Goal: Task Accomplishment & Management: Manage account settings

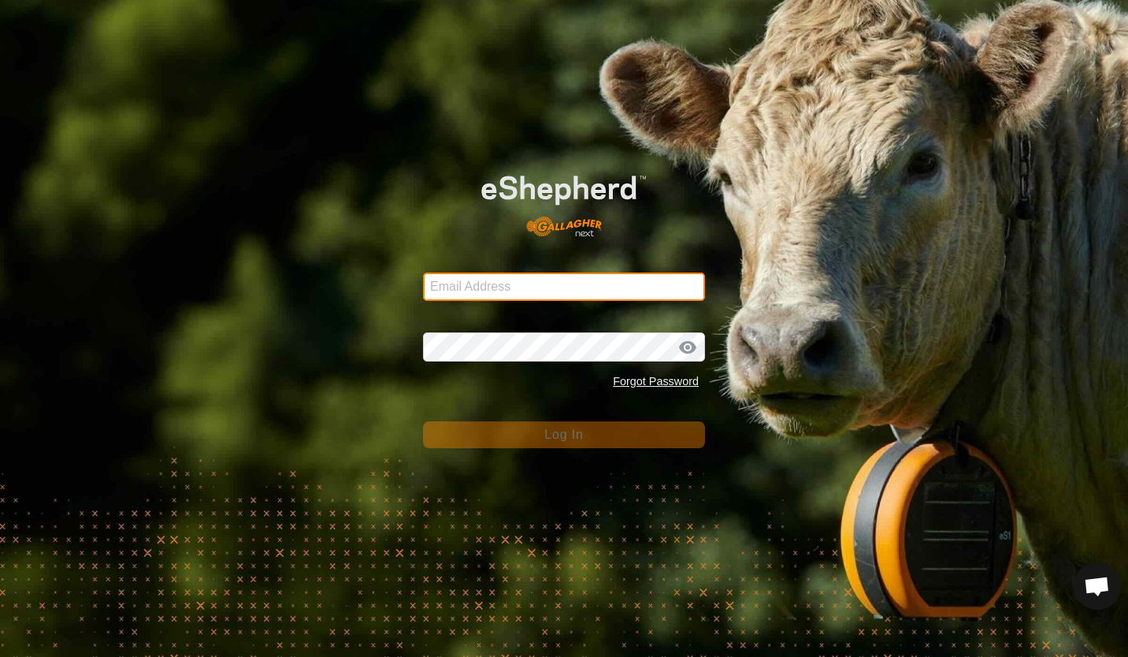
type input "[PERSON_NAME][EMAIL_ADDRESS][DOMAIN_NAME]"
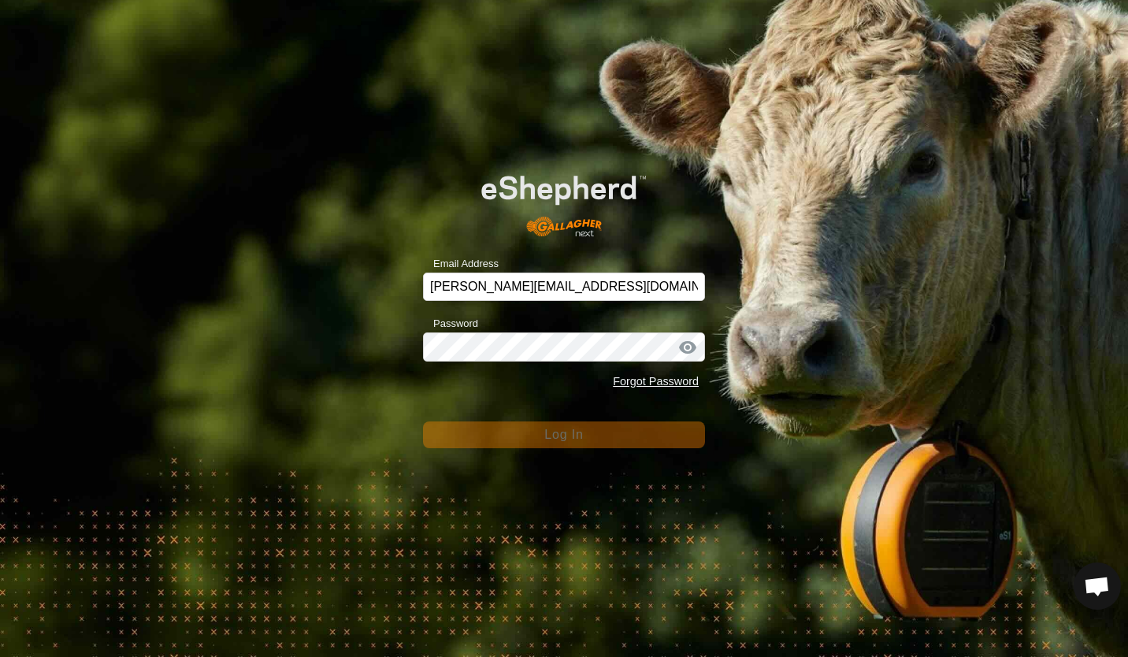
click at [356, 339] on div "Email Address [PERSON_NAME][EMAIL_ADDRESS][DOMAIN_NAME] Password Forgot Passwor…" at bounding box center [564, 328] width 1128 height 657
click at [394, 384] on div "Email Address [PERSON_NAME][EMAIL_ADDRESS][DOMAIN_NAME] Password Forgot Passwor…" at bounding box center [564, 328] width 1128 height 657
click at [337, 388] on div "Email Address [PERSON_NAME][EMAIL_ADDRESS][DOMAIN_NAME] Password Forgot Passwor…" at bounding box center [564, 328] width 1128 height 657
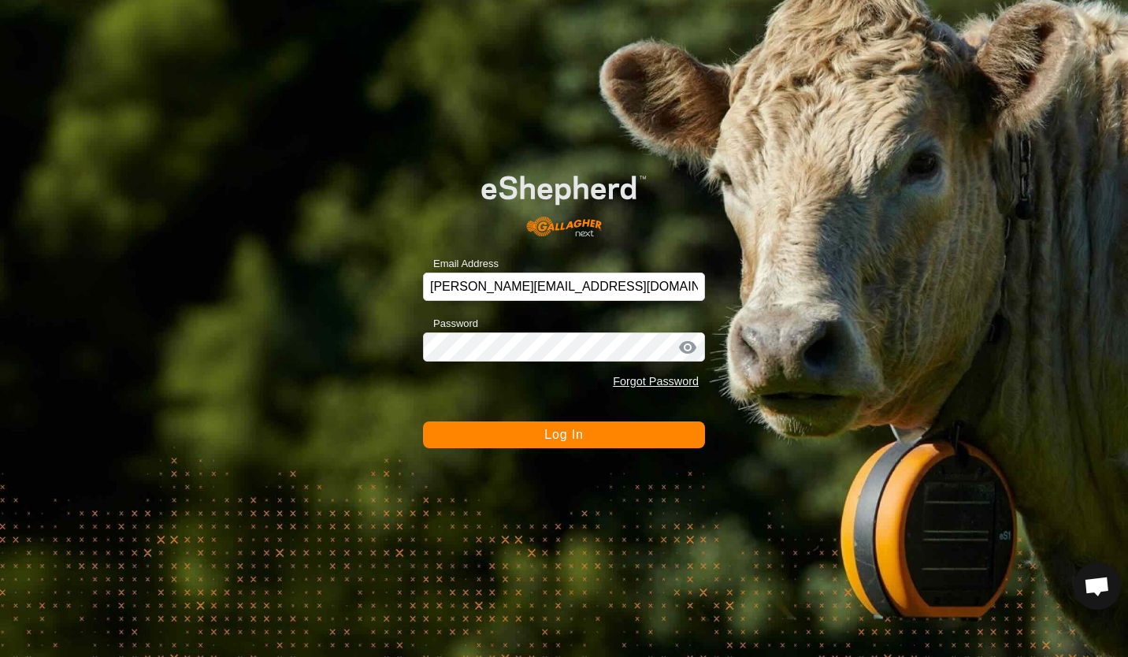
click at [611, 438] on button "Log In" at bounding box center [564, 435] width 282 height 27
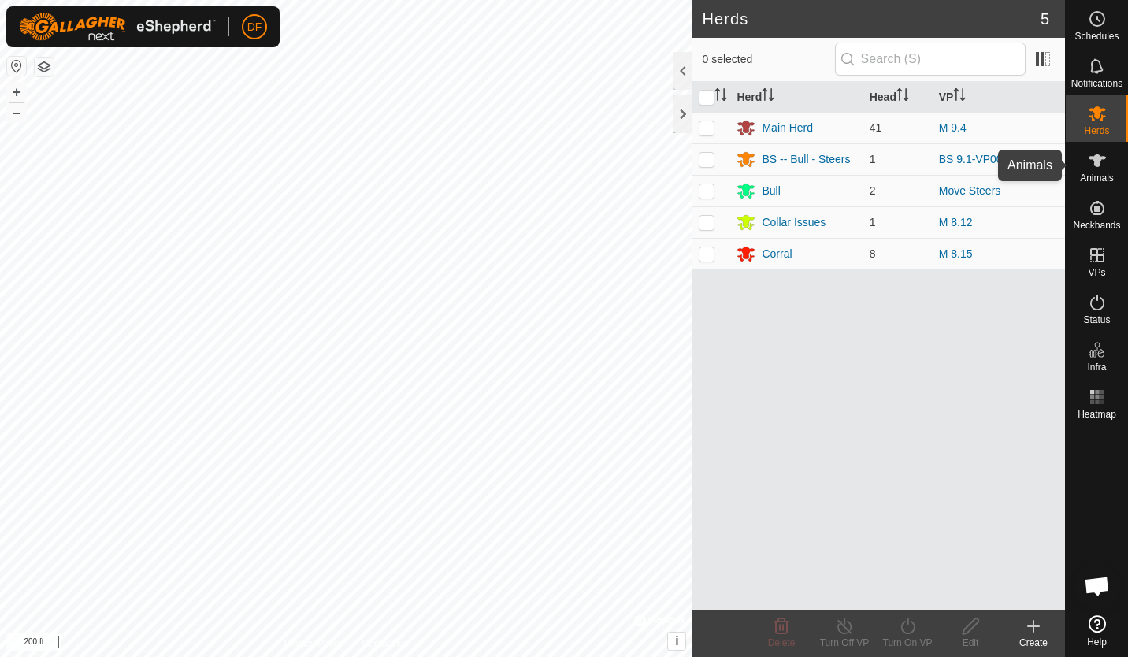
click at [1099, 163] on icon at bounding box center [1097, 160] width 17 height 13
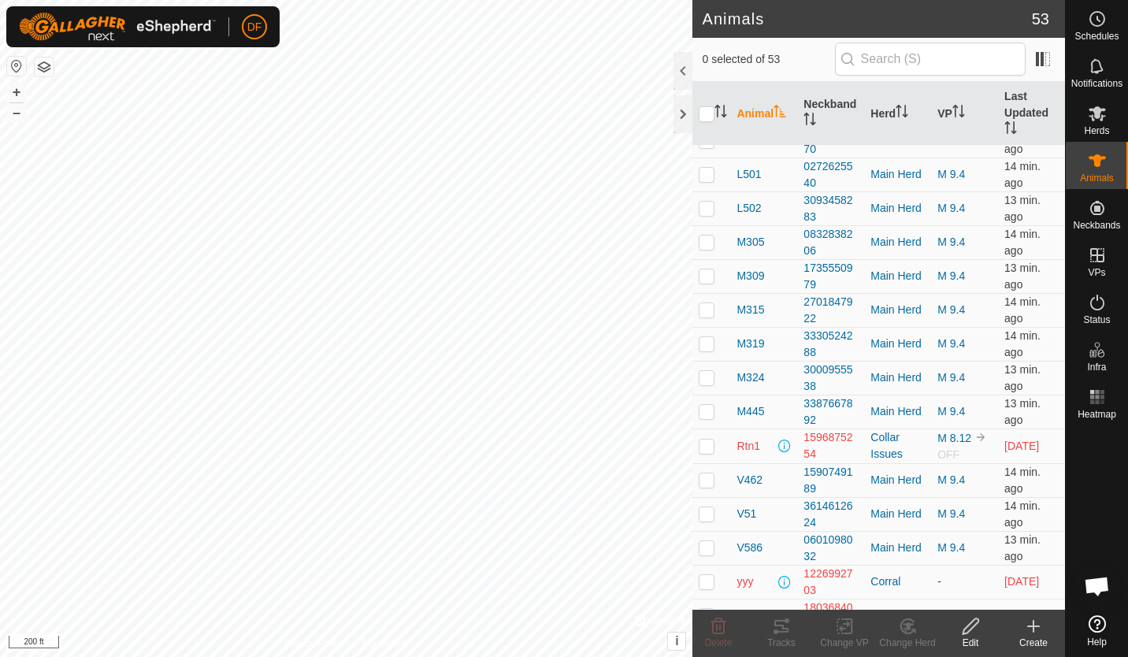
scroll to position [1298, 0]
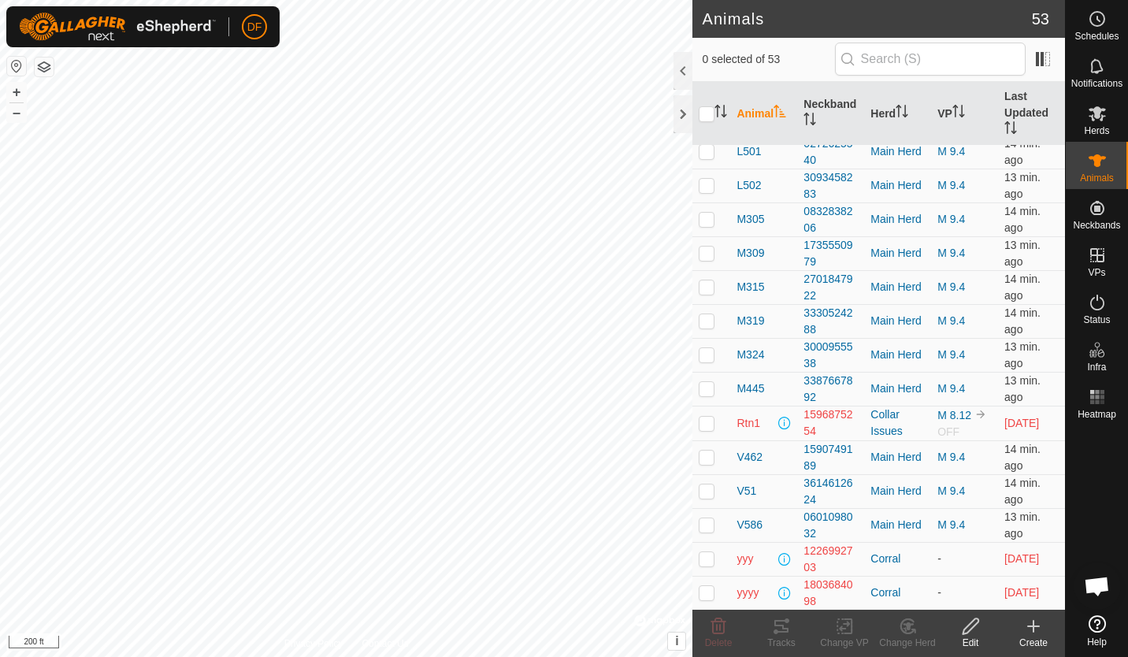
click at [708, 460] on p-checkbox at bounding box center [707, 457] width 16 height 13
checkbox input "true"
click at [842, 625] on icon at bounding box center [845, 626] width 20 height 19
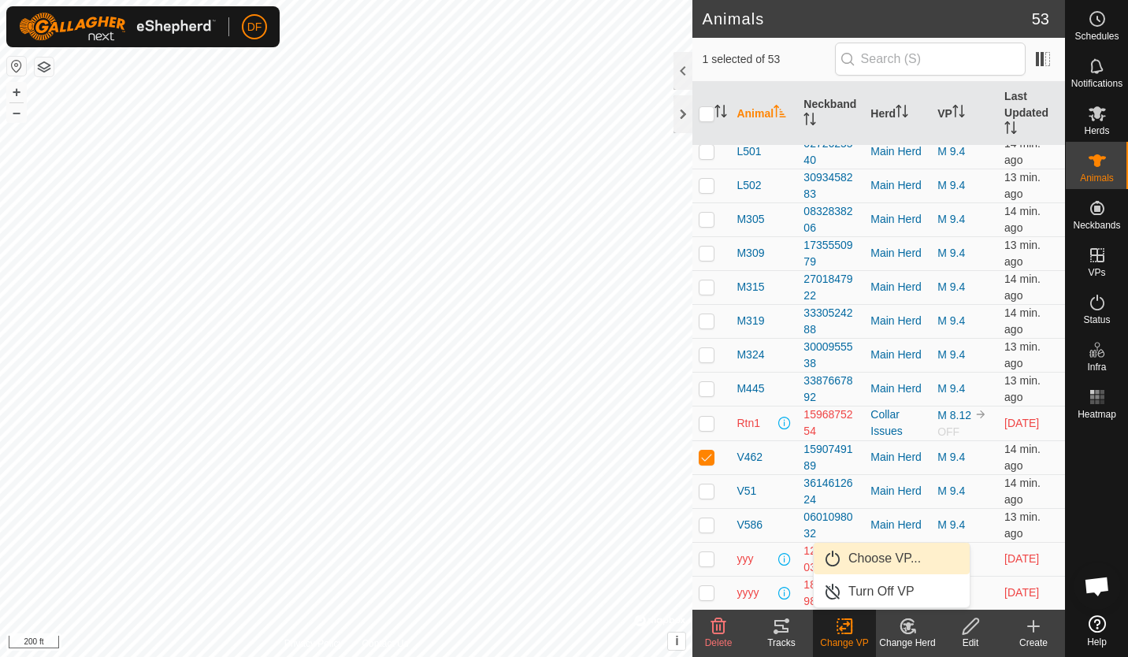
click at [871, 555] on link "Choose VP..." at bounding box center [892, 559] width 156 height 32
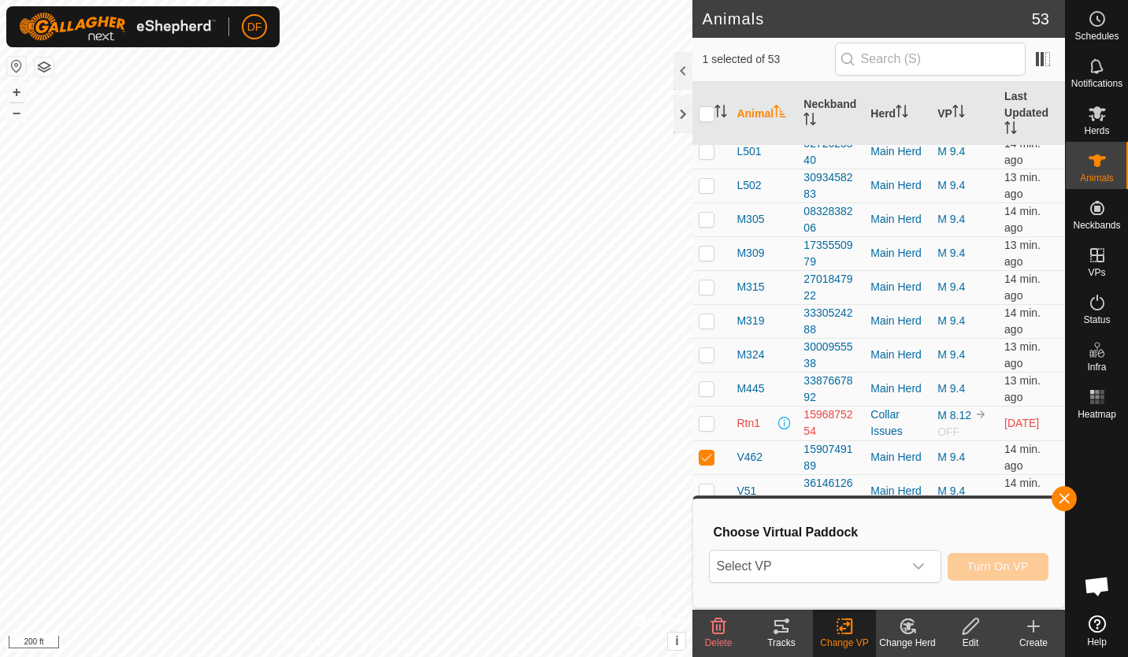
click at [925, 563] on icon "dropdown trigger" at bounding box center [918, 566] width 13 height 13
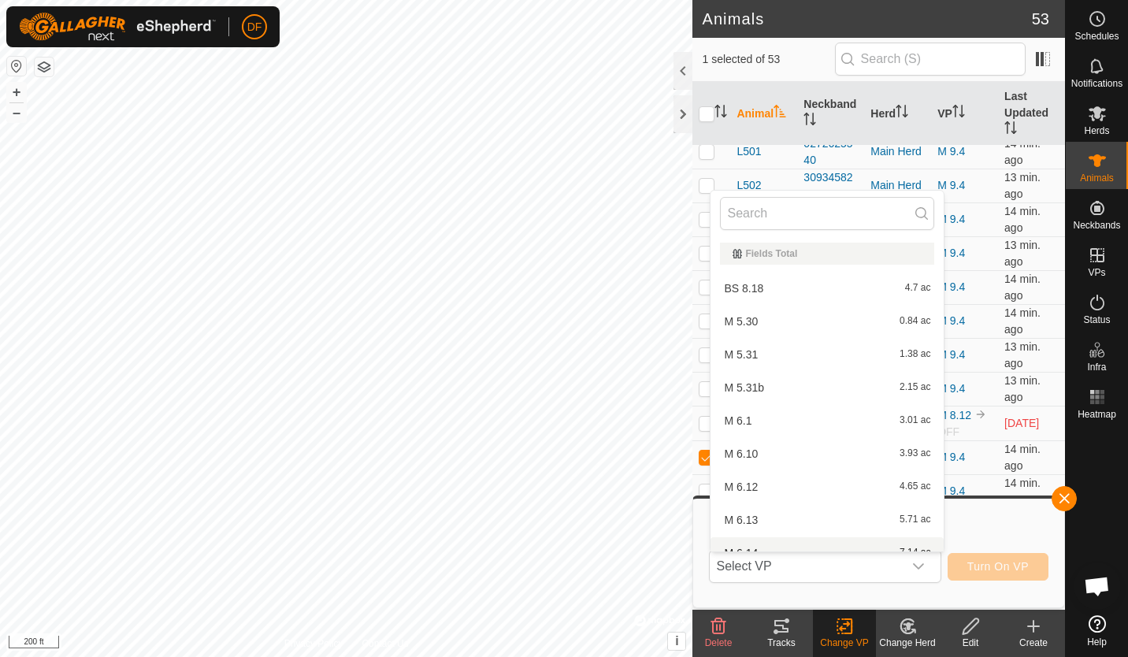
scroll to position [17, 0]
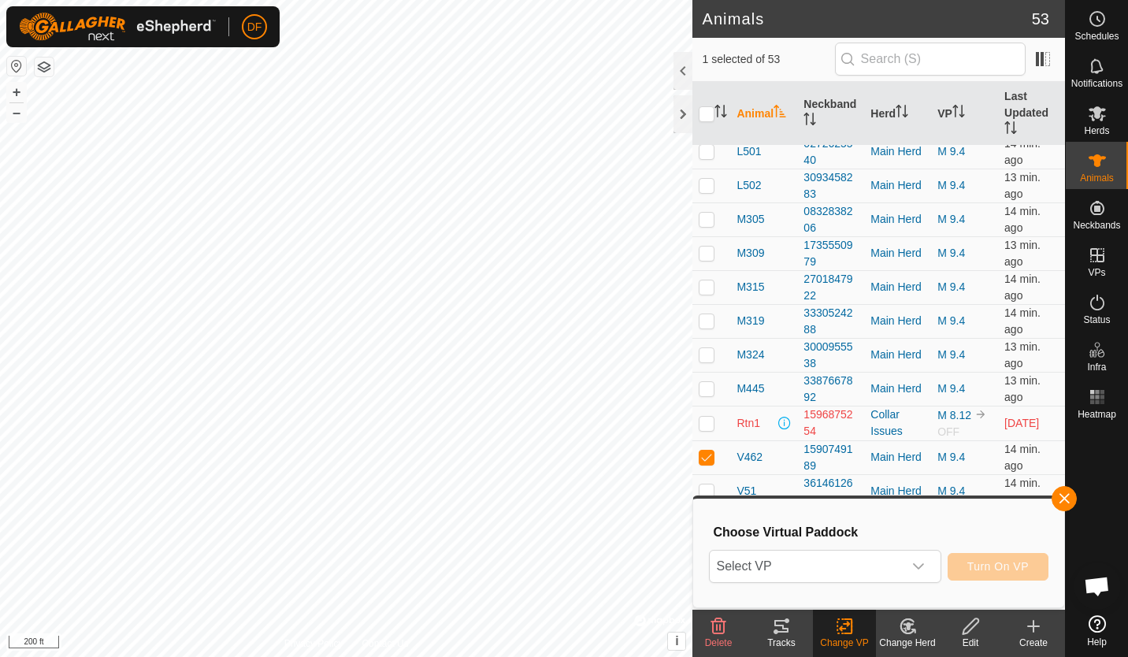
click at [907, 633] on icon at bounding box center [907, 626] width 13 height 14
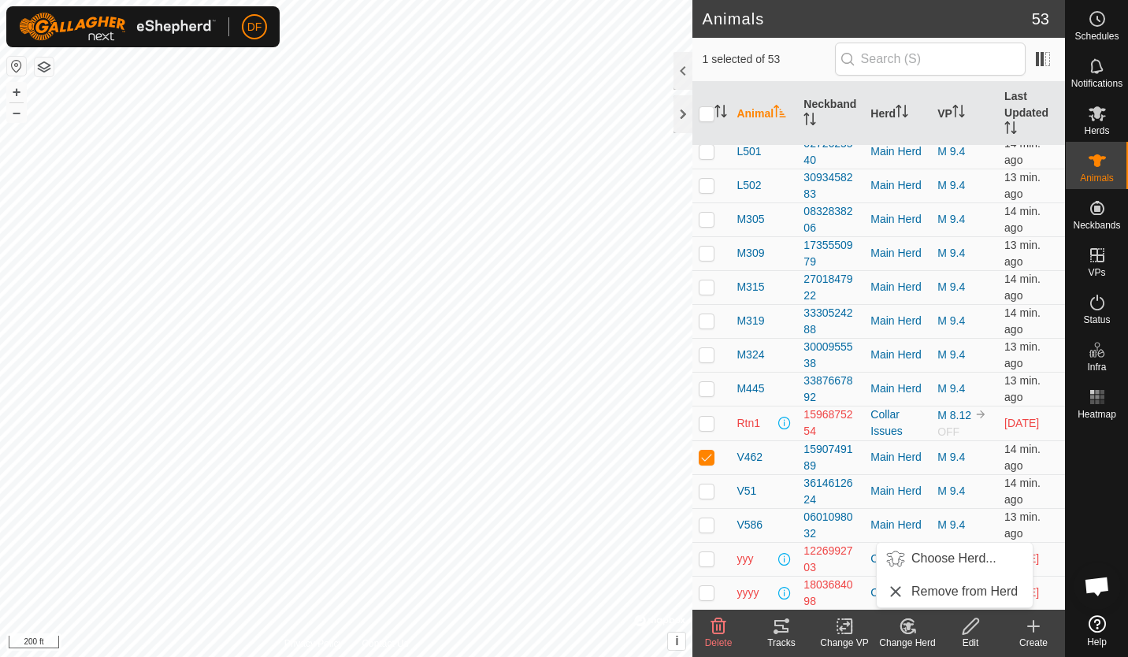
click at [921, 556] on link "Choose Herd..." at bounding box center [955, 559] width 156 height 32
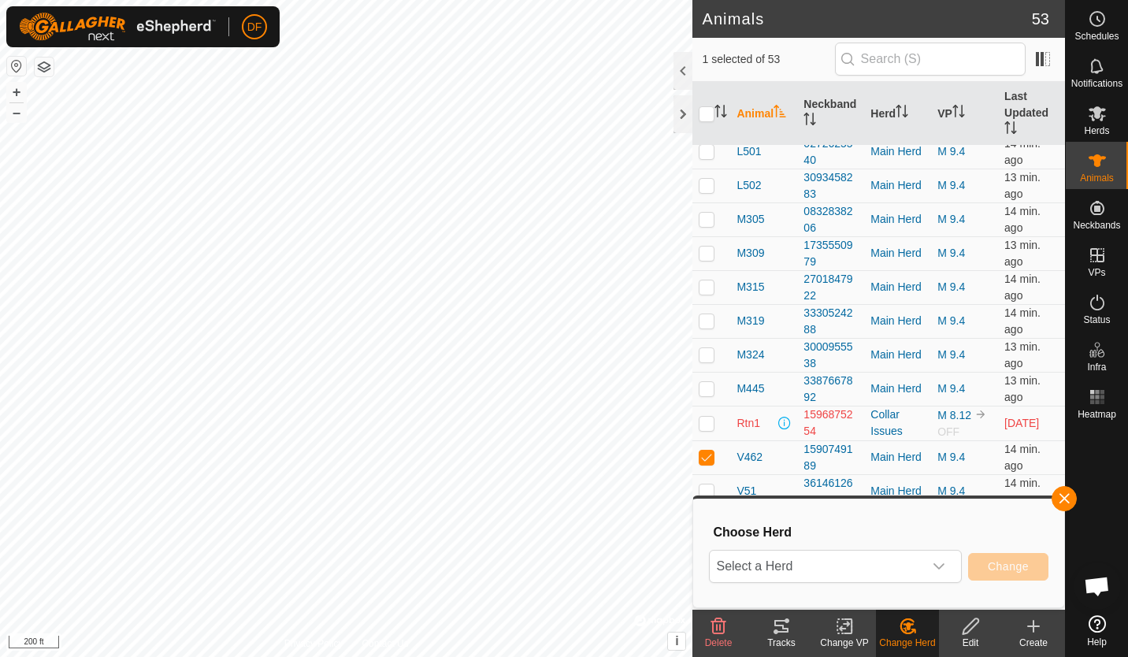
click at [939, 562] on icon "dropdown trigger" at bounding box center [939, 566] width 13 height 13
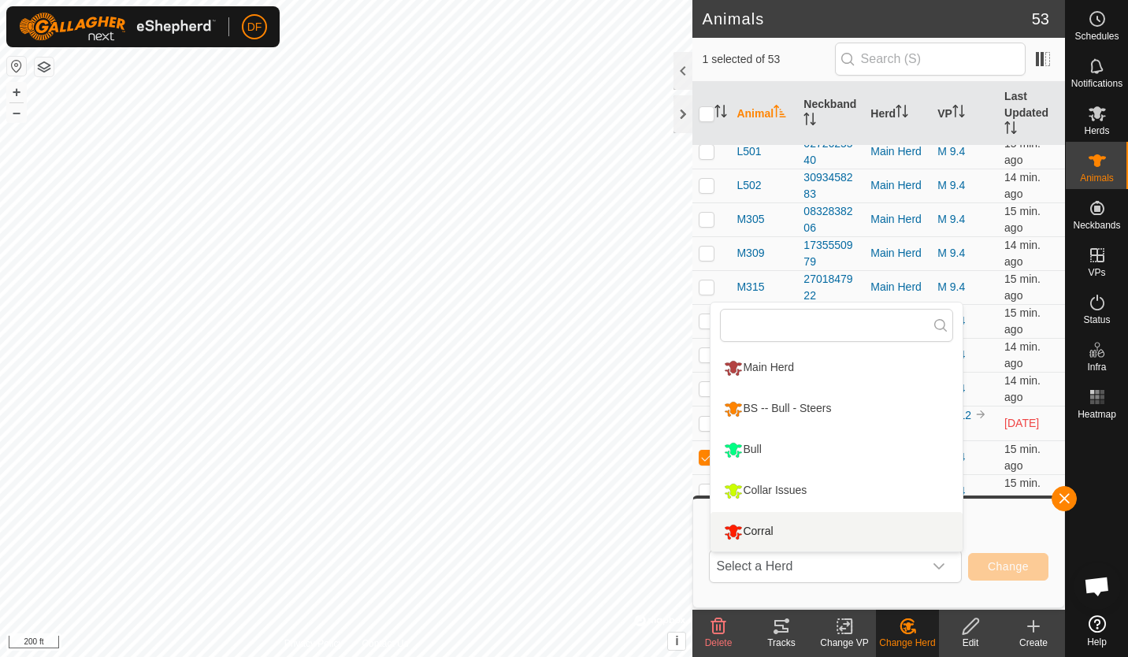
click at [768, 533] on li "Corral" at bounding box center [837, 531] width 252 height 39
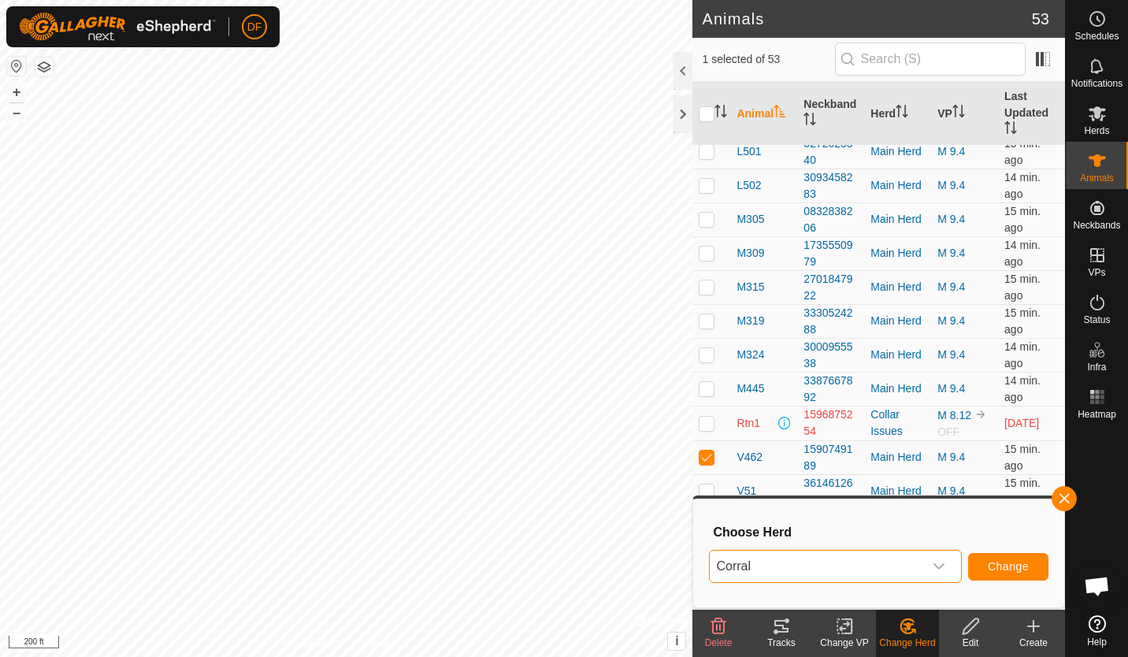
click at [1064, 495] on span "button" at bounding box center [1064, 498] width 13 height 13
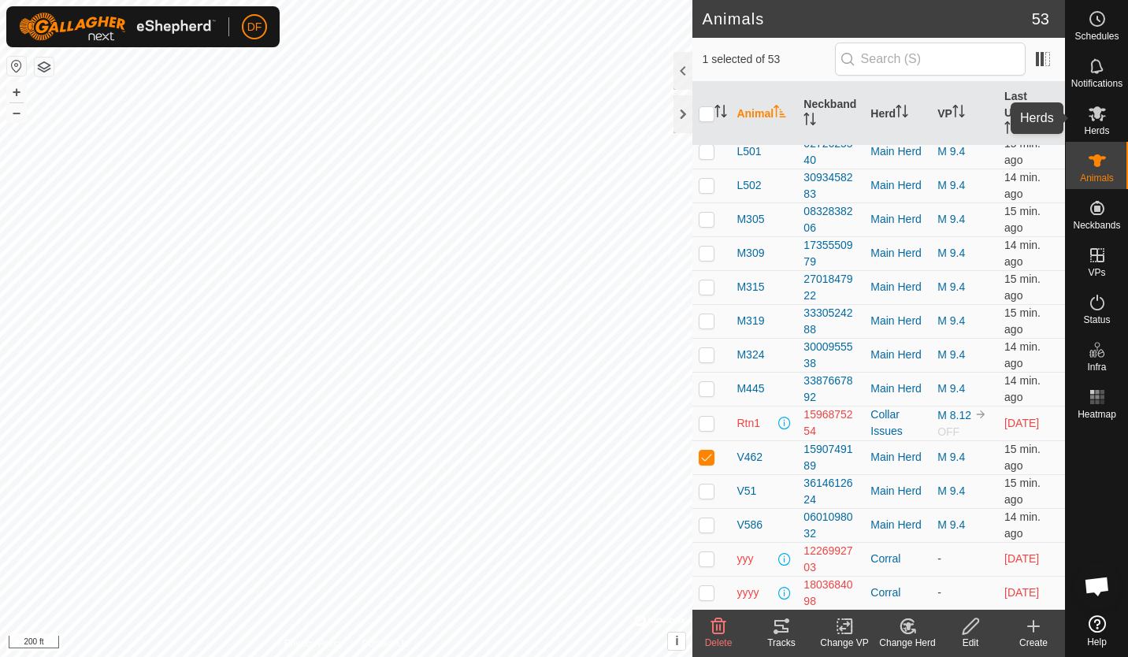
click at [1096, 124] on es-mob-svg-icon at bounding box center [1097, 113] width 28 height 25
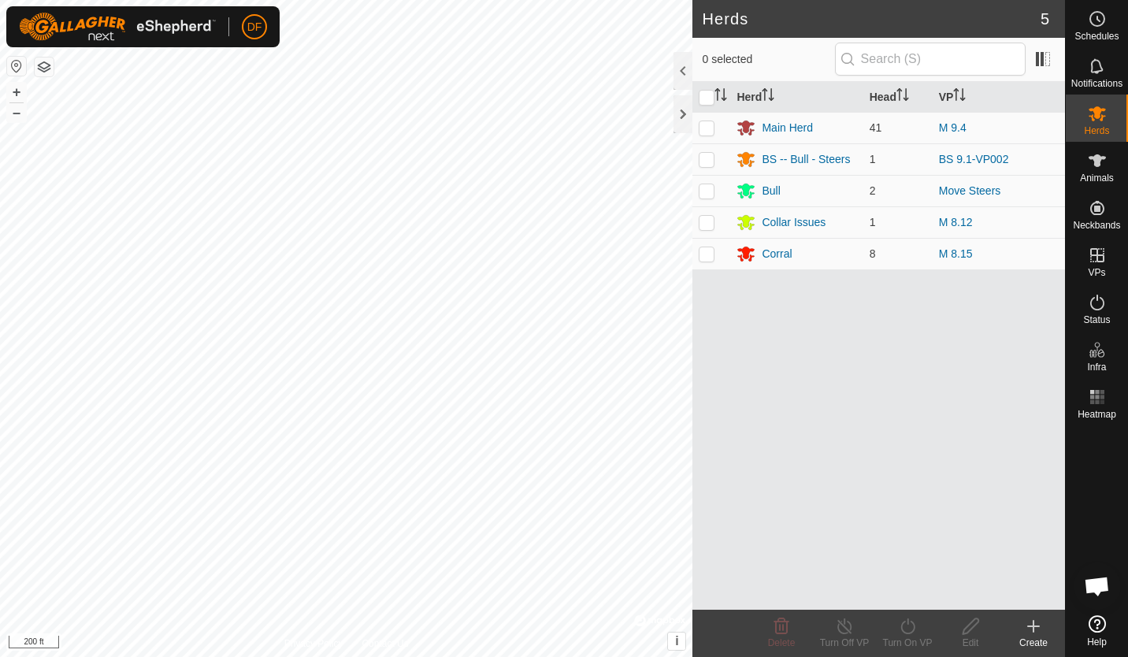
click at [707, 256] on p-checkbox at bounding box center [707, 253] width 16 height 13
checkbox input "true"
click at [771, 253] on div "Corral" at bounding box center [777, 254] width 30 height 17
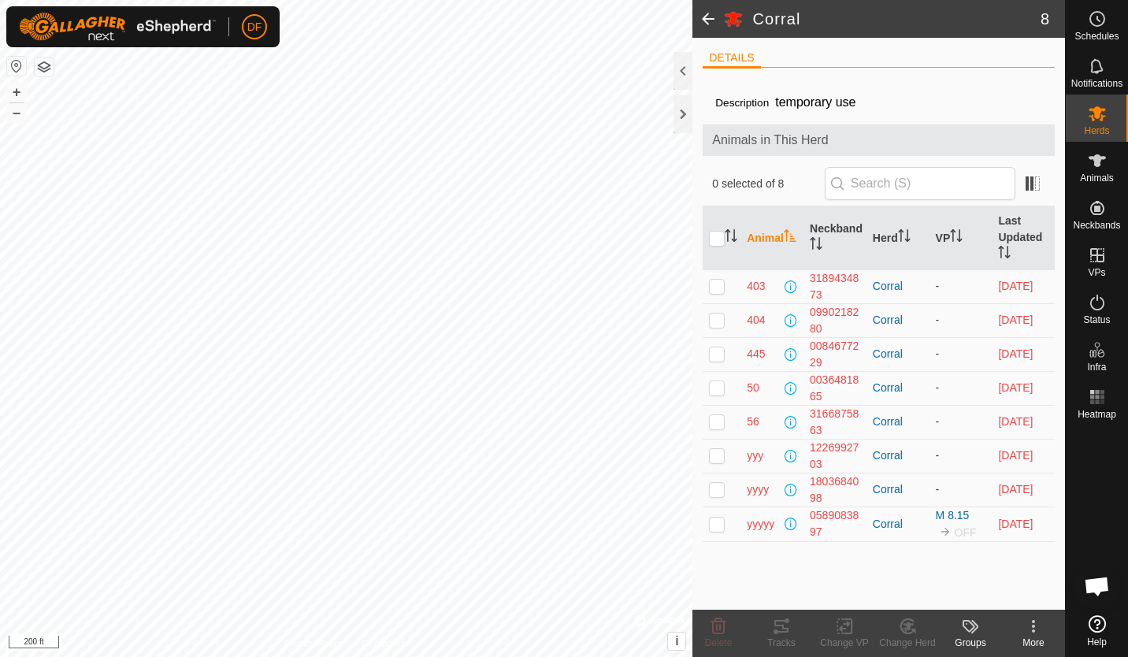
click at [704, 17] on span at bounding box center [709, 19] width 32 height 38
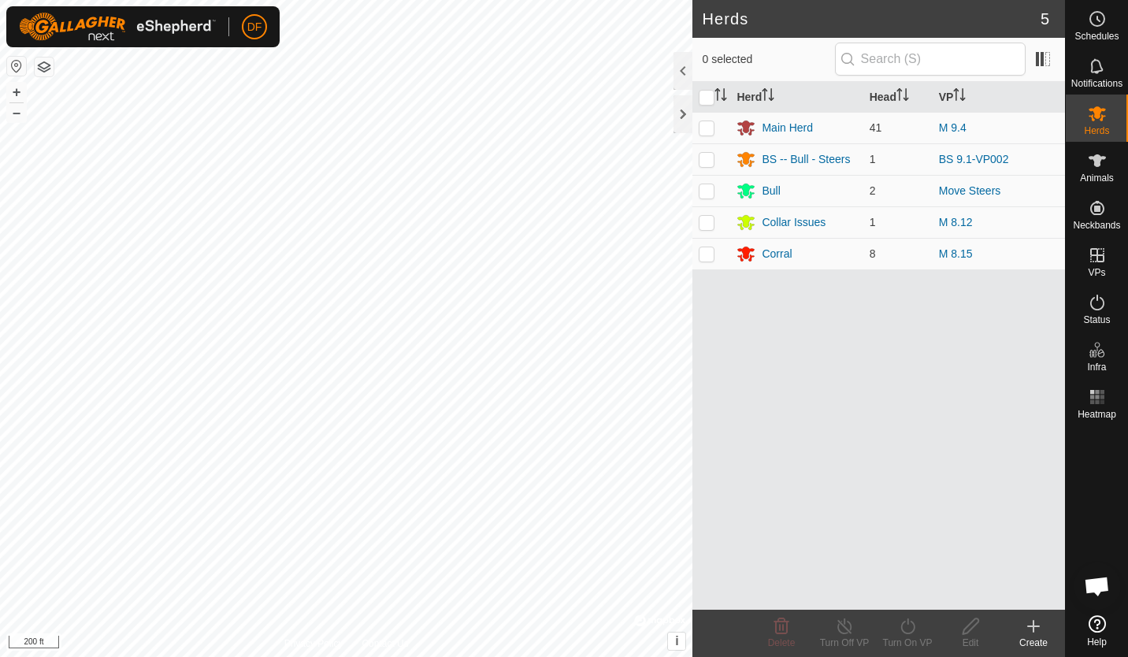
click at [707, 257] on p-checkbox at bounding box center [707, 253] width 16 height 13
checkbox input "true"
click at [1100, 161] on icon at bounding box center [1097, 160] width 17 height 13
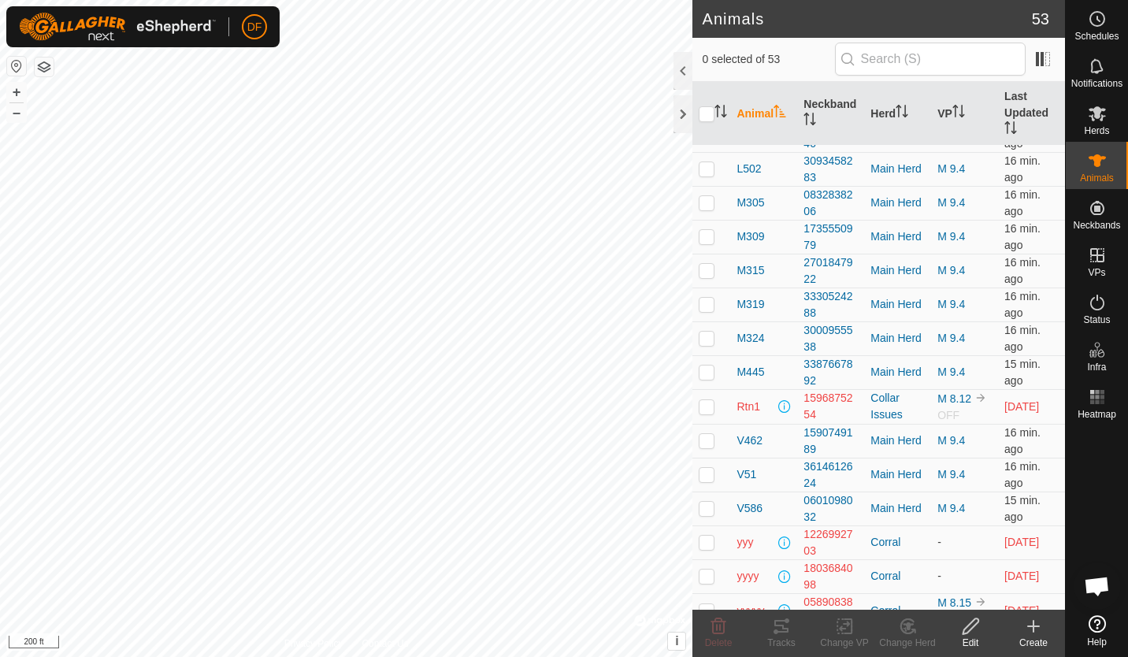
scroll to position [1332, 0]
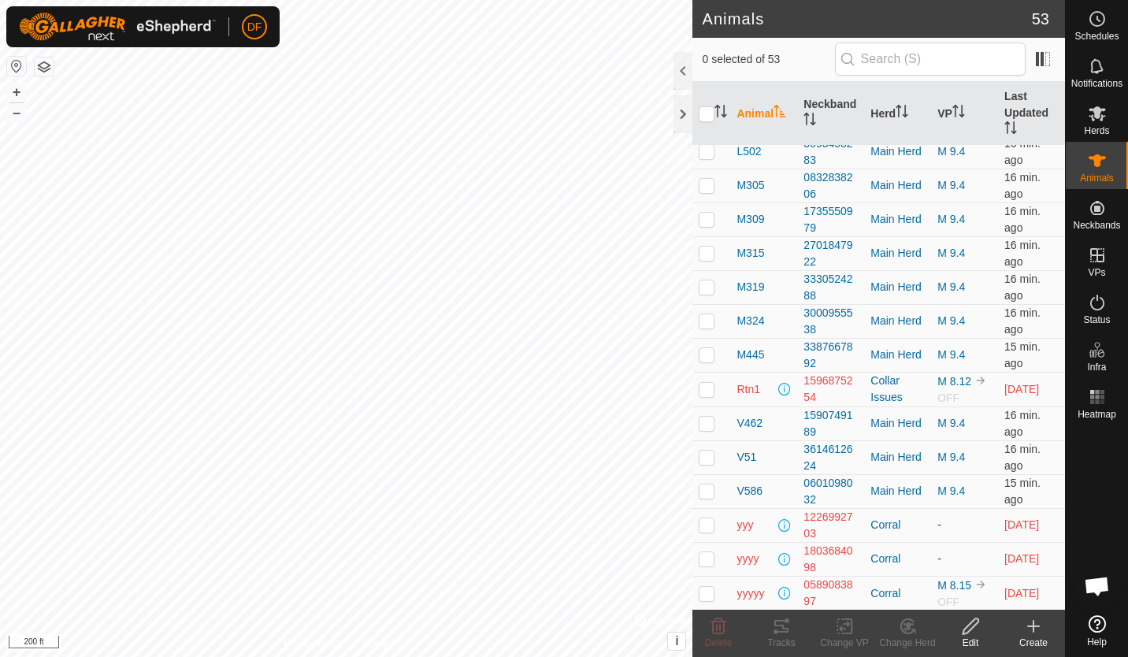
click at [708, 421] on p-checkbox at bounding box center [707, 423] width 16 height 13
checkbox input "true"
click at [844, 622] on icon at bounding box center [845, 626] width 20 height 19
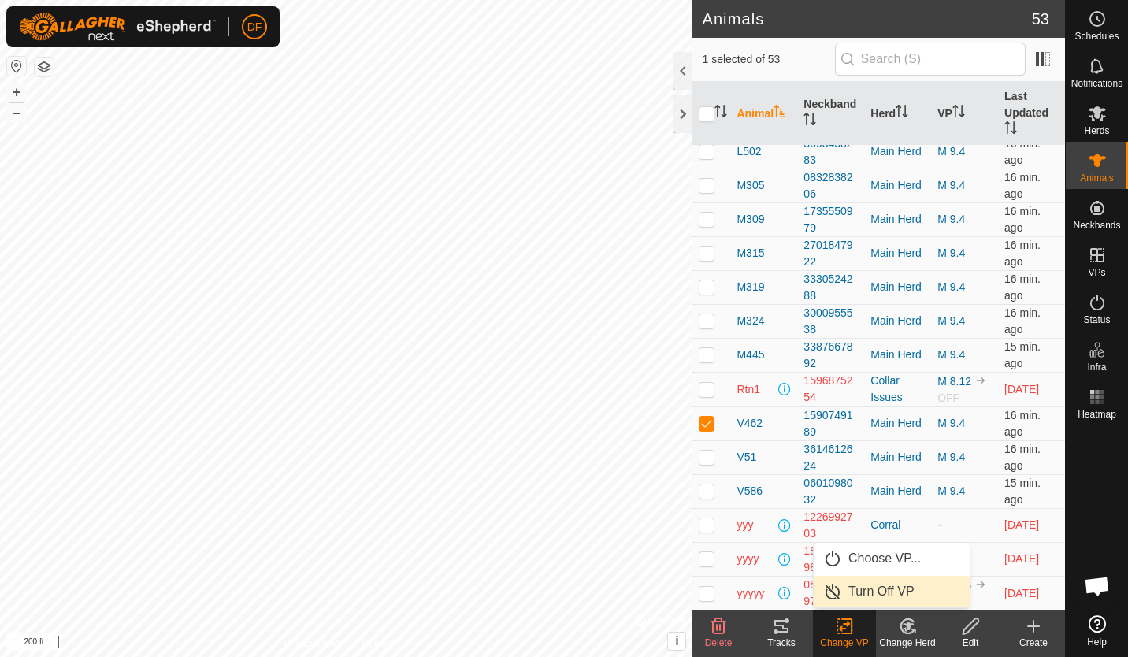
click at [874, 588] on span "Turn Off VP" at bounding box center [882, 591] width 66 height 19
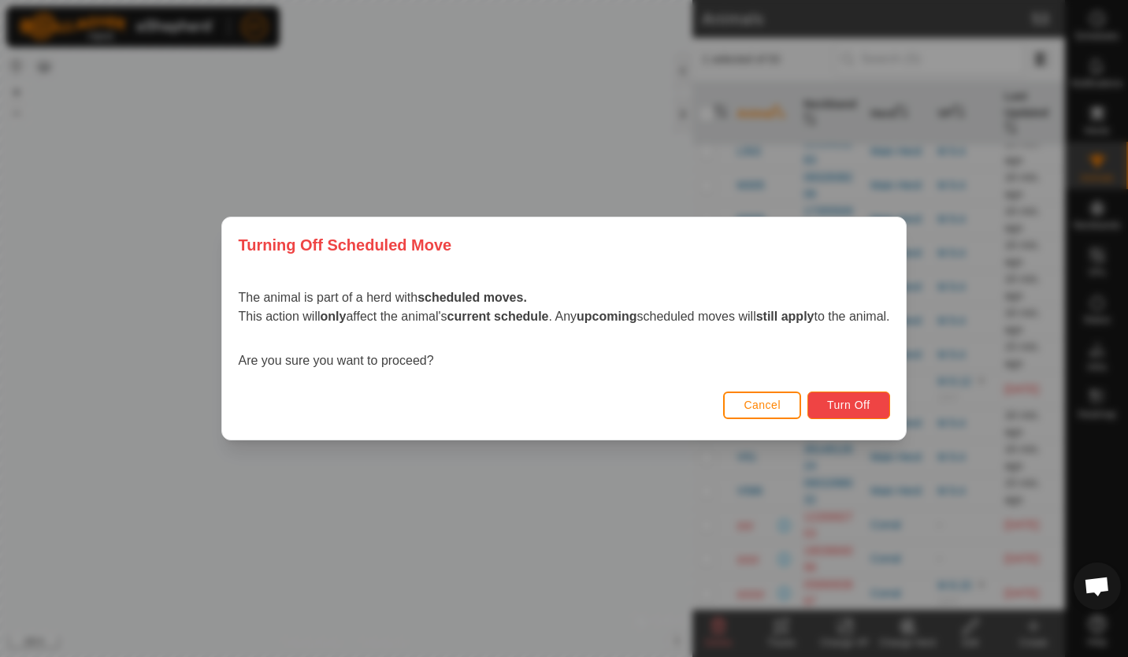
click at [859, 400] on span "Turn Off" at bounding box center [848, 405] width 43 height 13
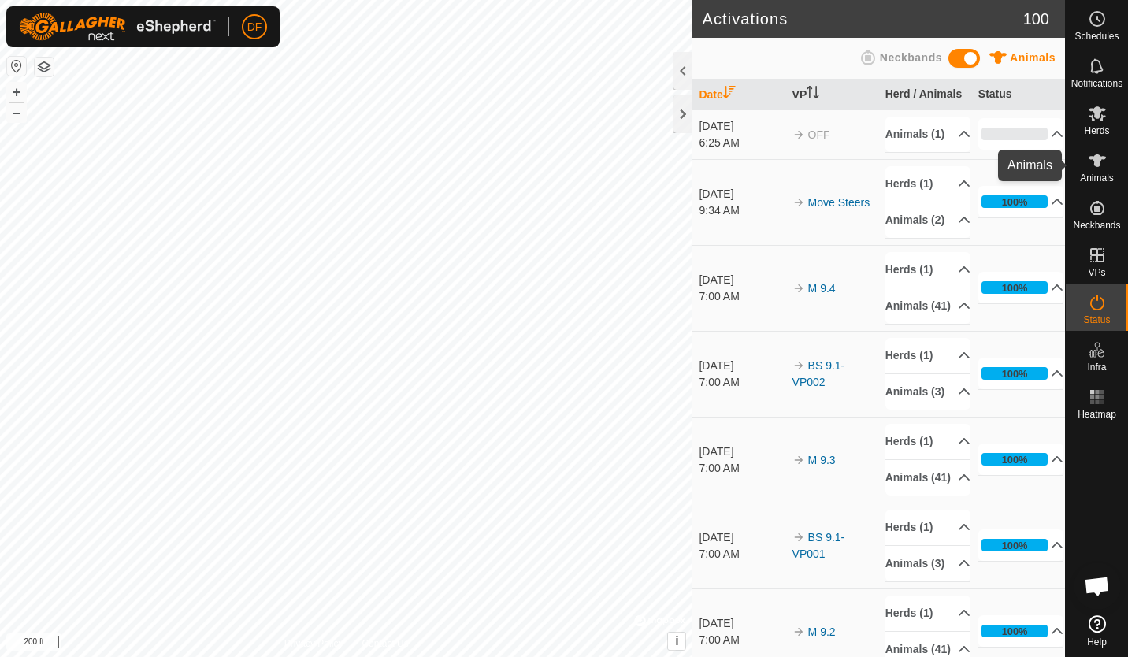
click at [1101, 157] on icon at bounding box center [1097, 160] width 17 height 13
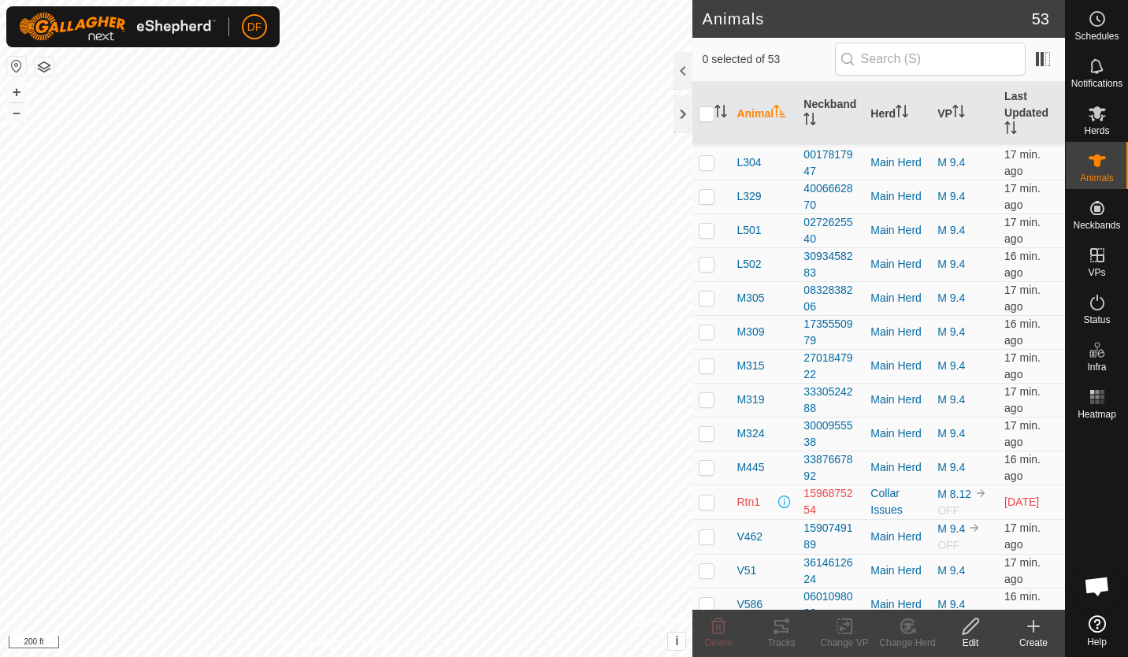
scroll to position [1220, 0]
click at [707, 535] on p-checkbox at bounding box center [707, 535] width 16 height 13
click at [907, 632] on icon at bounding box center [908, 626] width 20 height 19
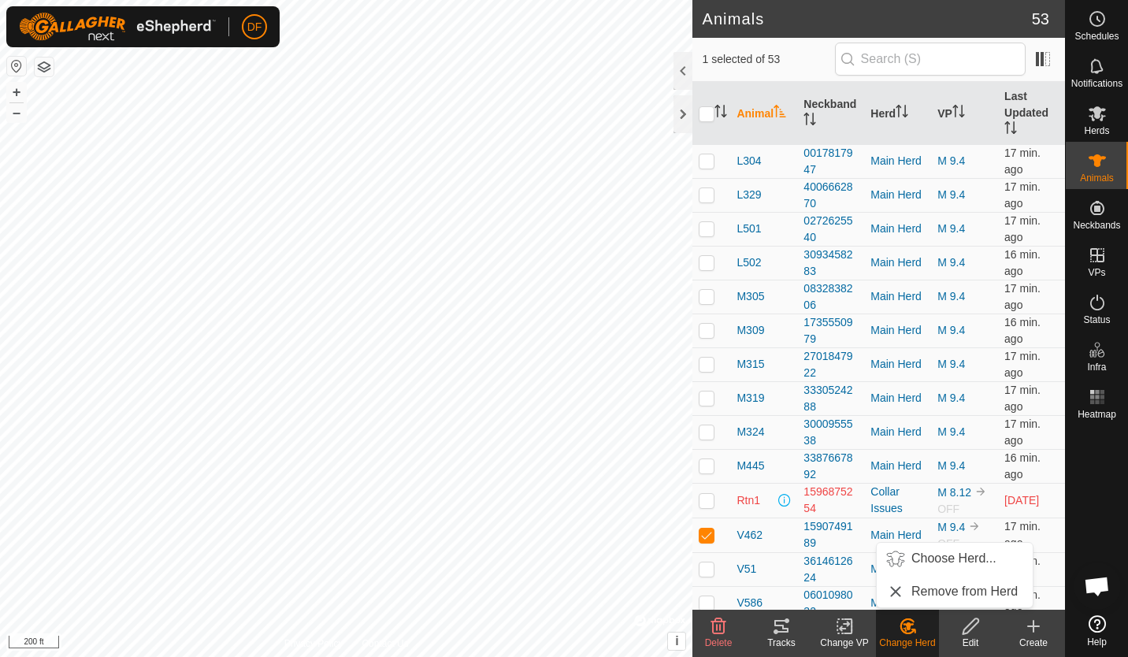
click at [935, 562] on link "Choose Herd..." at bounding box center [955, 559] width 156 height 32
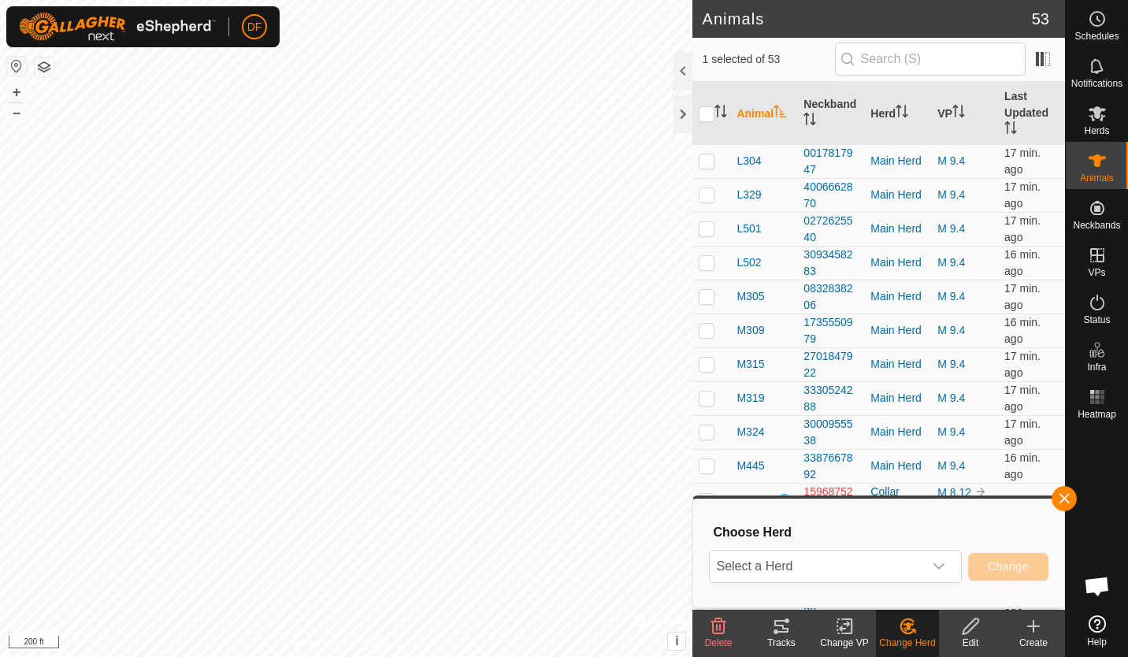
click at [940, 566] on icon "dropdown trigger" at bounding box center [939, 566] width 13 height 13
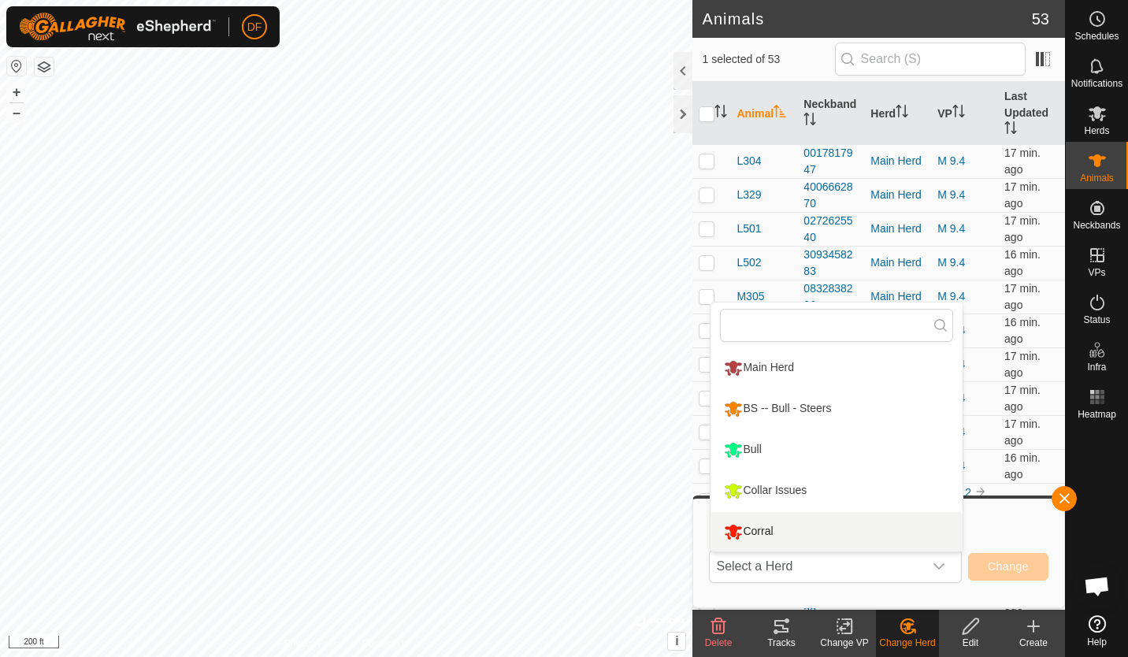
click at [770, 534] on li "Corral" at bounding box center [837, 531] width 252 height 39
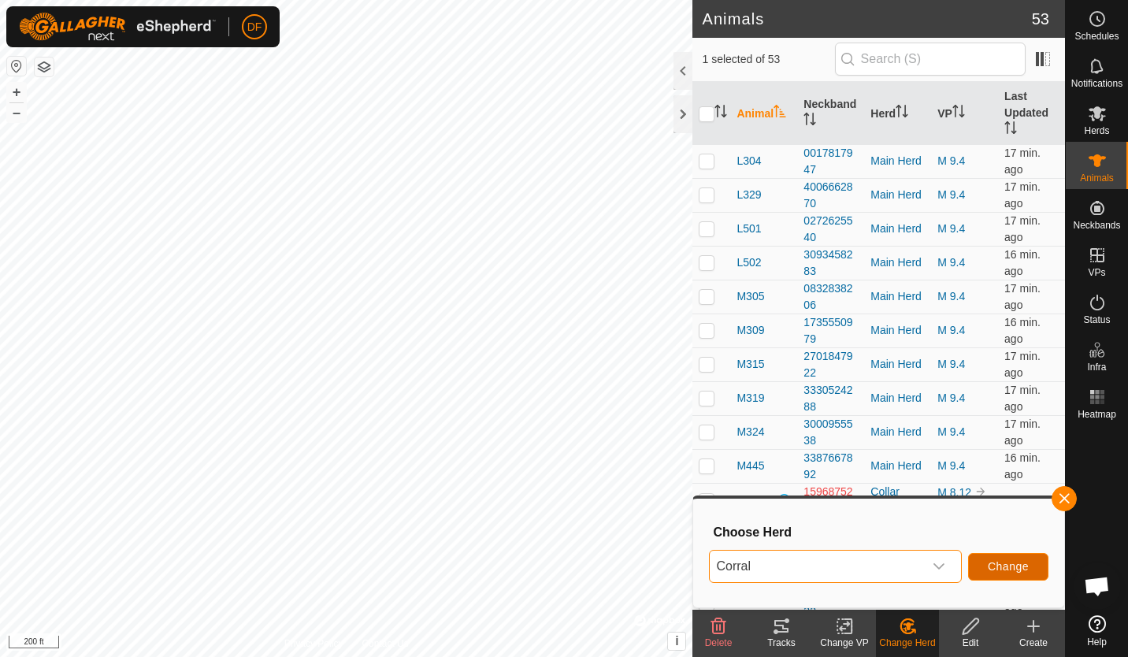
click at [1008, 568] on span "Change" at bounding box center [1008, 566] width 41 height 13
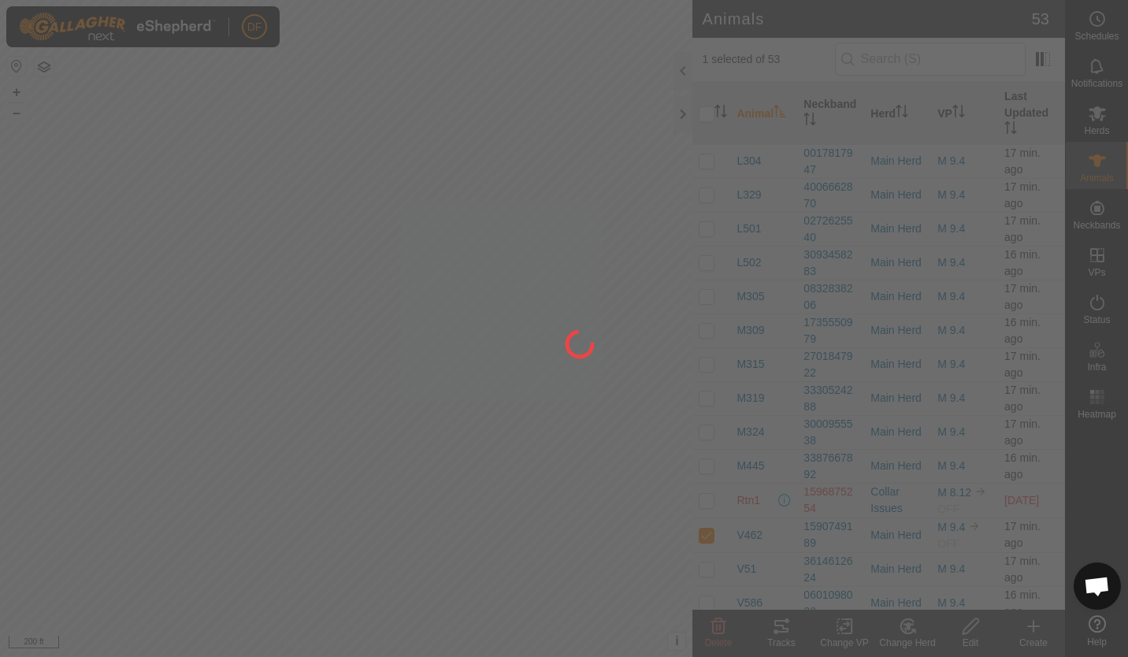
checkbox input "false"
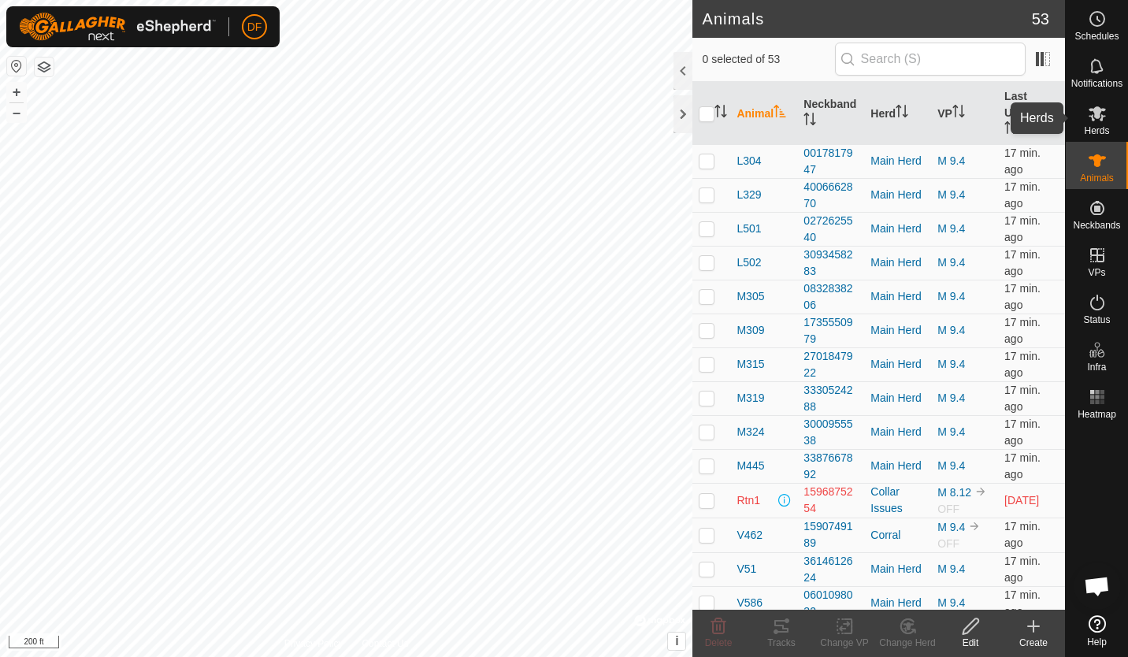
click at [1099, 117] on icon at bounding box center [1097, 113] width 17 height 15
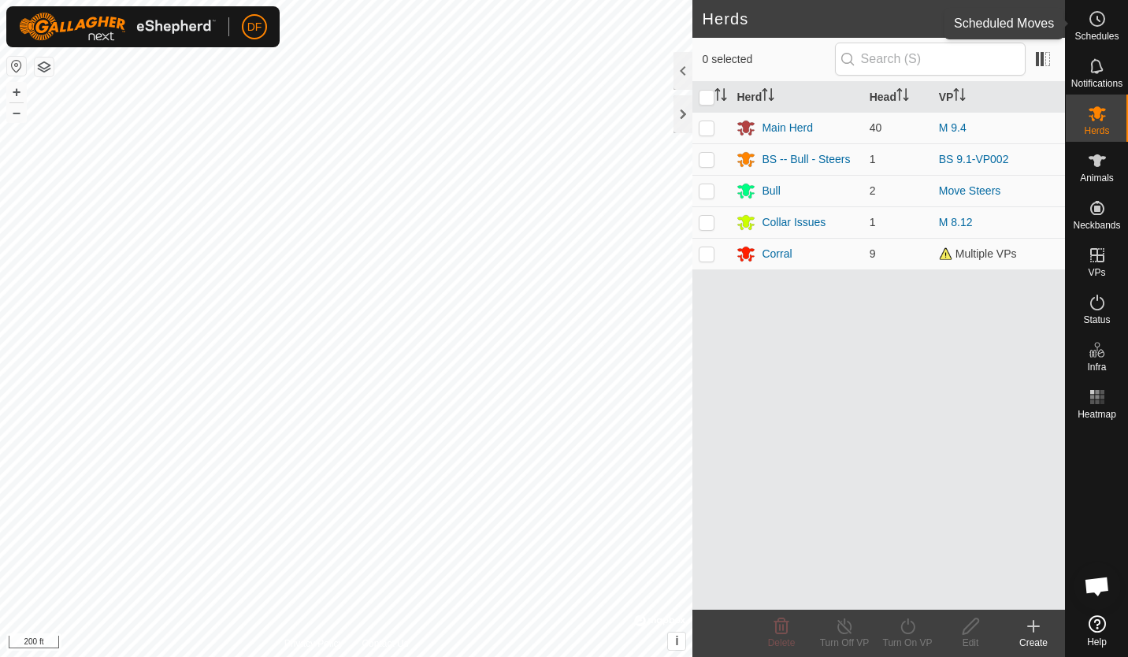
click at [1101, 25] on circle at bounding box center [1097, 19] width 14 height 14
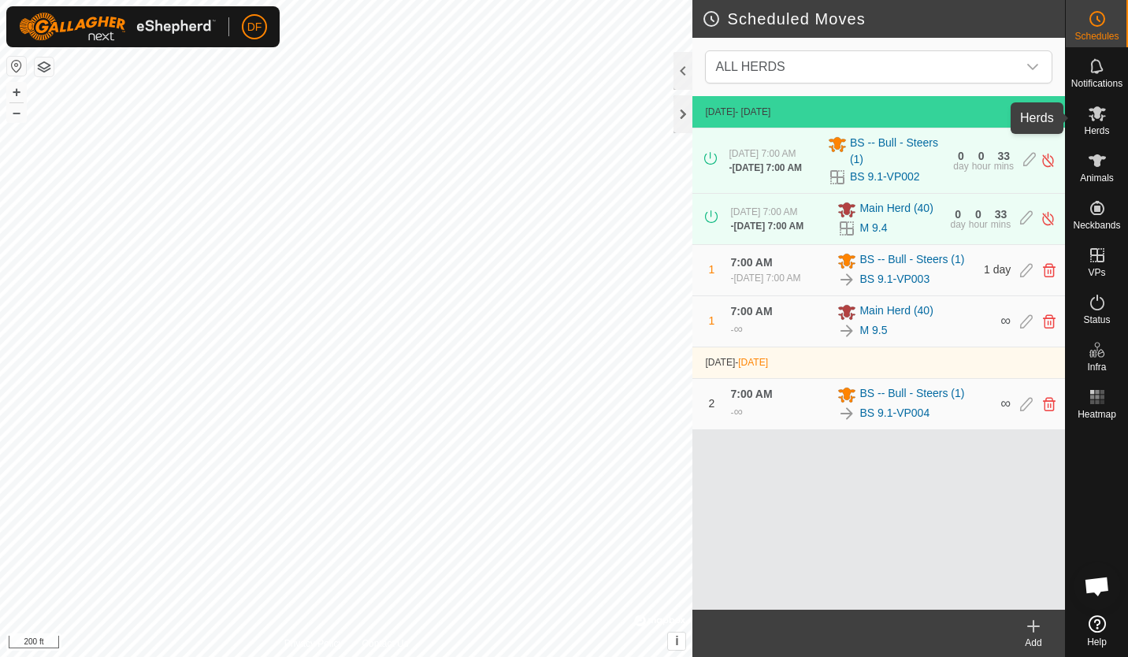
click at [1099, 115] on icon at bounding box center [1097, 113] width 17 height 15
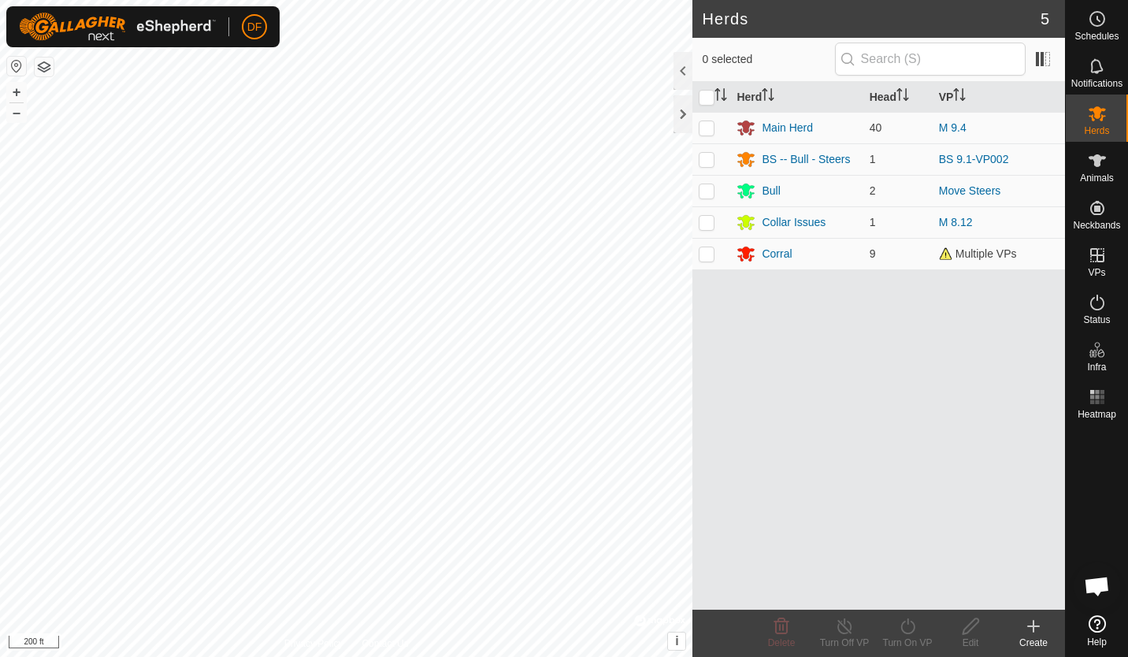
click at [771, 189] on div "Bull" at bounding box center [771, 191] width 18 height 17
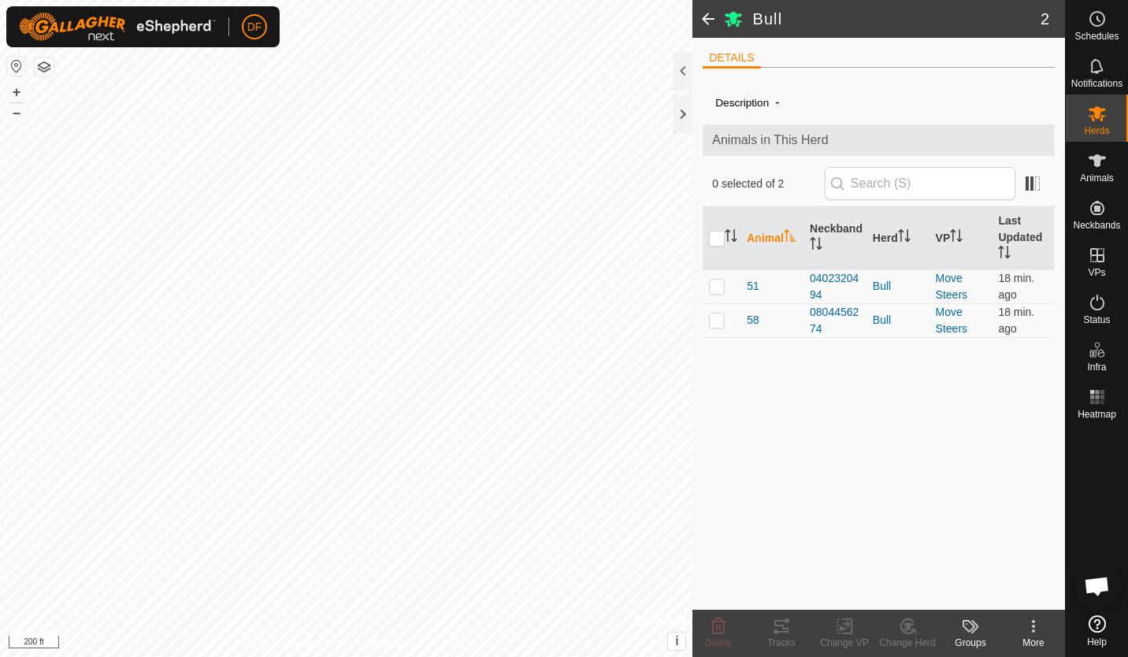
click at [718, 284] on p-checkbox at bounding box center [717, 286] width 16 height 13
checkbox input "true"
click at [713, 321] on p-checkbox at bounding box center [717, 320] width 16 height 13
checkbox input "true"
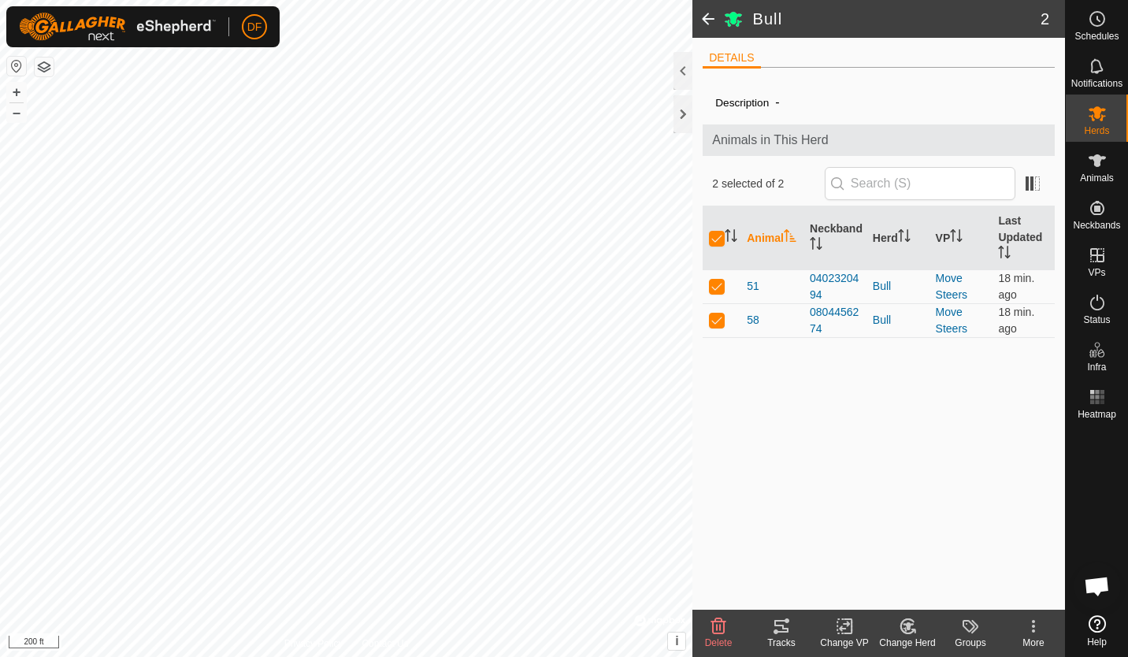
click at [913, 632] on icon at bounding box center [907, 626] width 13 height 14
click at [922, 556] on link "Choose Herd..." at bounding box center [955, 559] width 156 height 32
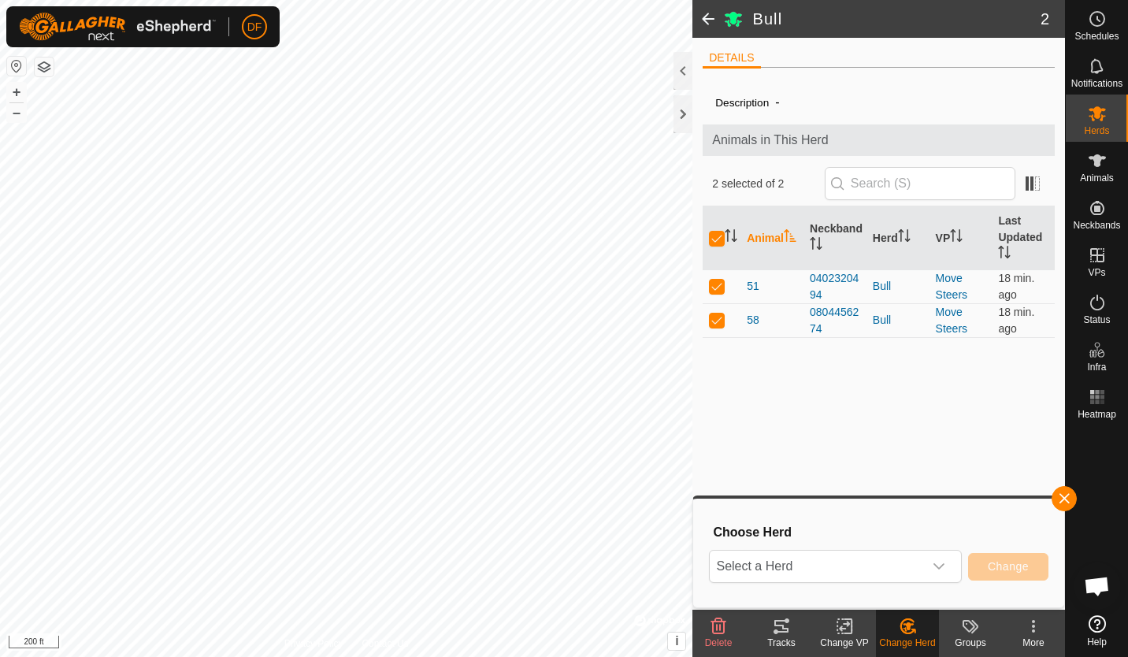
click at [937, 566] on icon "dropdown trigger" at bounding box center [939, 566] width 11 height 6
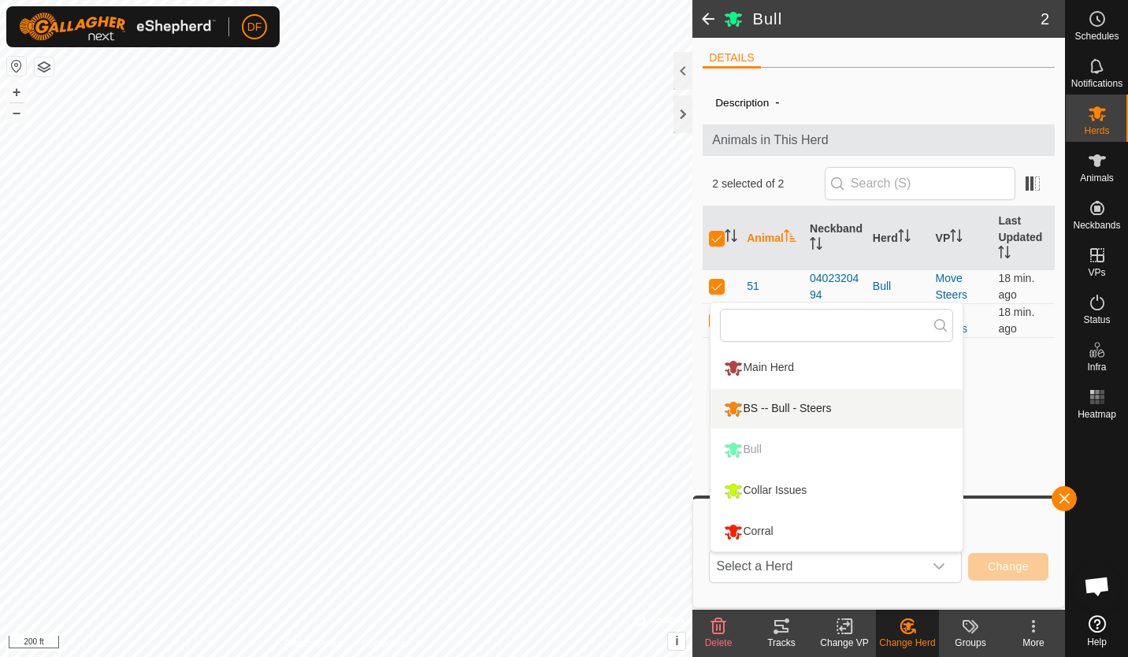
click at [828, 408] on div "BS -- Bull - Steers" at bounding box center [777, 409] width 115 height 27
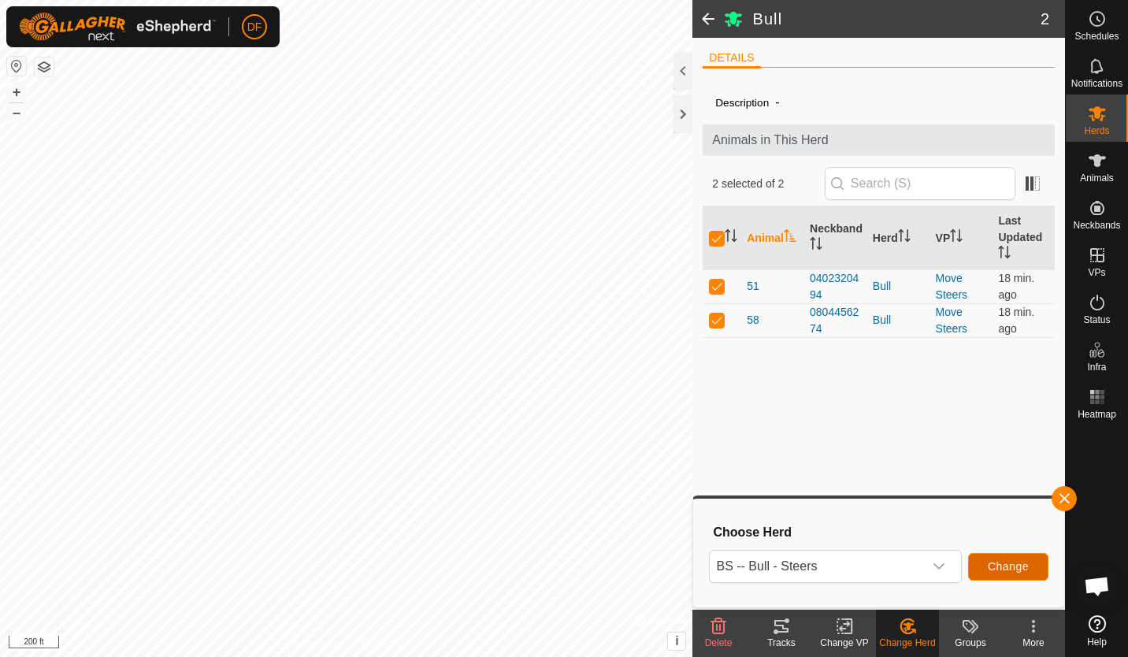
click at [1022, 561] on span "Change" at bounding box center [1008, 566] width 41 height 13
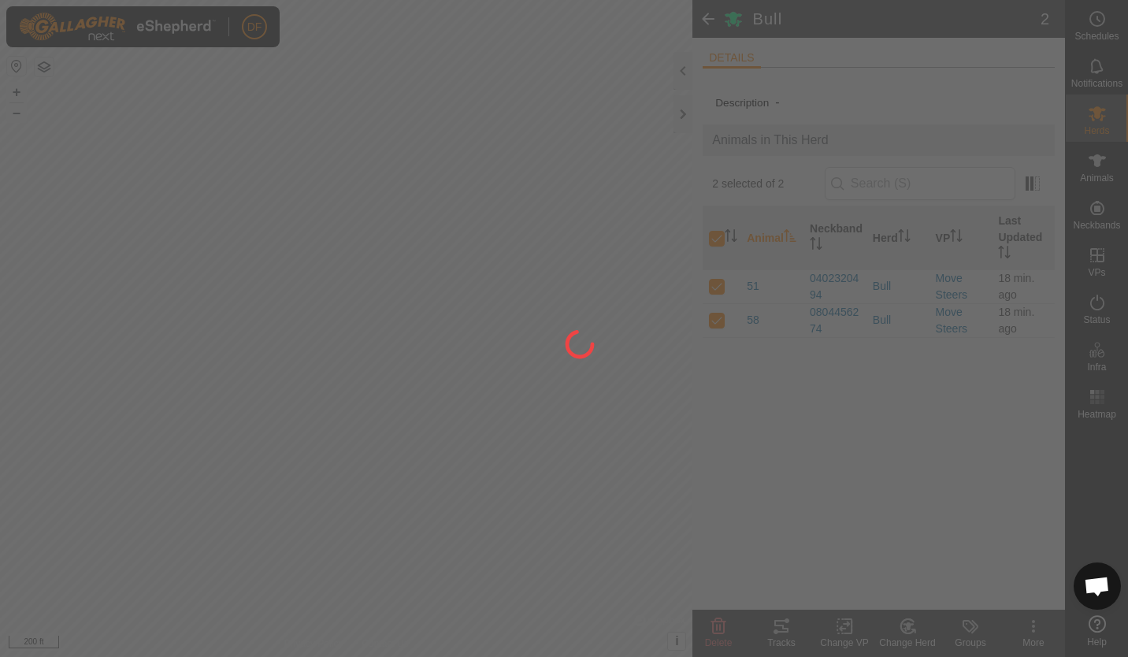
checkbox input "false"
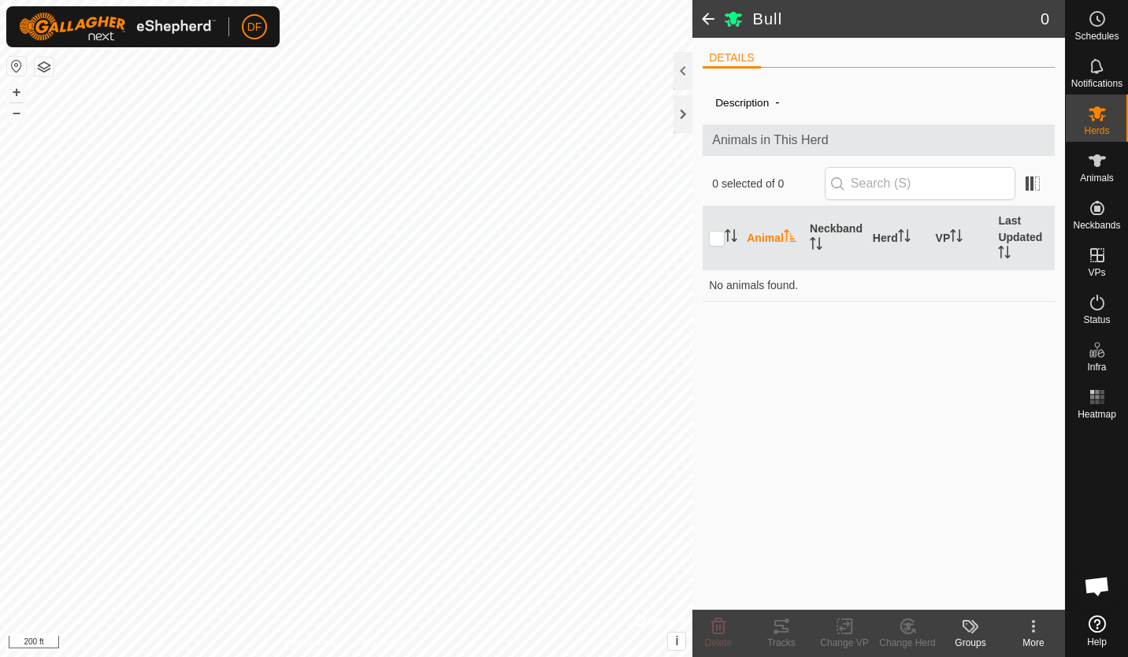
click at [708, 17] on span at bounding box center [709, 19] width 32 height 38
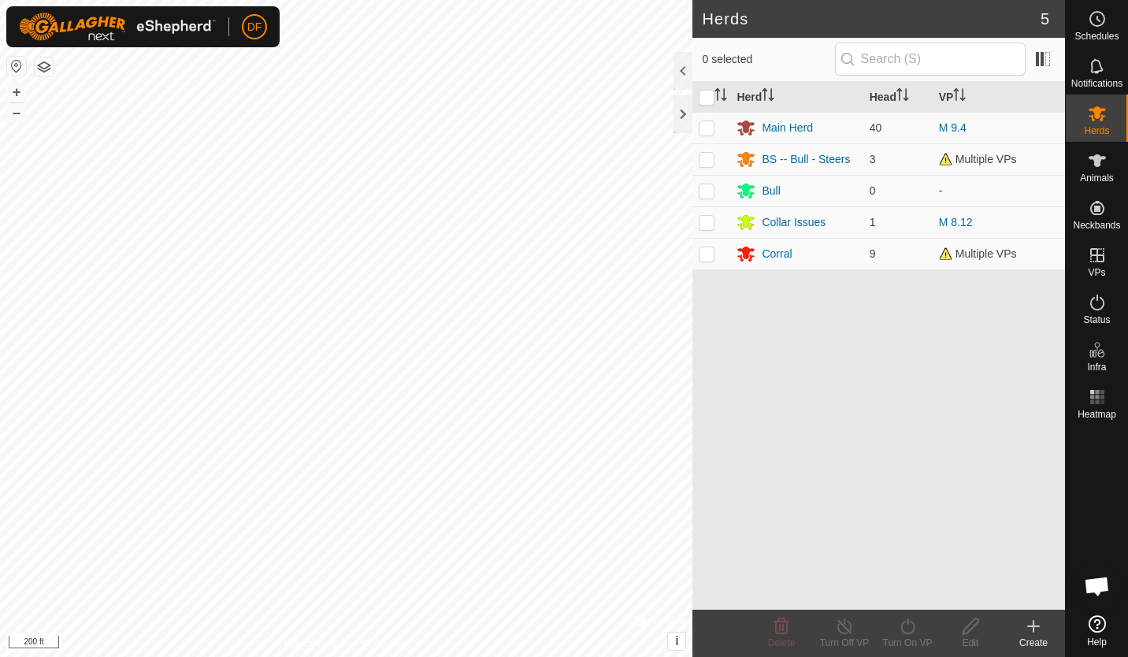
click at [795, 158] on div "BS -- Bull - Steers" at bounding box center [806, 159] width 88 height 17
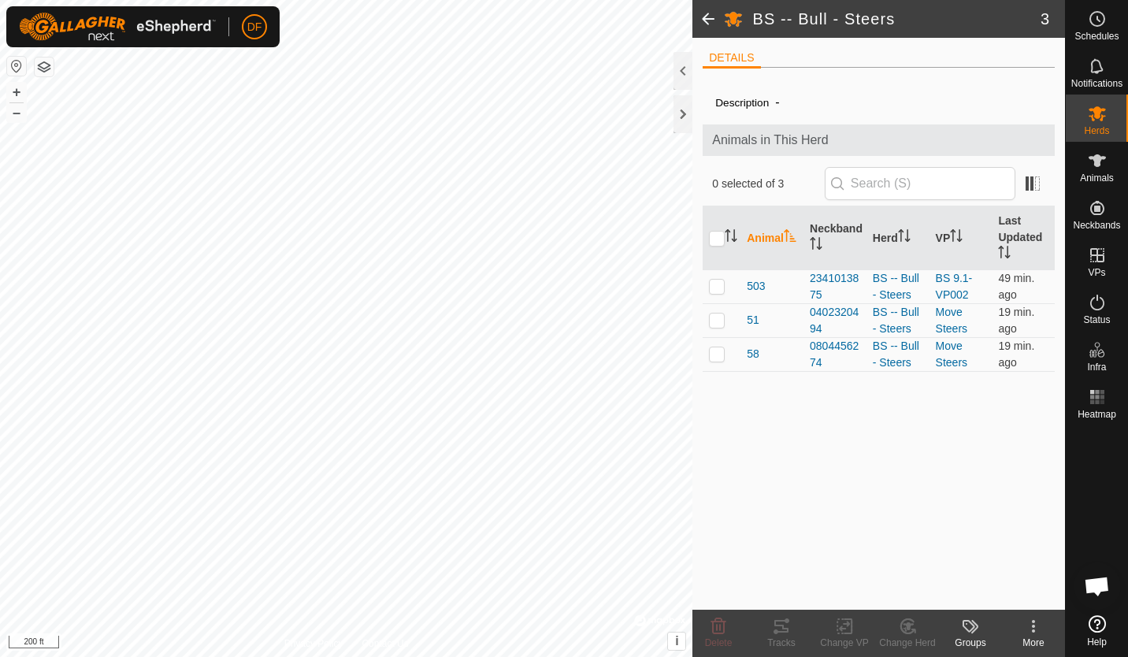
click at [717, 358] on p-checkbox at bounding box center [717, 353] width 16 height 13
checkbox input "true"
click at [707, 22] on span at bounding box center [709, 19] width 32 height 38
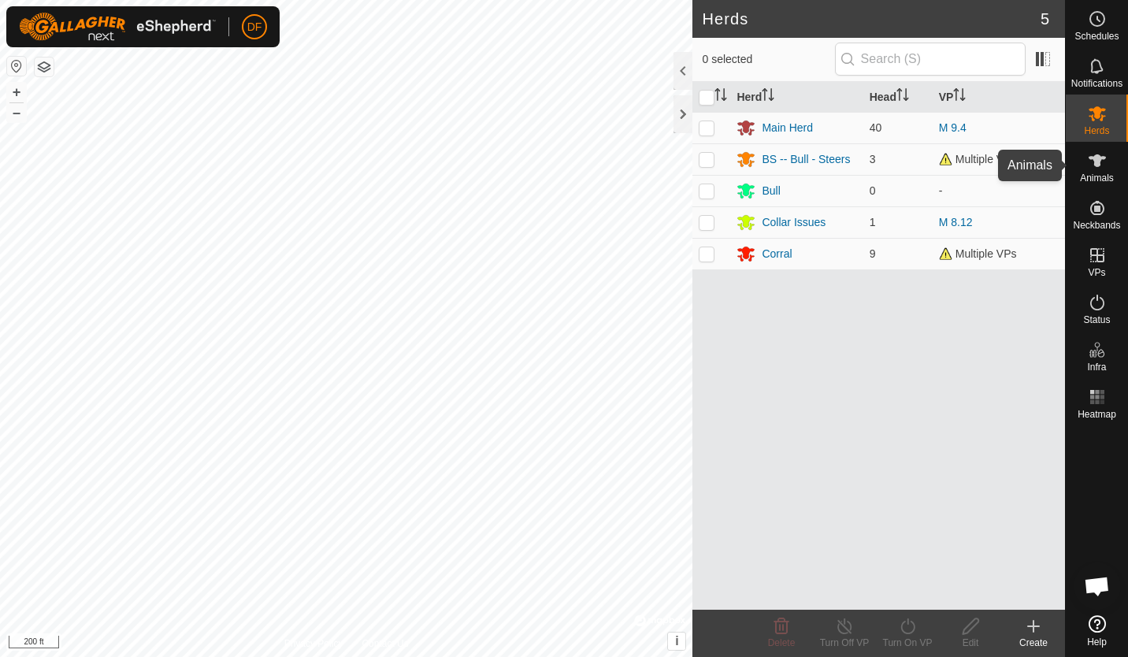
click at [1102, 167] on icon at bounding box center [1097, 160] width 19 height 19
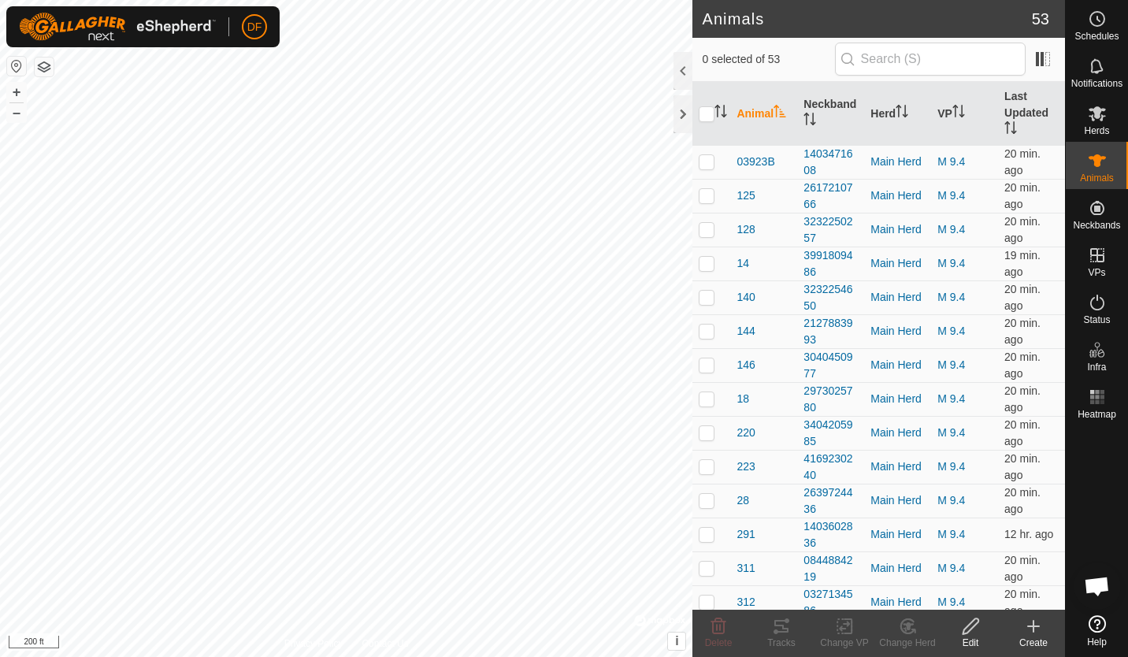
click at [884, 109] on th "Herd" at bounding box center [897, 114] width 67 height 64
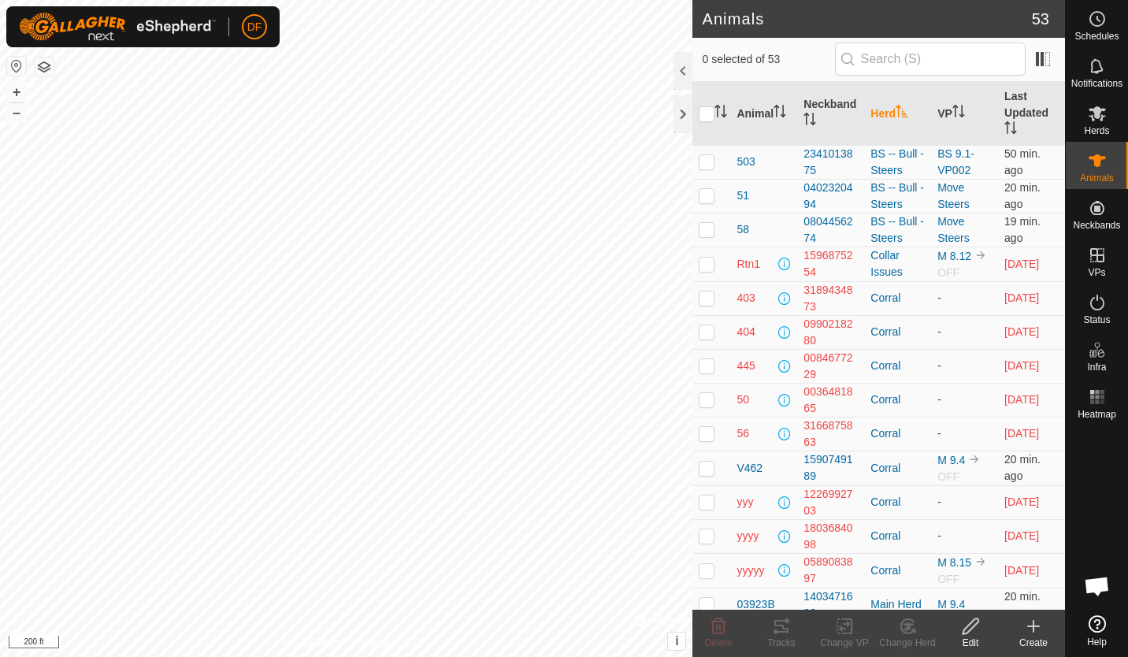
click at [707, 228] on p-checkbox at bounding box center [707, 229] width 16 height 13
checkbox input "true"
click at [965, 630] on icon at bounding box center [971, 626] width 20 height 19
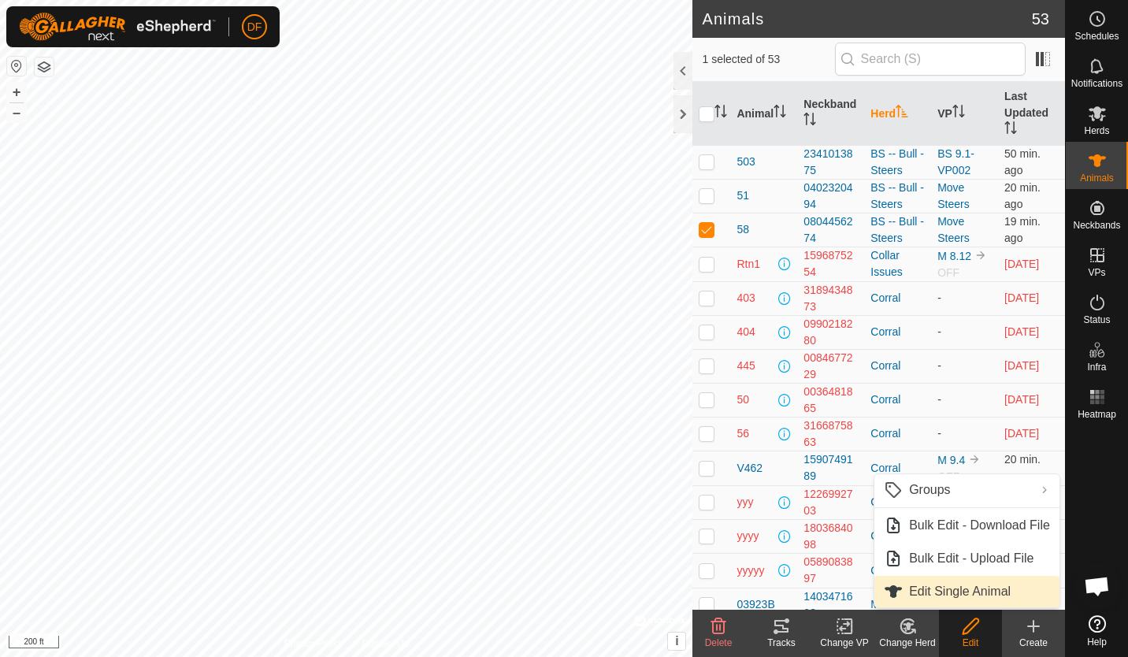
click at [953, 588] on link "Edit Single Animal" at bounding box center [967, 592] width 185 height 32
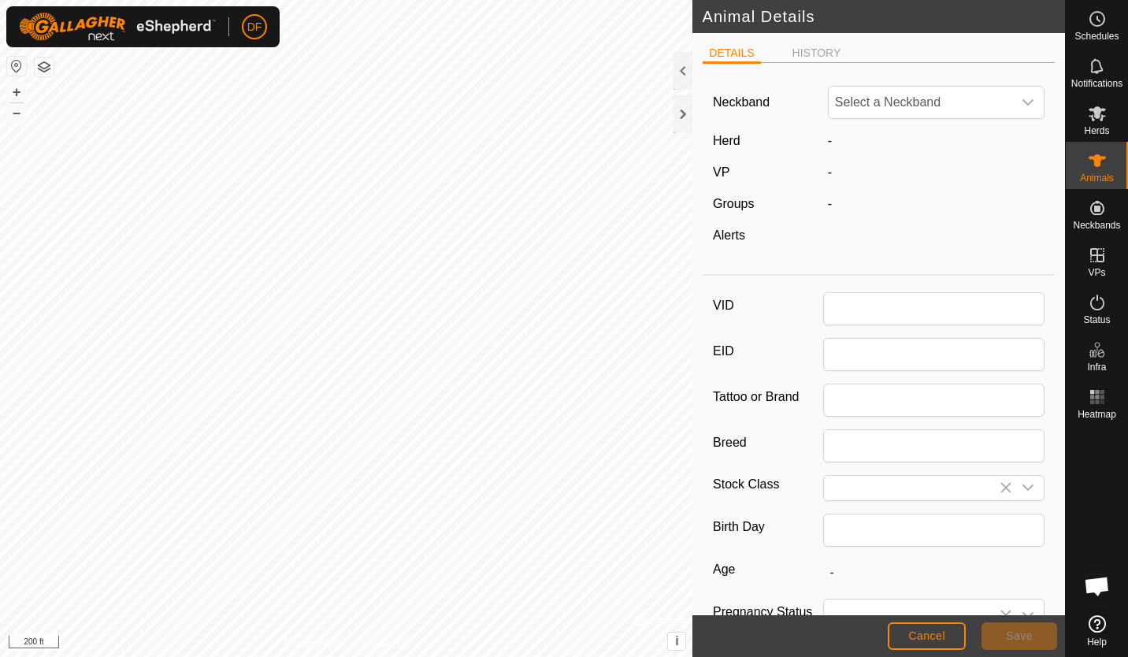
type input "58"
type input "South Poll"
type input "Steer"
type input "03/2023"
type input "2 years 6 months"
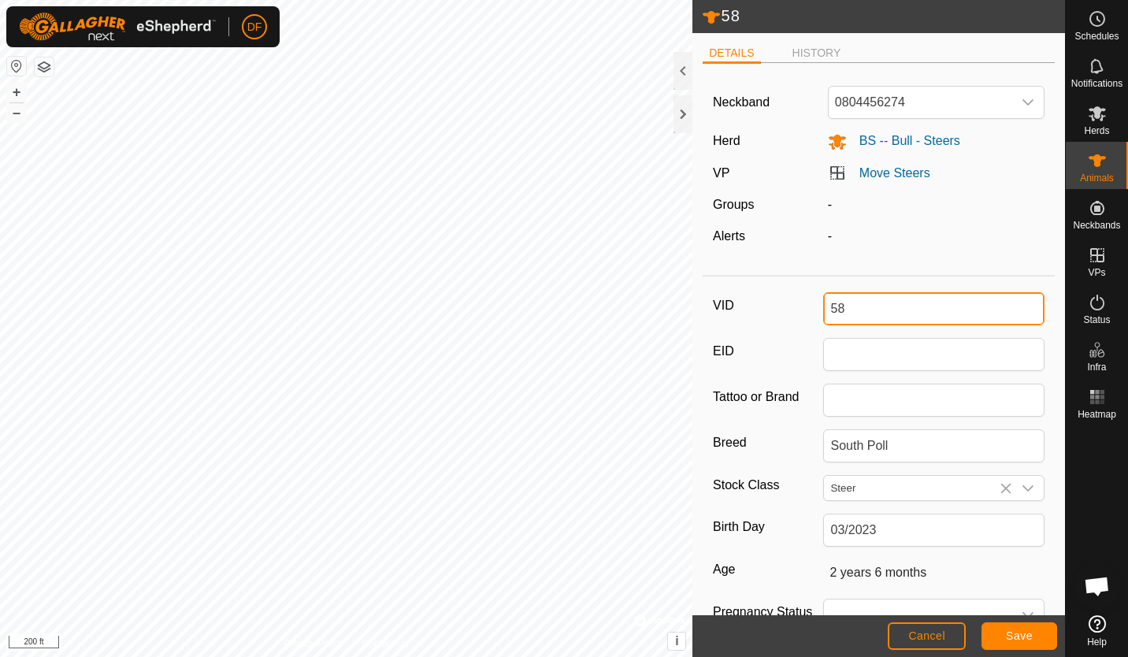
click at [895, 306] on input "58" at bounding box center [933, 308] width 221 height 33
type input "5"
type input "4"
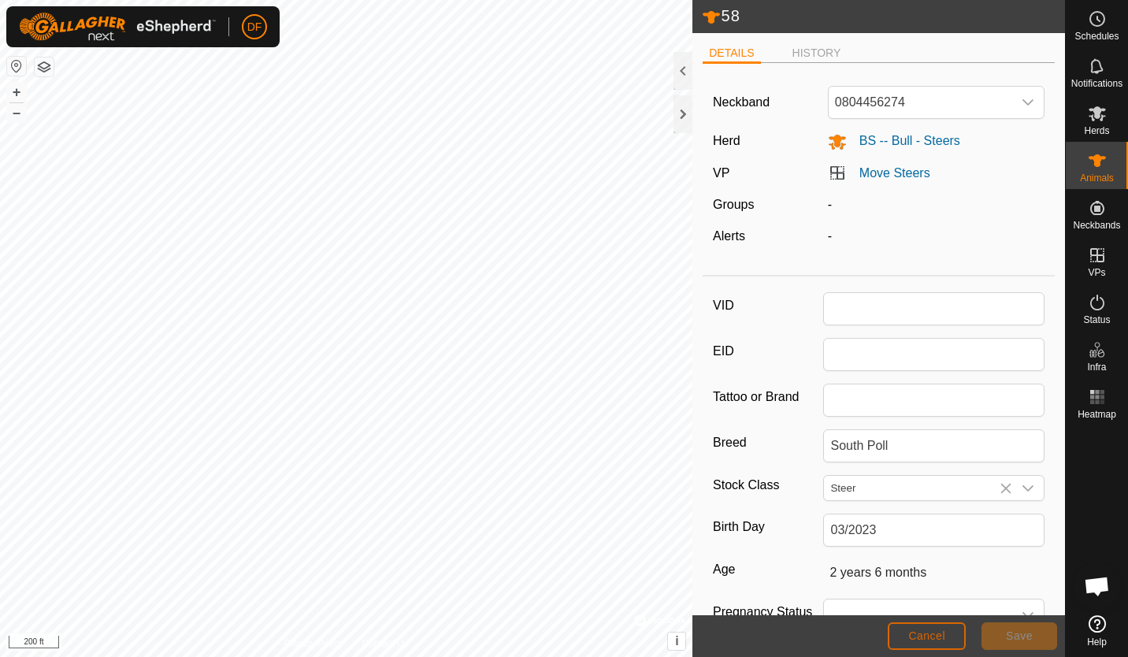
click at [925, 633] on span "Cancel" at bounding box center [926, 636] width 37 height 13
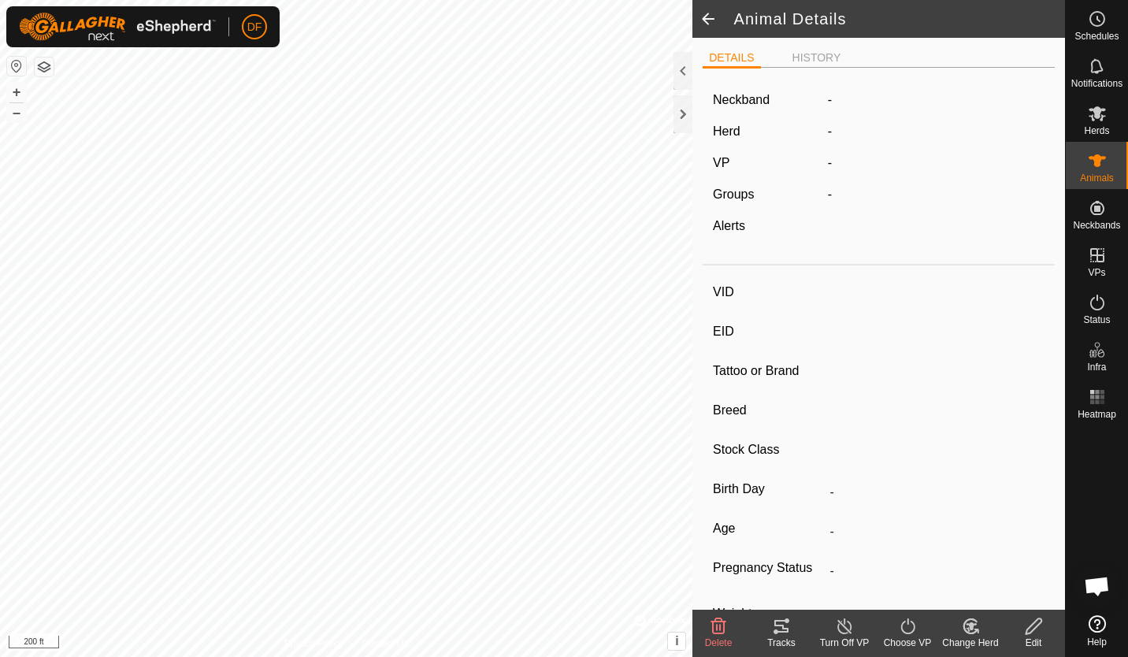
type input "58"
type input "-"
type input "South Poll"
type input "Steer"
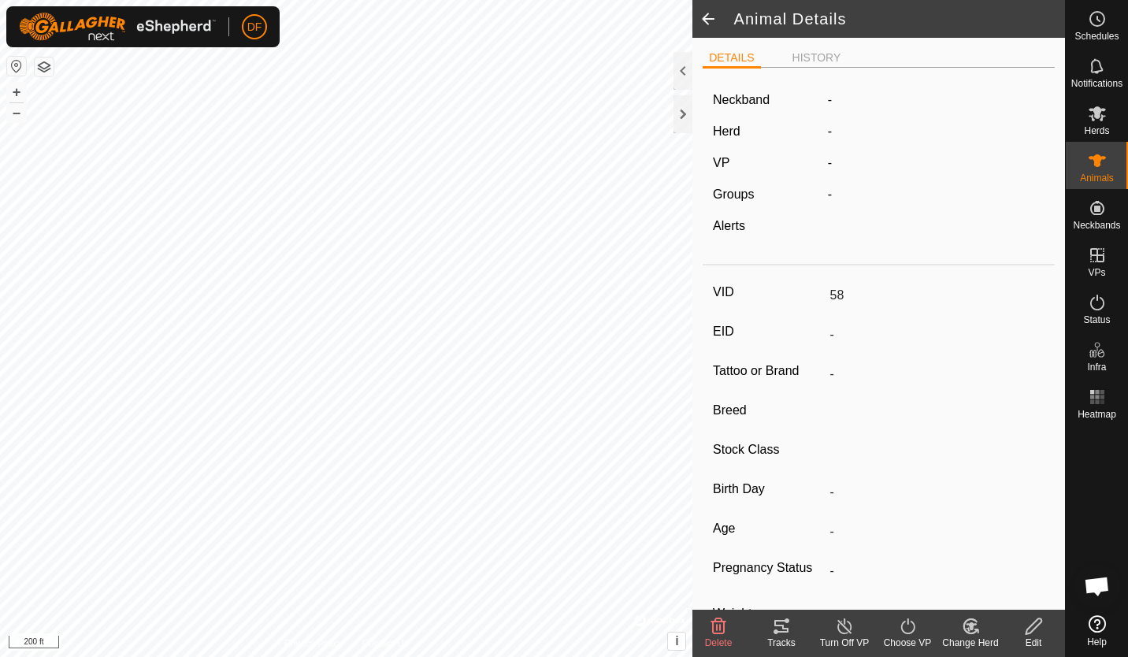
type input "03/2023"
type input "2 years 6 months"
type input "-"
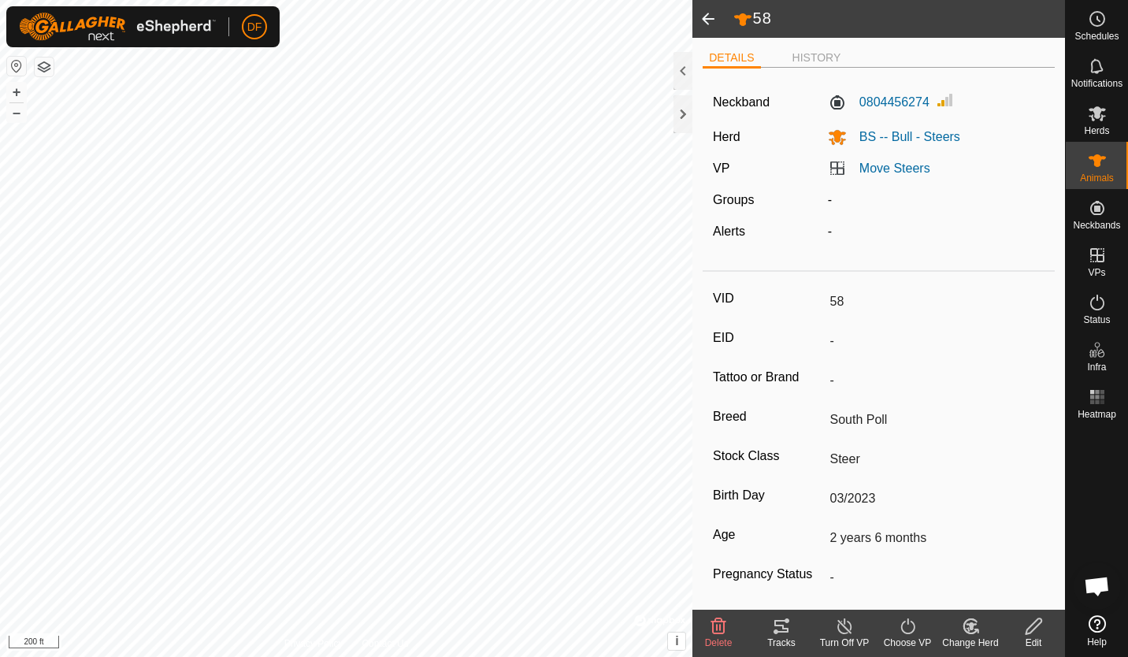
click at [710, 24] on span at bounding box center [709, 19] width 32 height 38
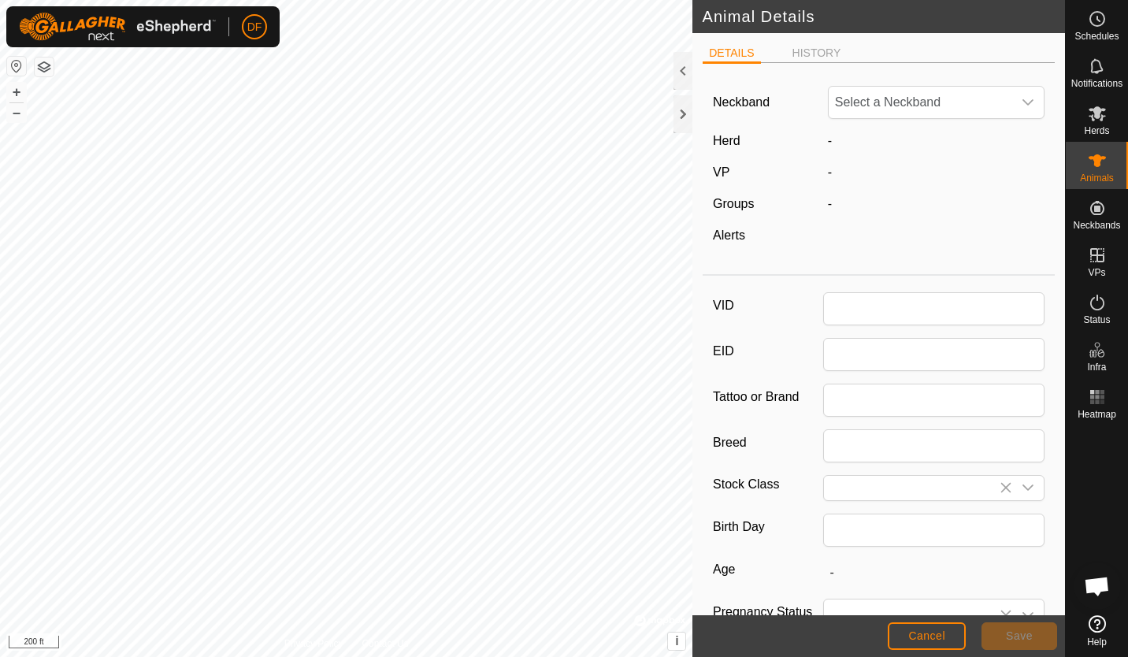
type input "58"
type input "South Poll"
type input "Steer"
type input "03/2023"
type input "2 years 6 months"
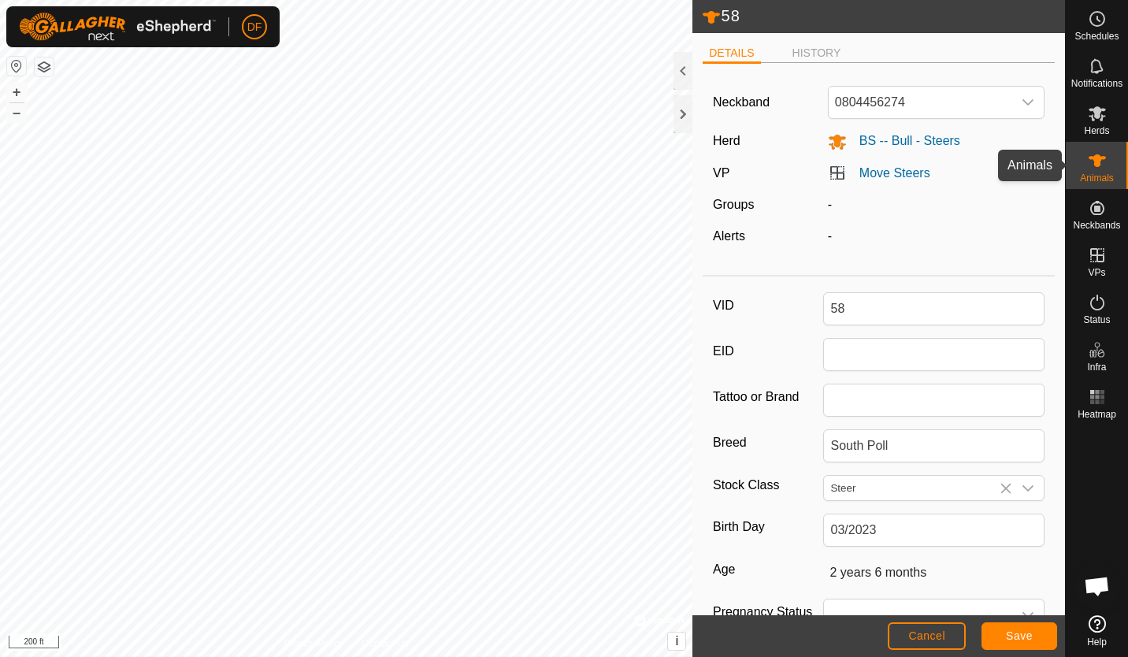
click at [1101, 163] on icon at bounding box center [1097, 160] width 19 height 19
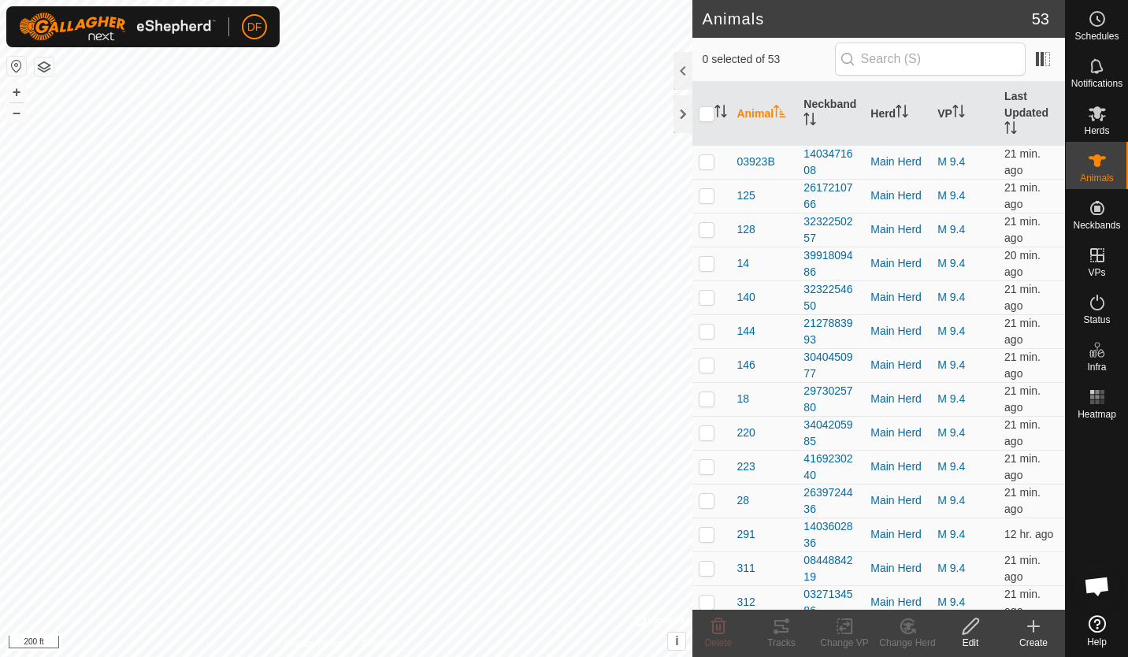
click at [724, 113] on icon "Activate to sort" at bounding box center [725, 111] width 2 height 13
click at [724, 113] on icon "Activate to sort" at bounding box center [721, 111] width 13 height 13
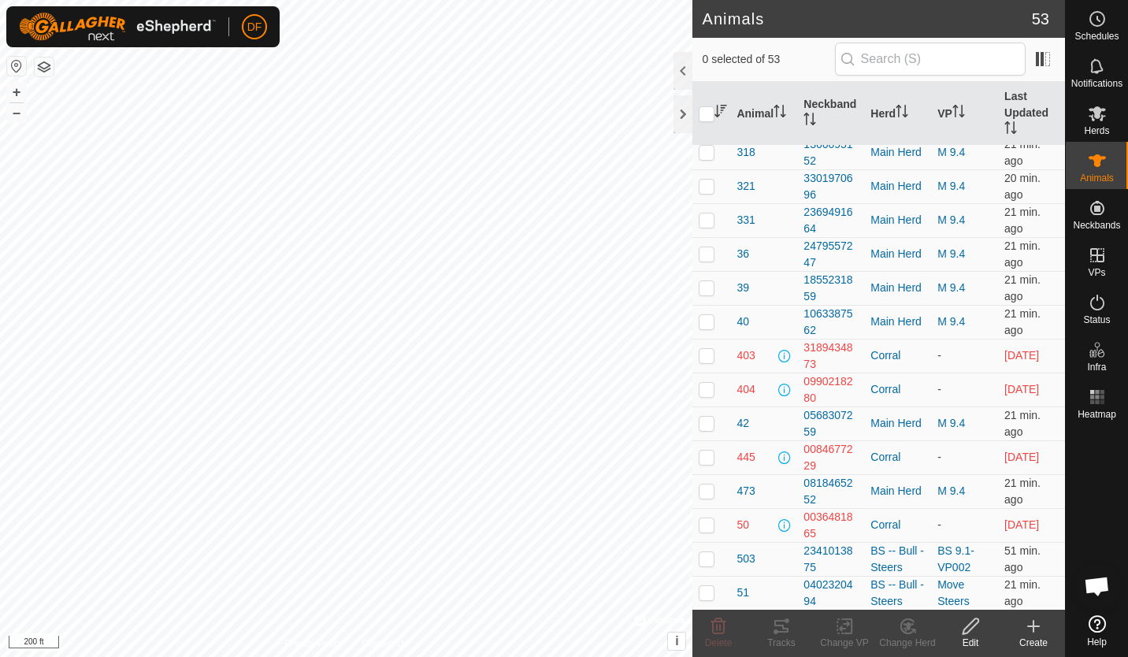
scroll to position [502, 0]
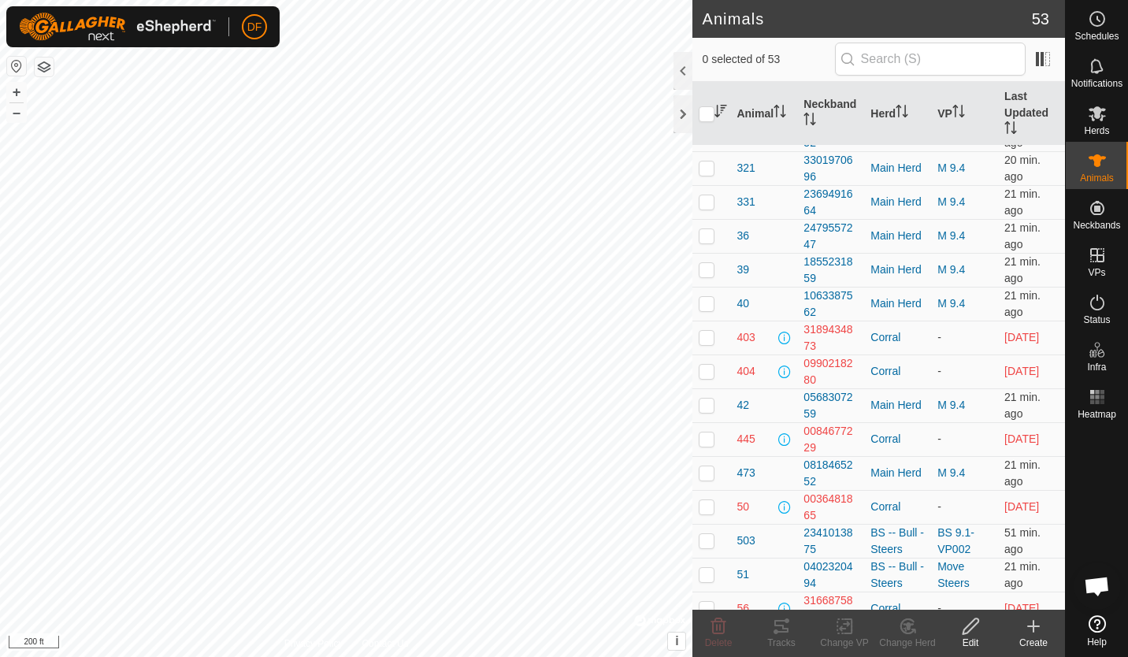
click at [711, 339] on p-checkbox at bounding box center [707, 337] width 16 height 13
checkbox input "true"
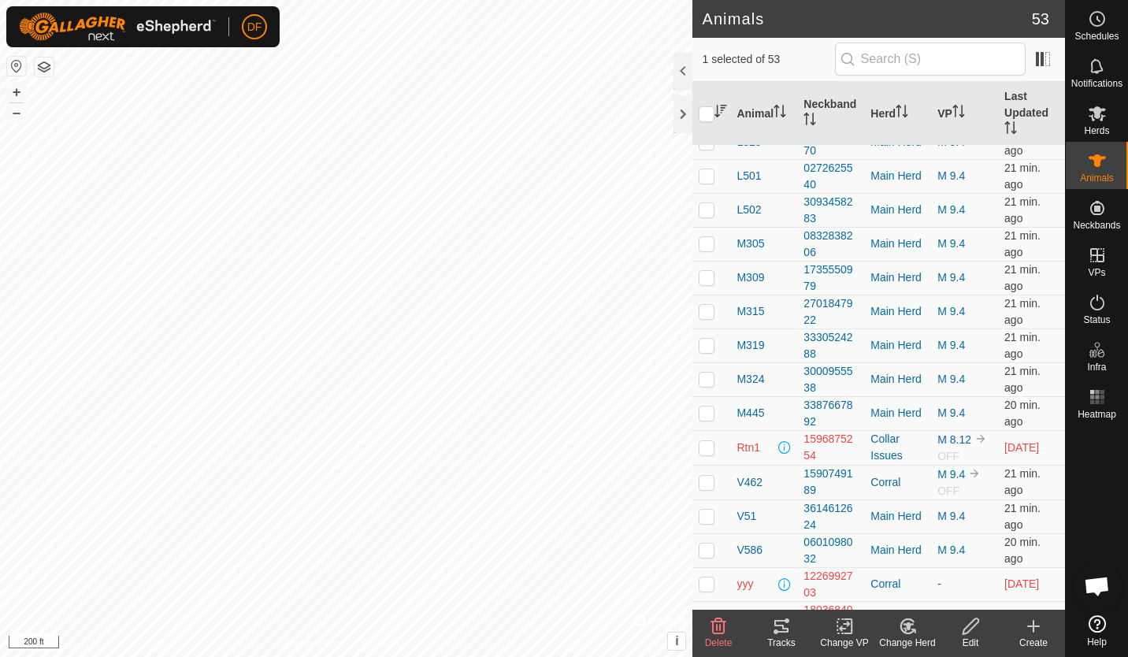
scroll to position [1332, 0]
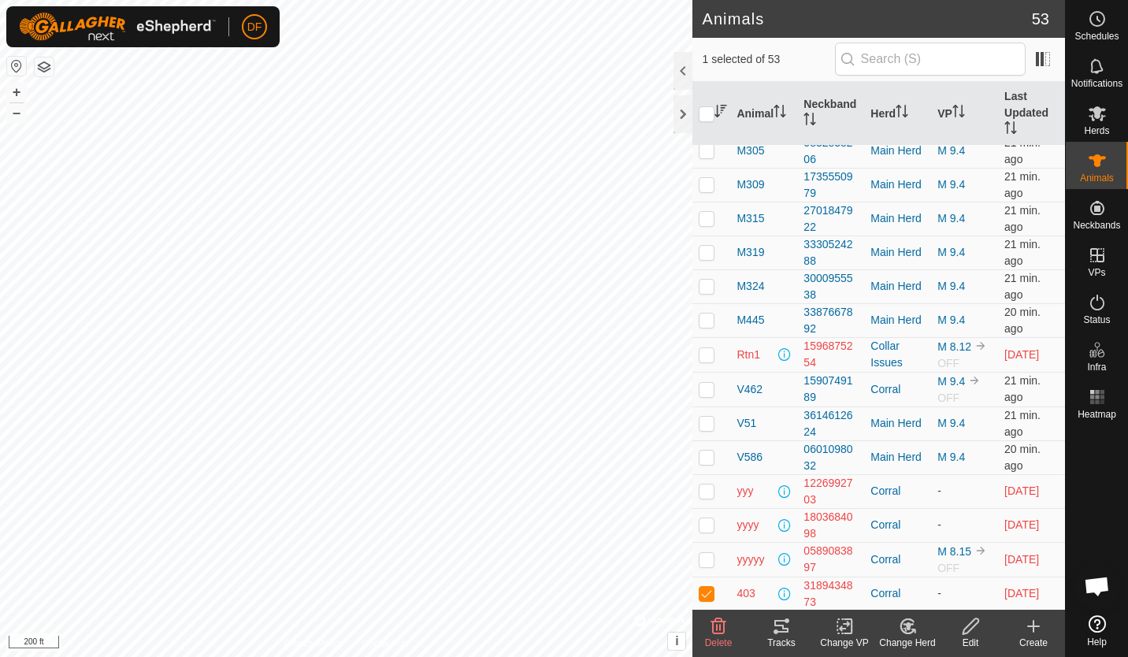
click at [967, 626] on icon at bounding box center [971, 627] width 16 height 16
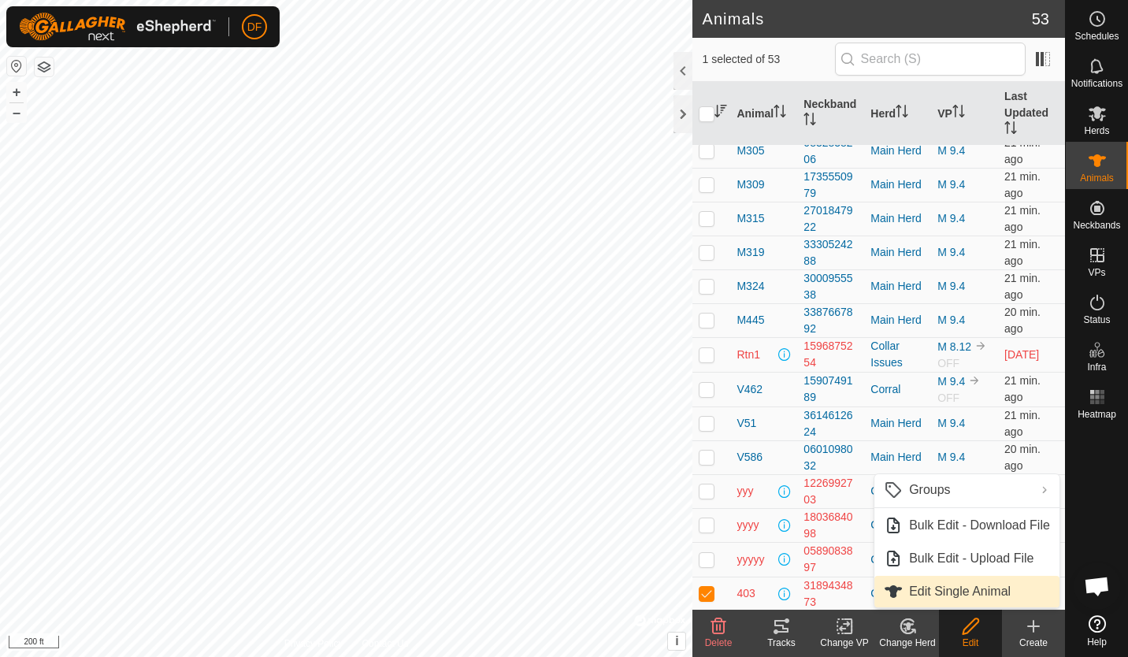
click at [960, 594] on link "Edit Single Animal" at bounding box center [967, 592] width 185 height 32
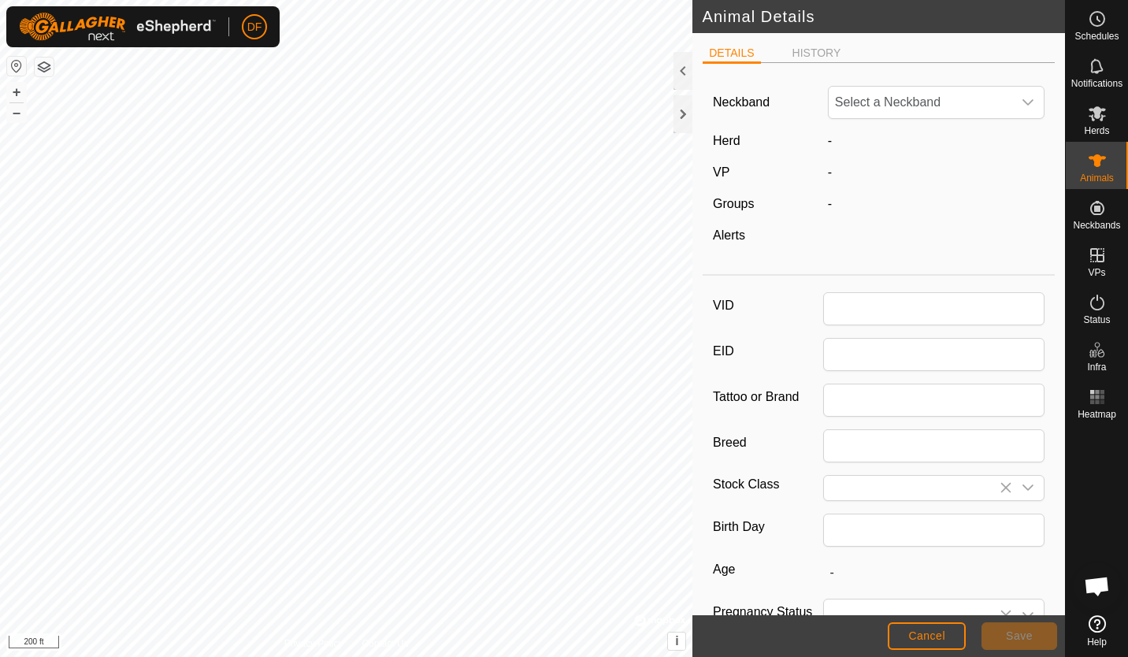
type input "403"
type input "South Poll"
type input "Steer"
type input "04/2024"
type input "1 year 5 months"
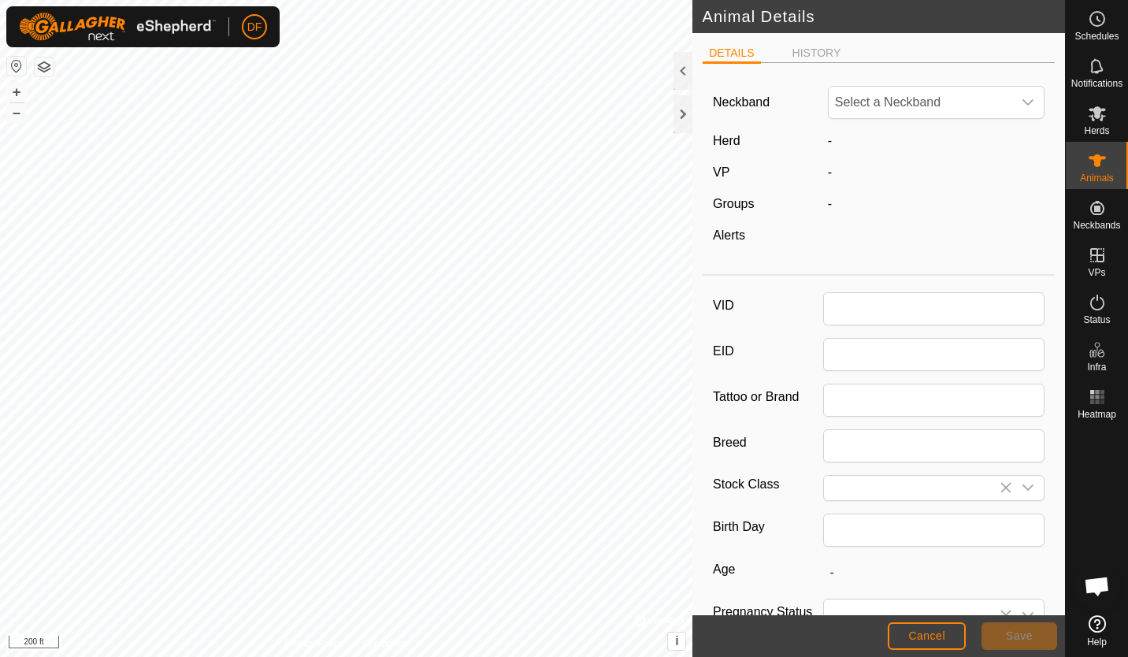
type input "197"
type input "[DATE]"
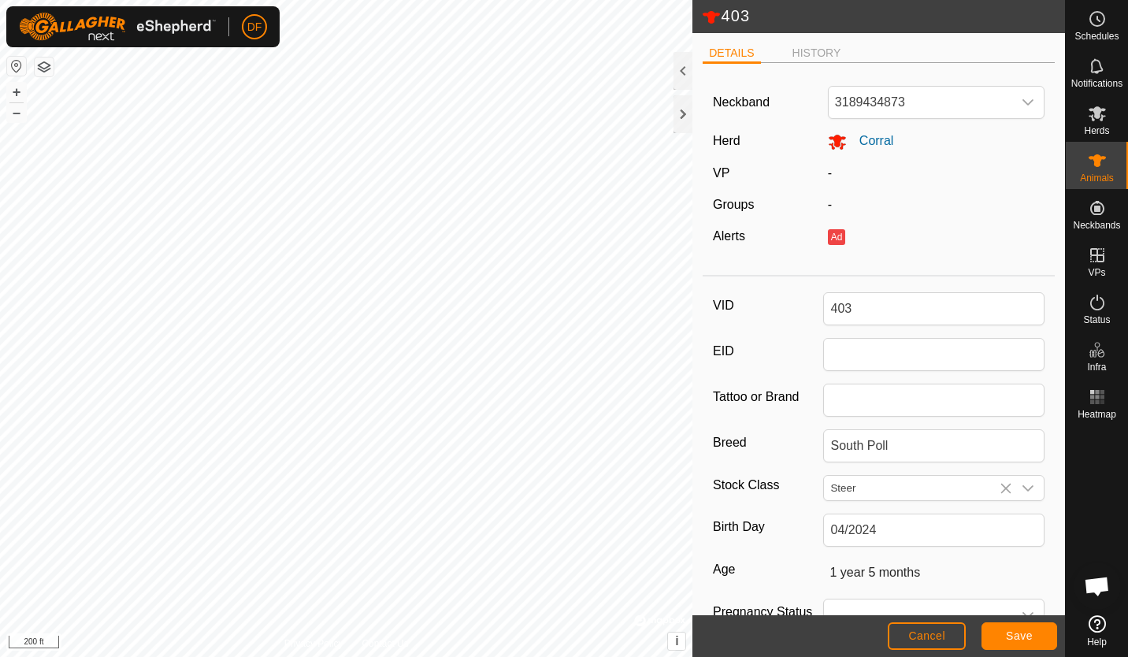
click at [960, 594] on div "VID 403 EID Tattoo or Brand Breed South Poll Stock Class Steer Birth Day 04/202…" at bounding box center [879, 527] width 352 height 488
drag, startPoint x: 864, startPoint y: 303, endPoint x: 775, endPoint y: 306, distance: 89.1
click at [775, 306] on div "VID 403" at bounding box center [879, 308] width 332 height 33
click at [996, 486] on div "VID EID Tattoo or Brand Breed South Poll Stock Class Steer Birth Day 04/2024 Ag…" at bounding box center [879, 527] width 352 height 488
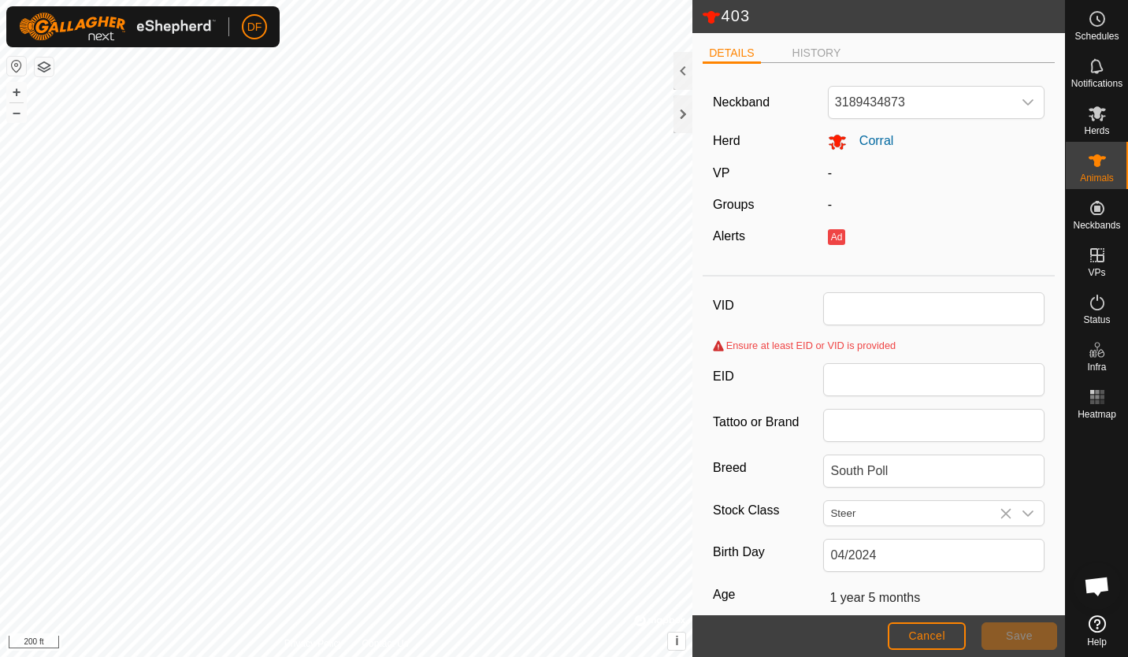
click at [1022, 511] on icon "dropdown trigger" at bounding box center [1028, 513] width 13 height 13
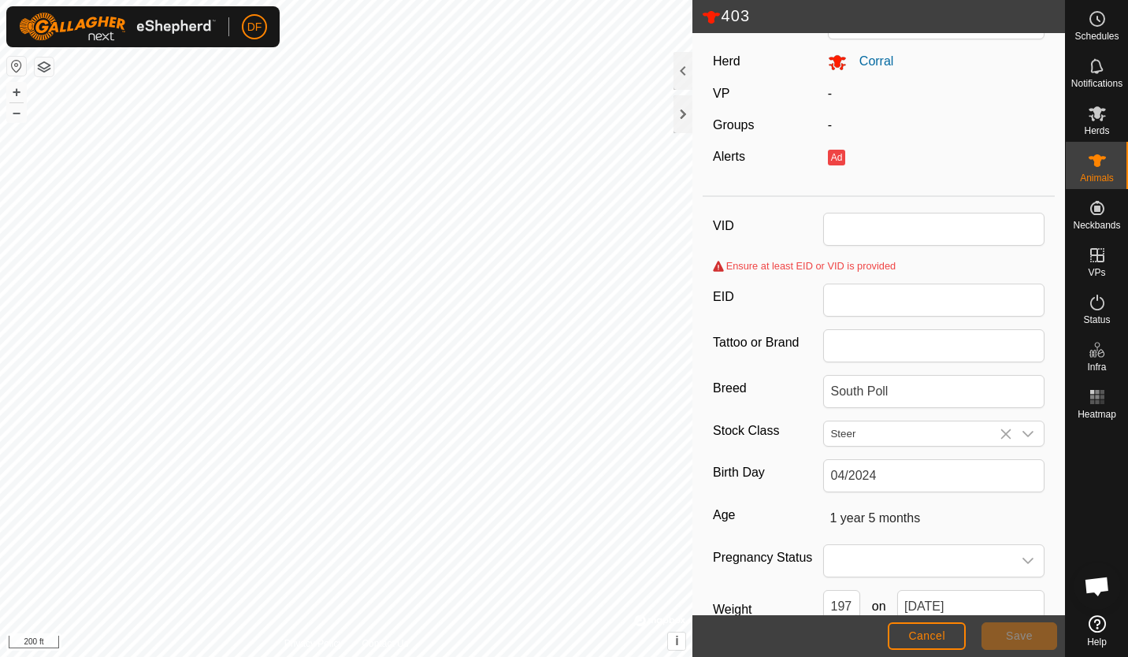
scroll to position [84, 0]
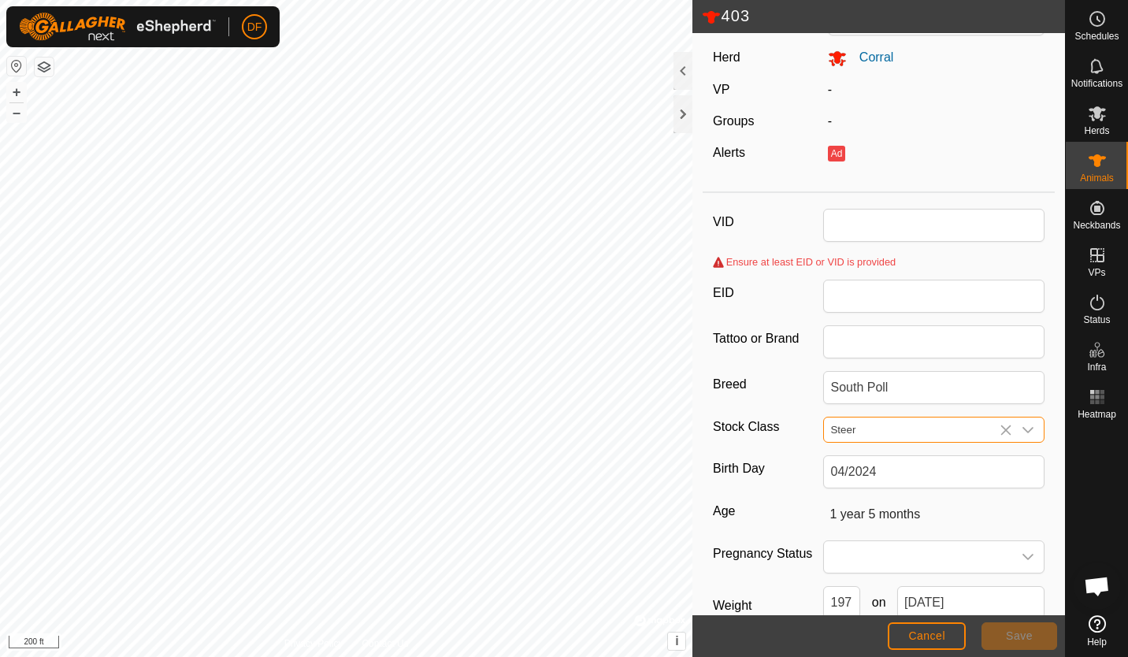
click at [885, 430] on input "Steer" at bounding box center [918, 430] width 188 height 24
type input "S"
click at [1022, 427] on icon "dropdown trigger" at bounding box center [1028, 430] width 13 height 13
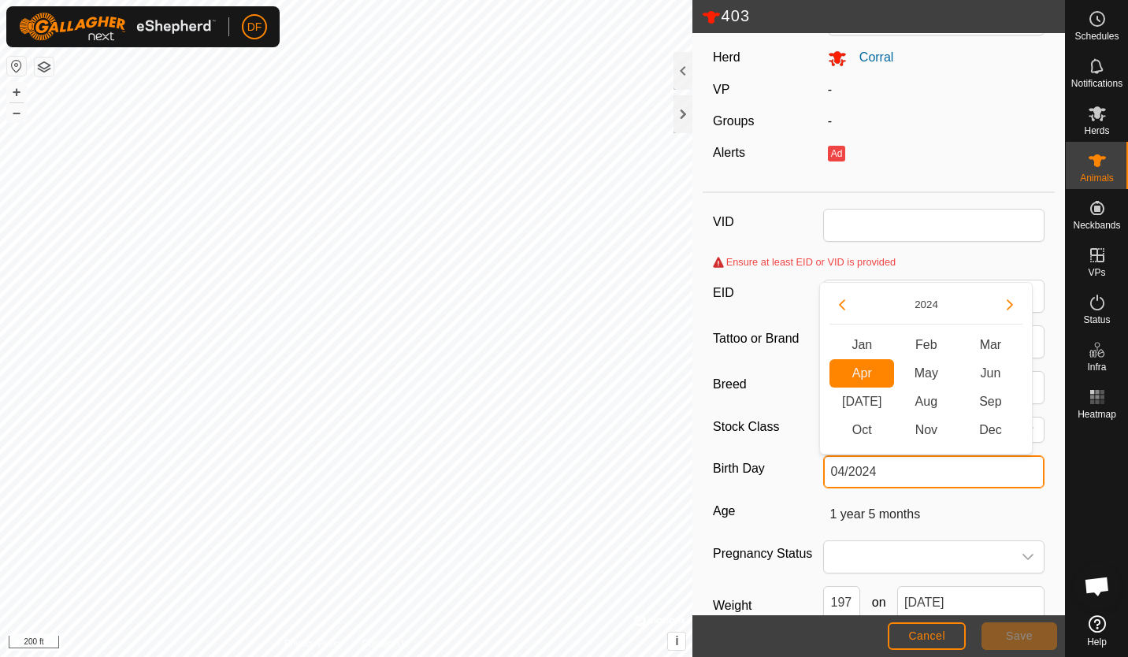
click at [929, 475] on input "04/2024" at bounding box center [933, 471] width 221 height 33
type input "04/202"
type input "-"
type input "0"
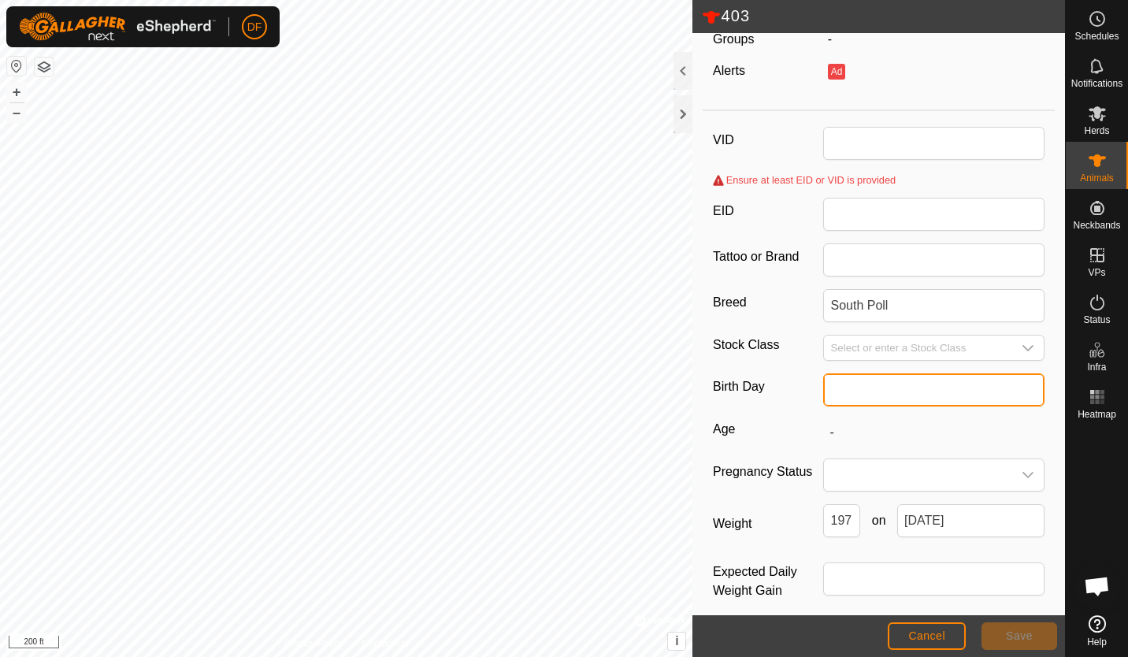
scroll to position [180, 0]
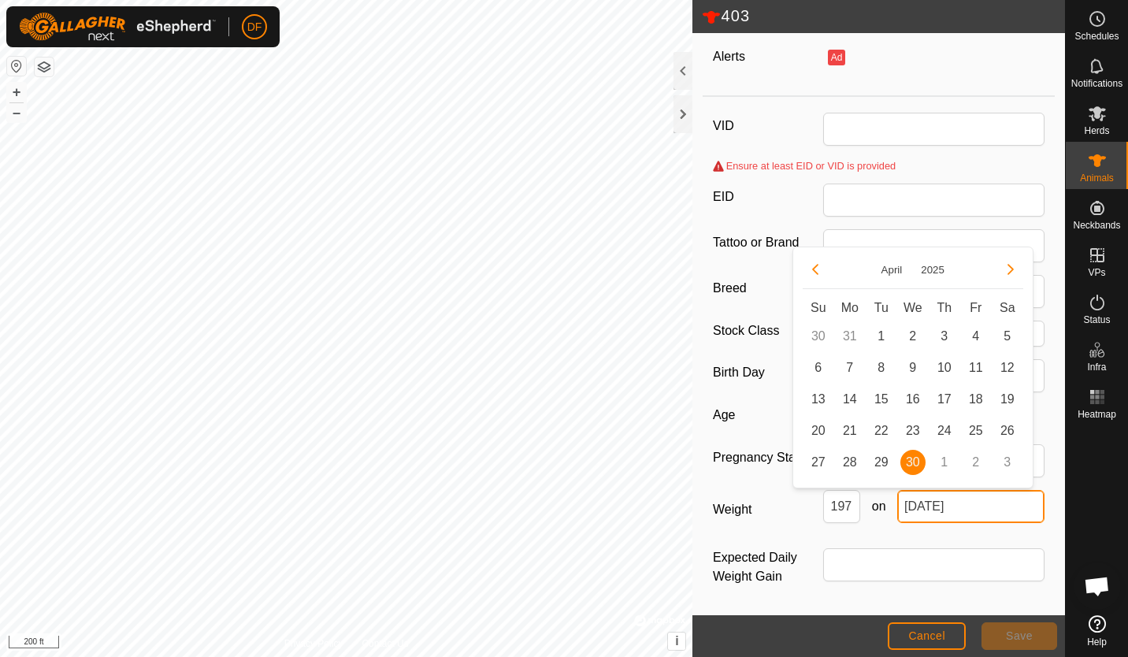
drag, startPoint x: 990, startPoint y: 509, endPoint x: 866, endPoint y: 524, distance: 125.4
click at [866, 524] on div "Weight 197 on [DATE]" at bounding box center [879, 513] width 332 height 46
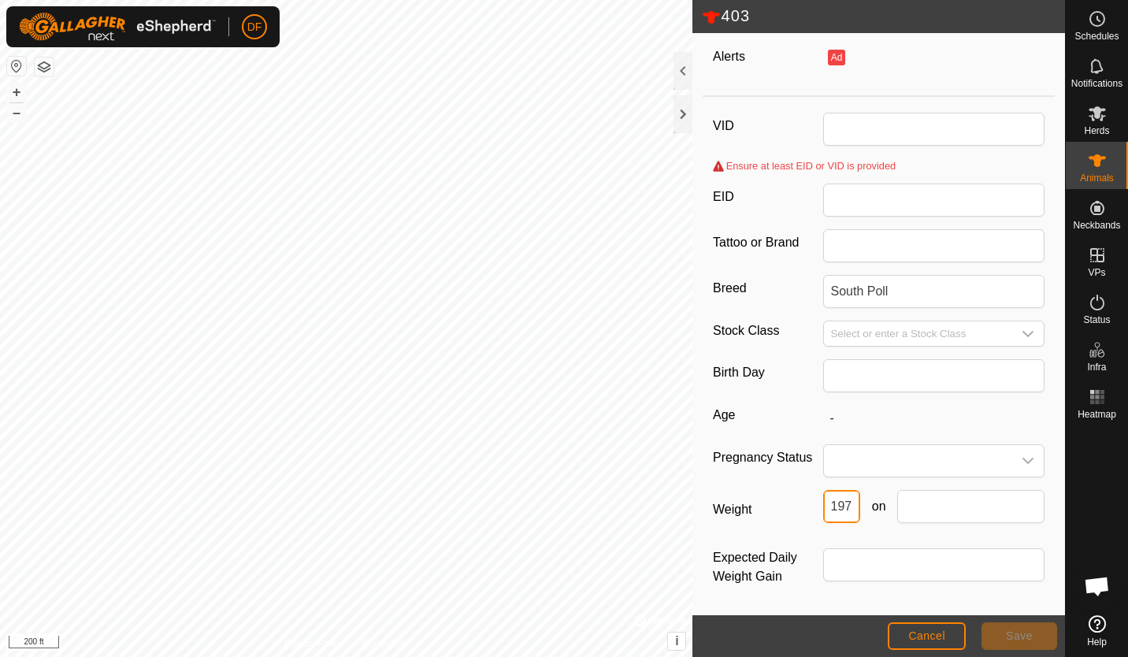
drag, startPoint x: 847, startPoint y: 507, endPoint x: 800, endPoint y: 507, distance: 47.3
click at [800, 507] on div "Weight 197 on" at bounding box center [879, 513] width 332 height 46
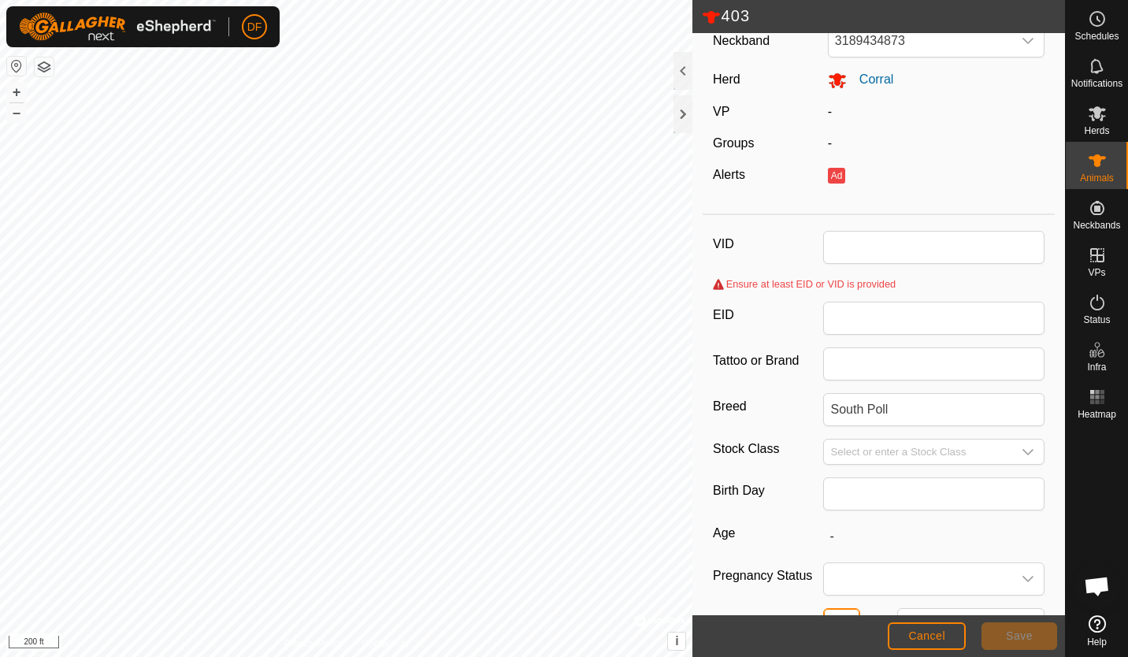
scroll to position [61, 0]
click at [849, 249] on input "VID" at bounding box center [933, 248] width 221 height 33
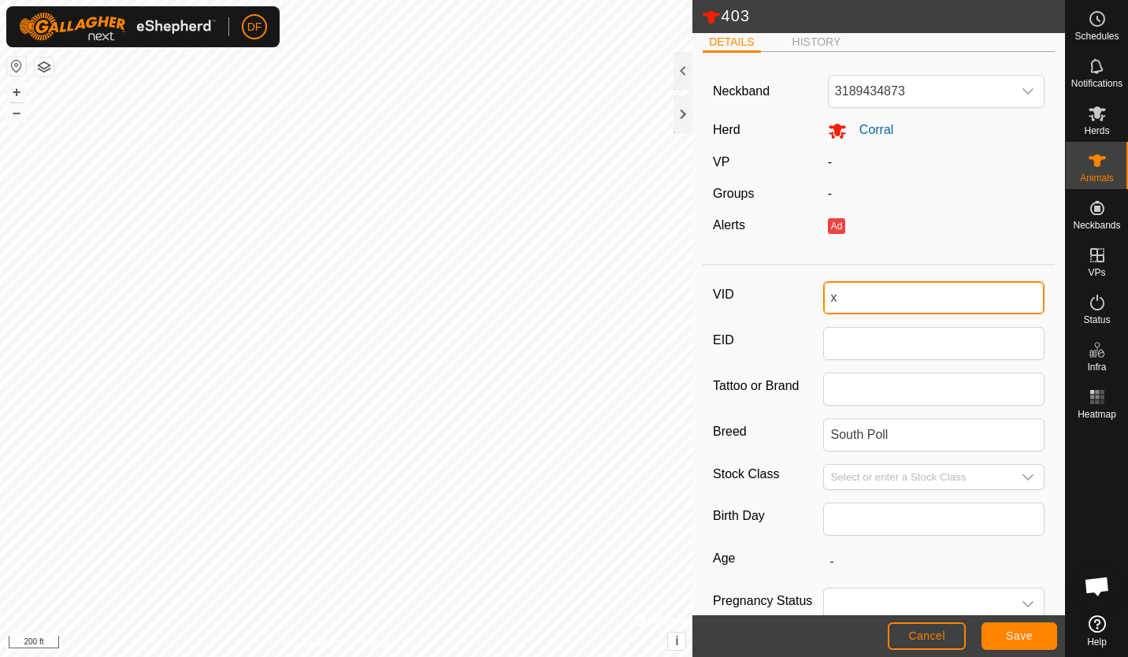
scroll to position [0, 0]
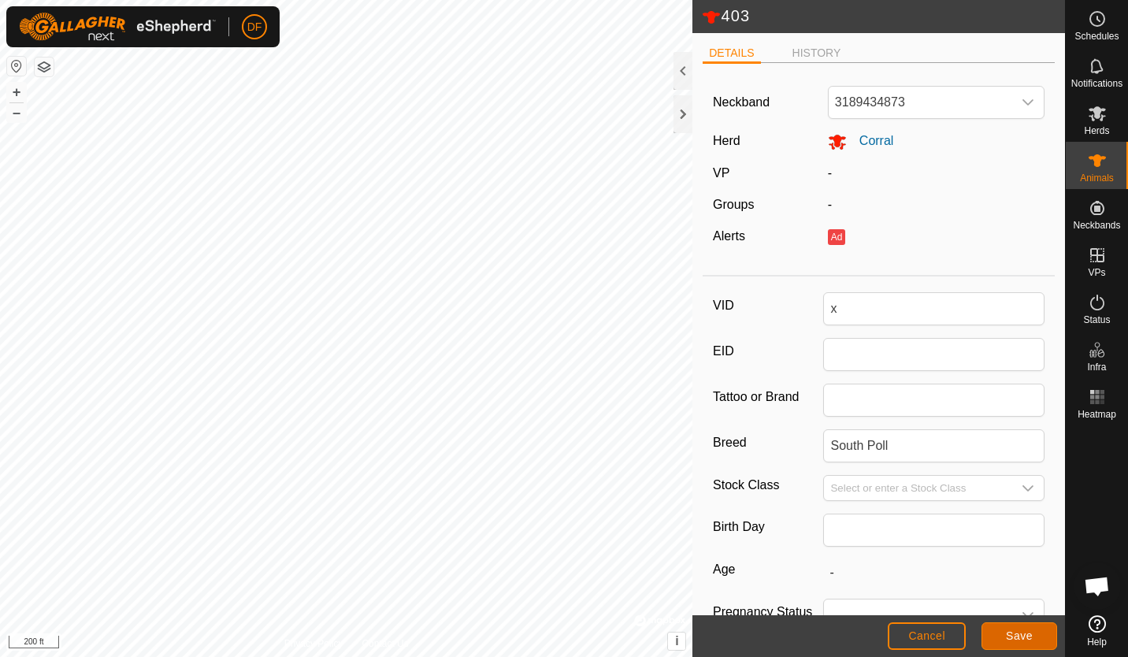
click at [1017, 640] on span "Save" at bounding box center [1019, 636] width 27 height 13
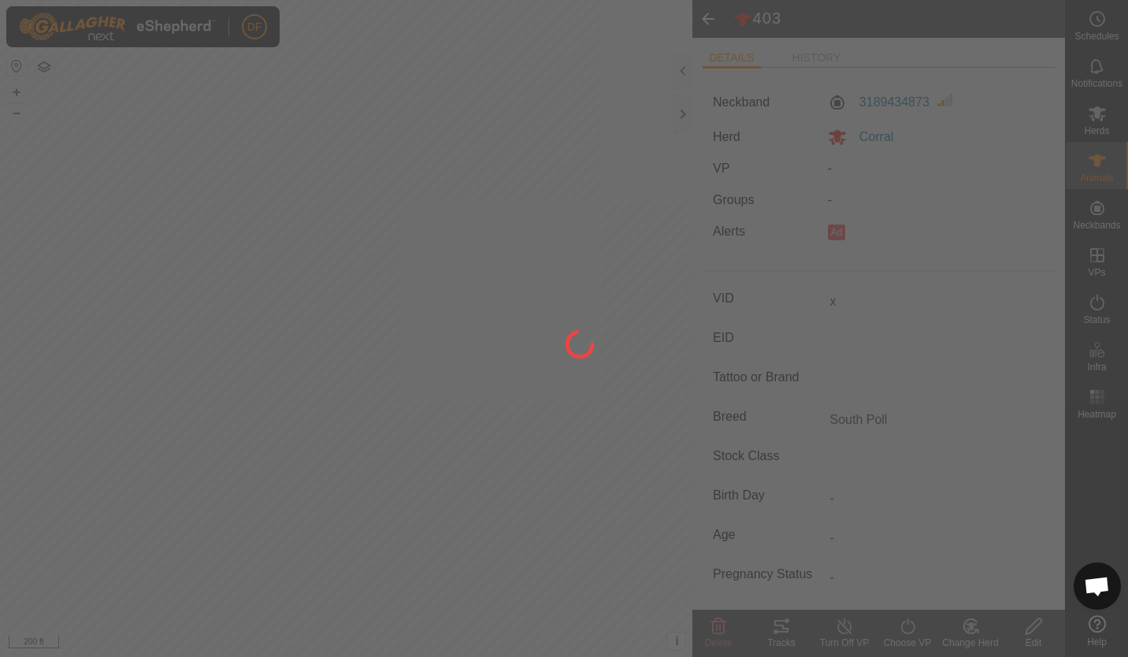
type input "403"
type input "-"
type input "1 year 5 months"
type input "197 kg"
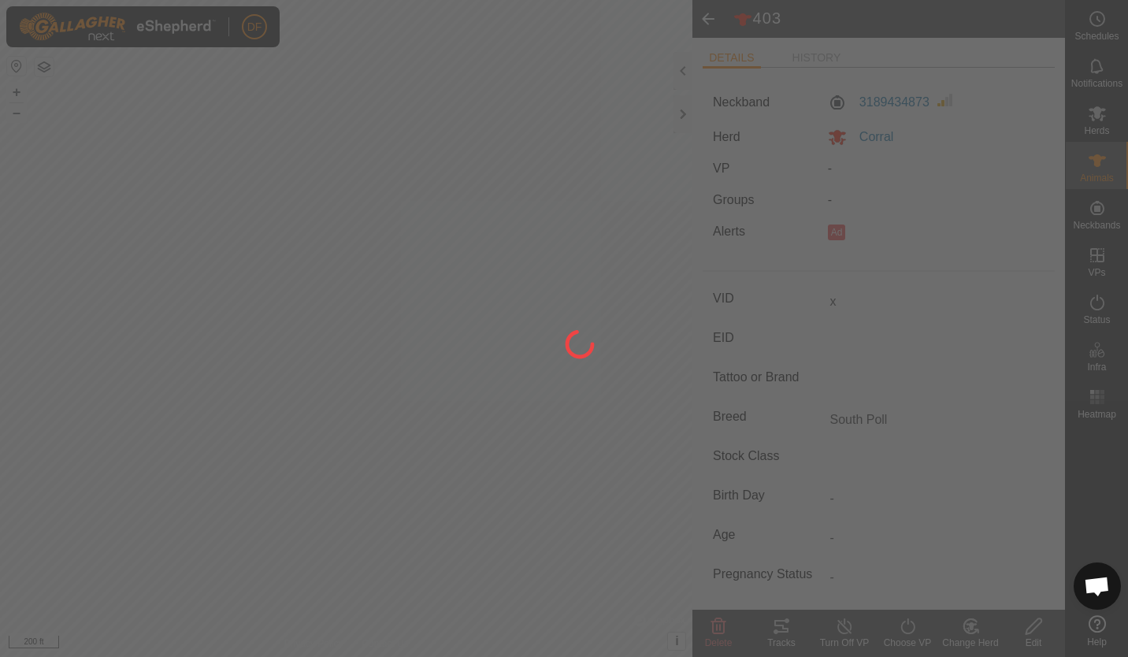
type input "-"
type input "Steer"
type input "04/2024"
type input "x"
type input "0 kg"
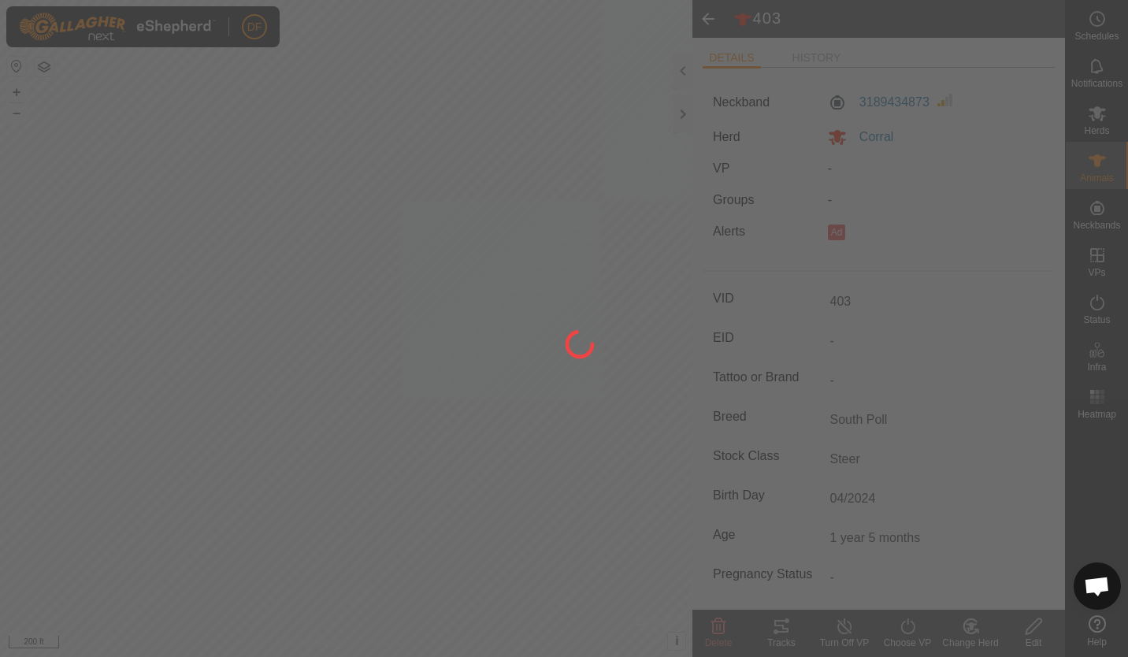
type input "-"
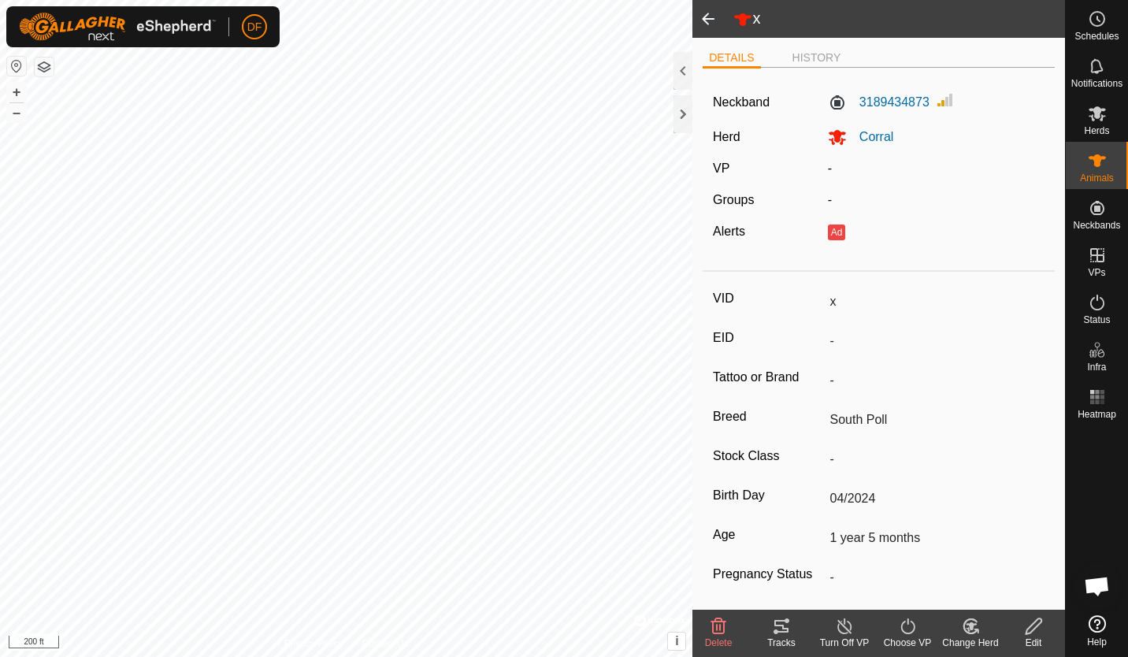
click at [1033, 627] on icon at bounding box center [1034, 626] width 20 height 19
type input "0"
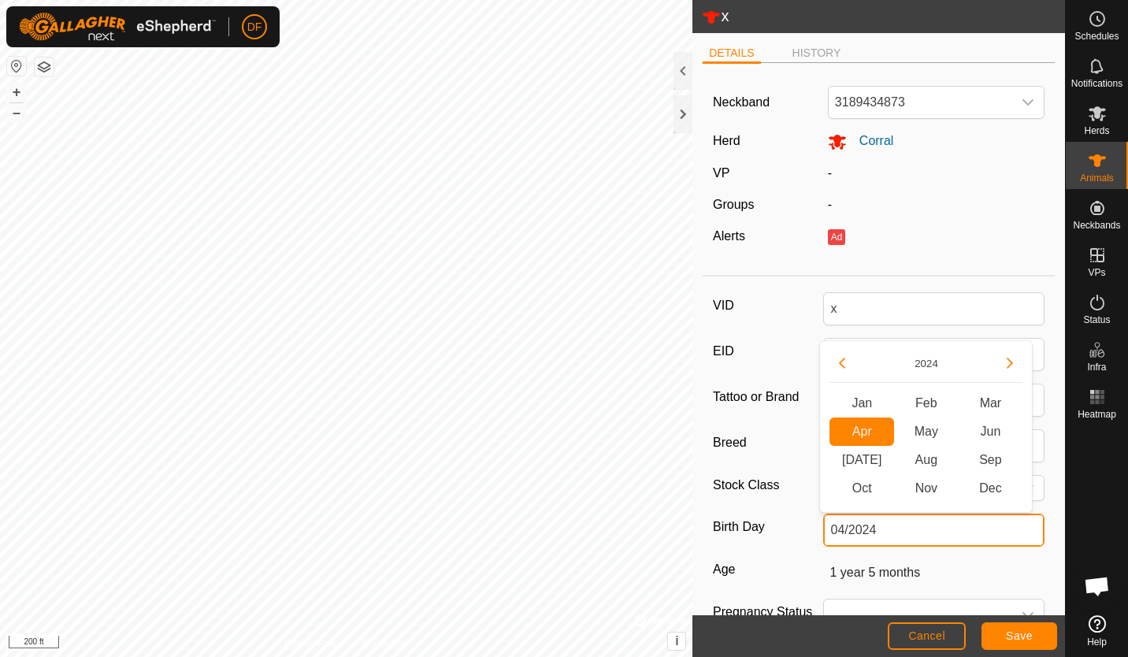
click at [964, 541] on input "04/2024" at bounding box center [933, 530] width 221 height 33
type input "-"
type input "0"
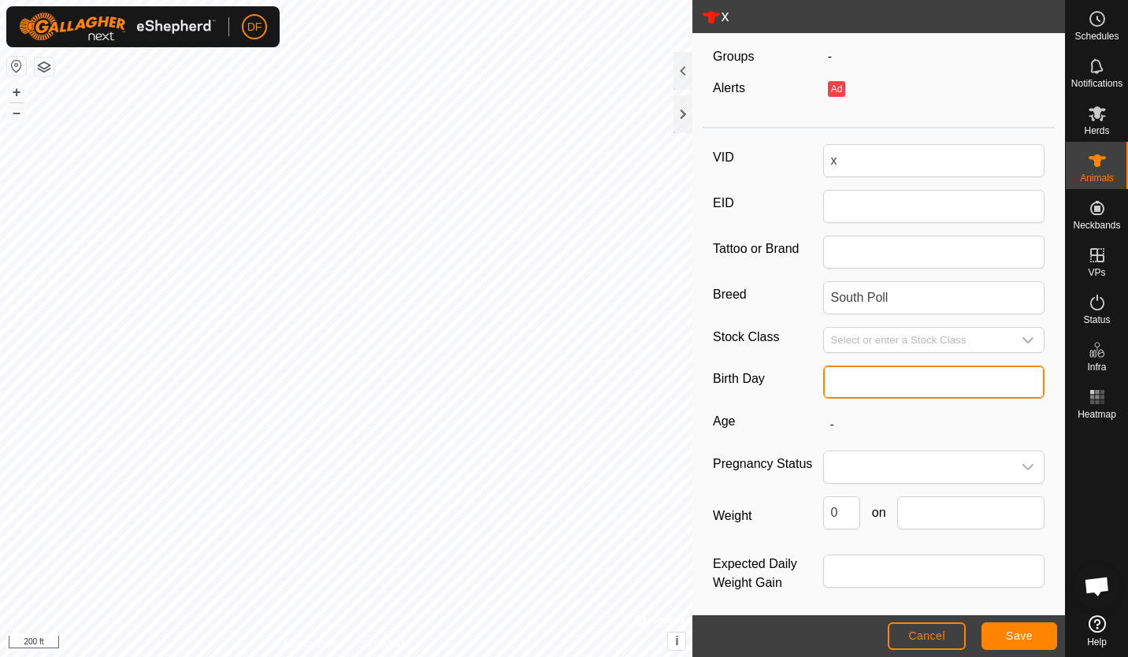
scroll to position [155, 0]
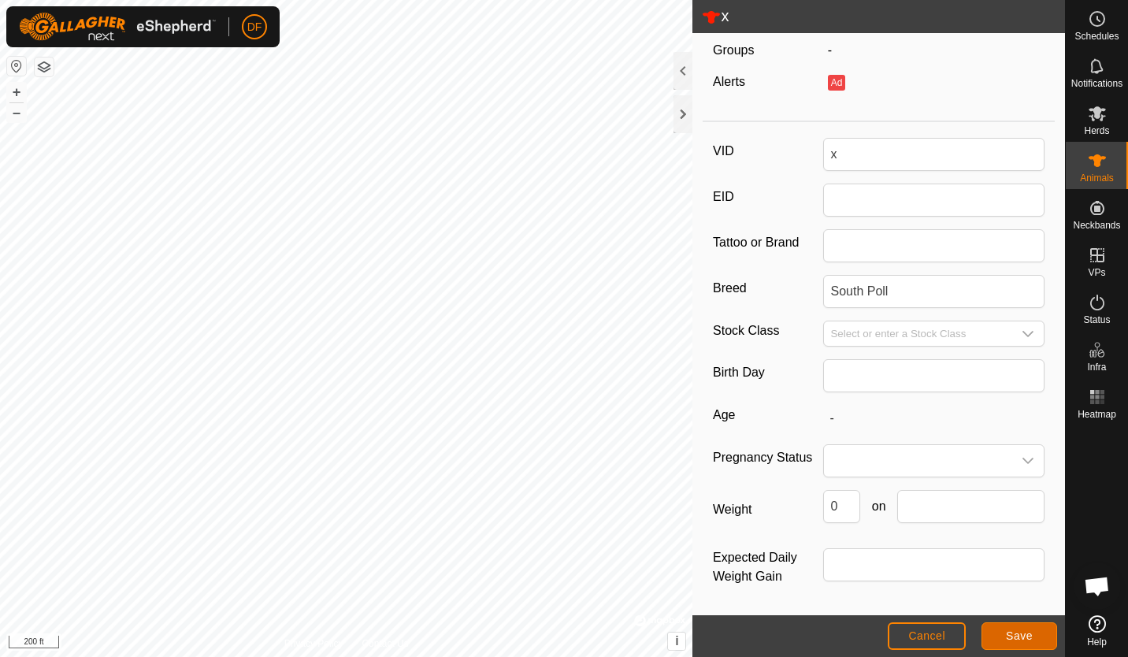
click at [1023, 632] on span "Save" at bounding box center [1019, 636] width 27 height 13
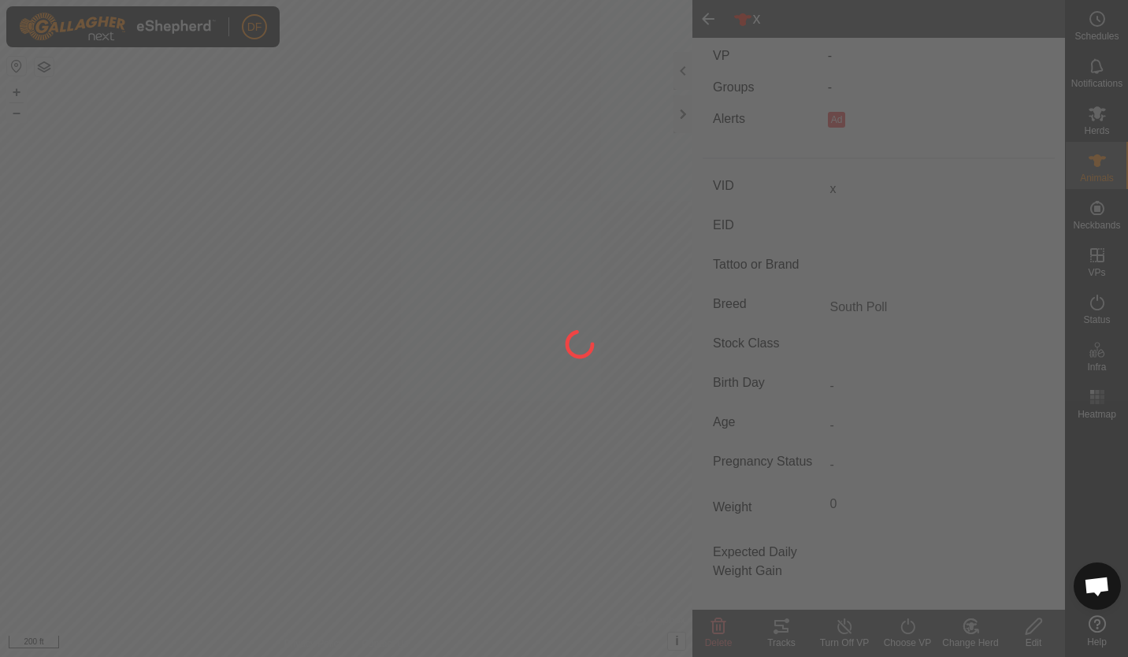
scroll to position [116, 0]
type input "403"
type input "-"
type input "1 year 5 months"
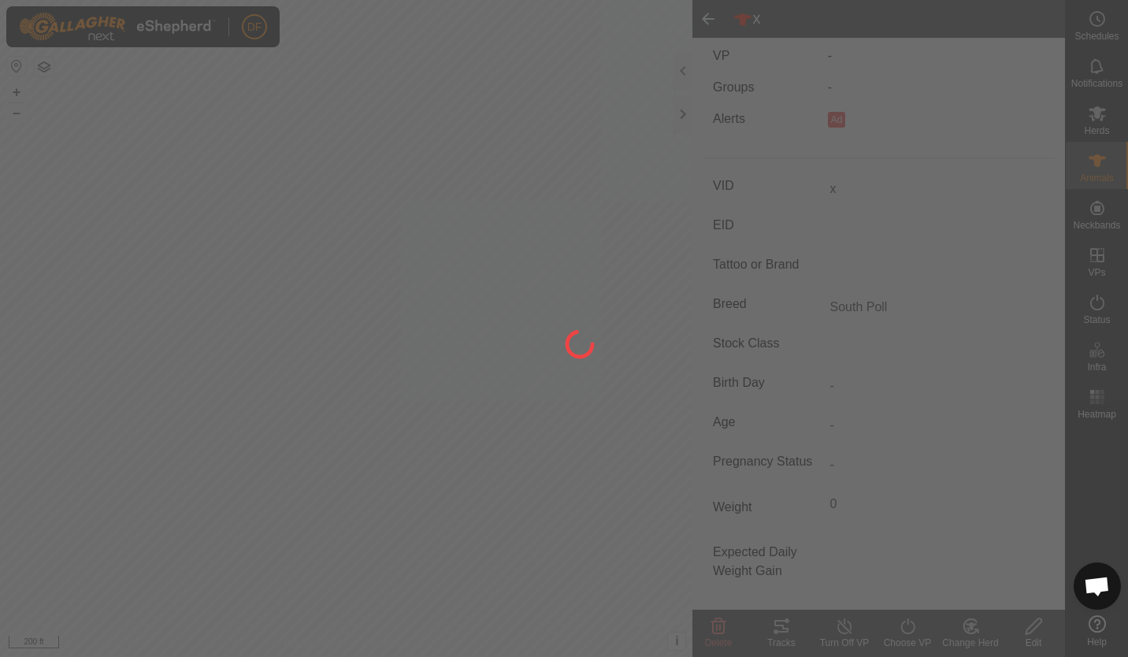
type input "197 kg"
type input "-"
type input "Steer"
type input "04/2024"
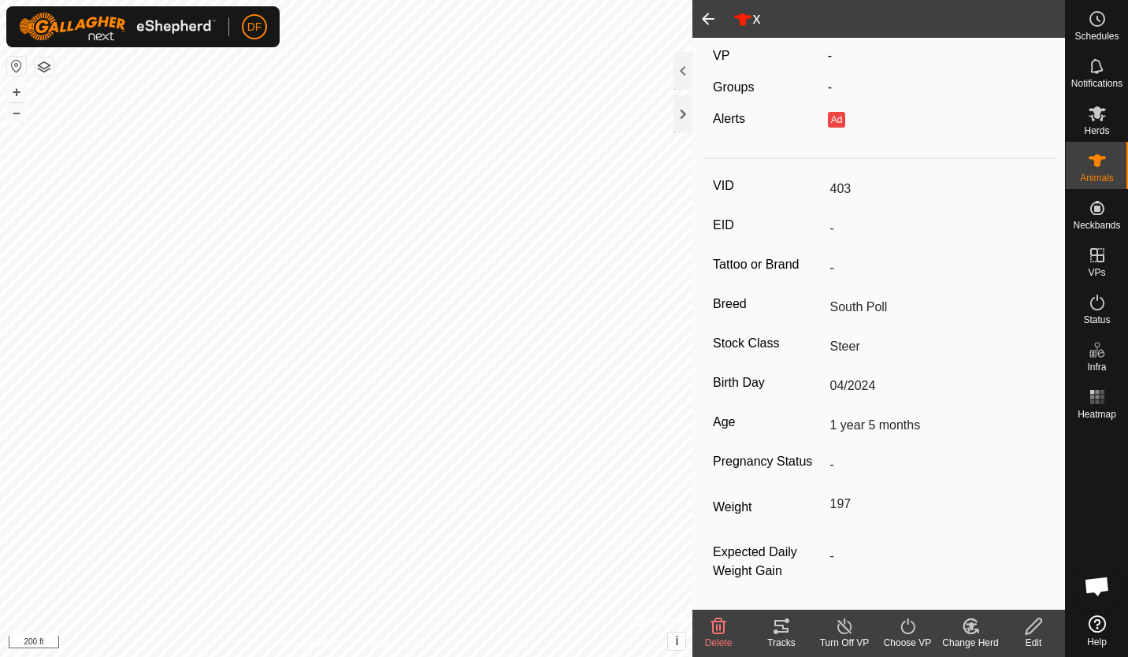
type input "x"
type input "0 kg"
type input "-"
click at [706, 20] on span at bounding box center [709, 19] width 32 height 38
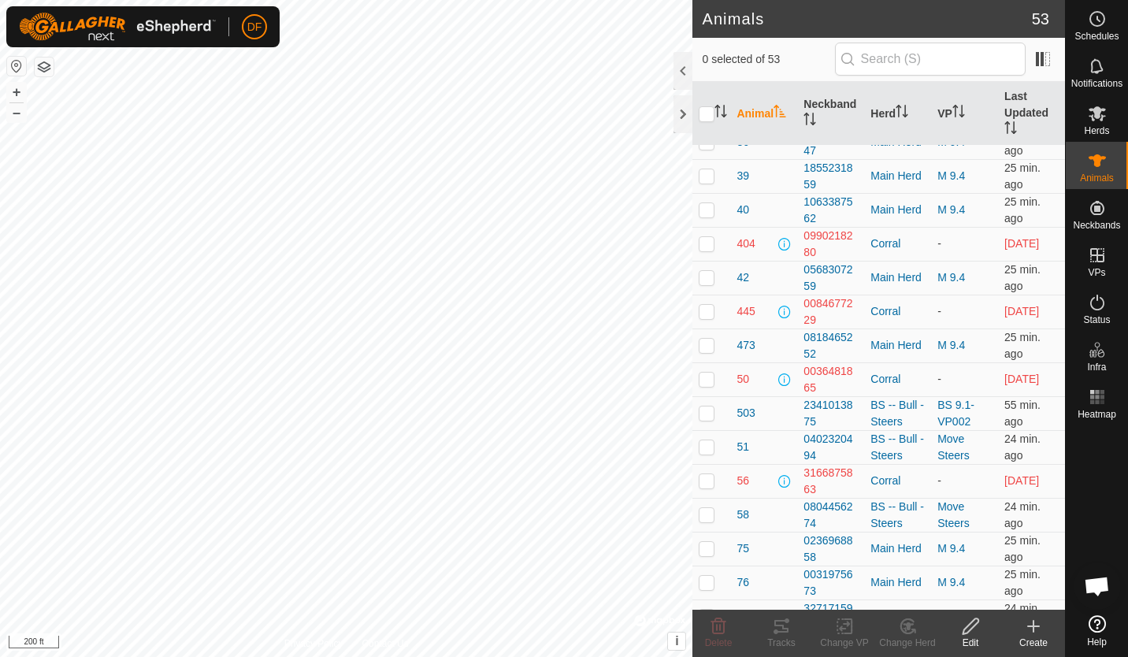
scroll to position [622, 0]
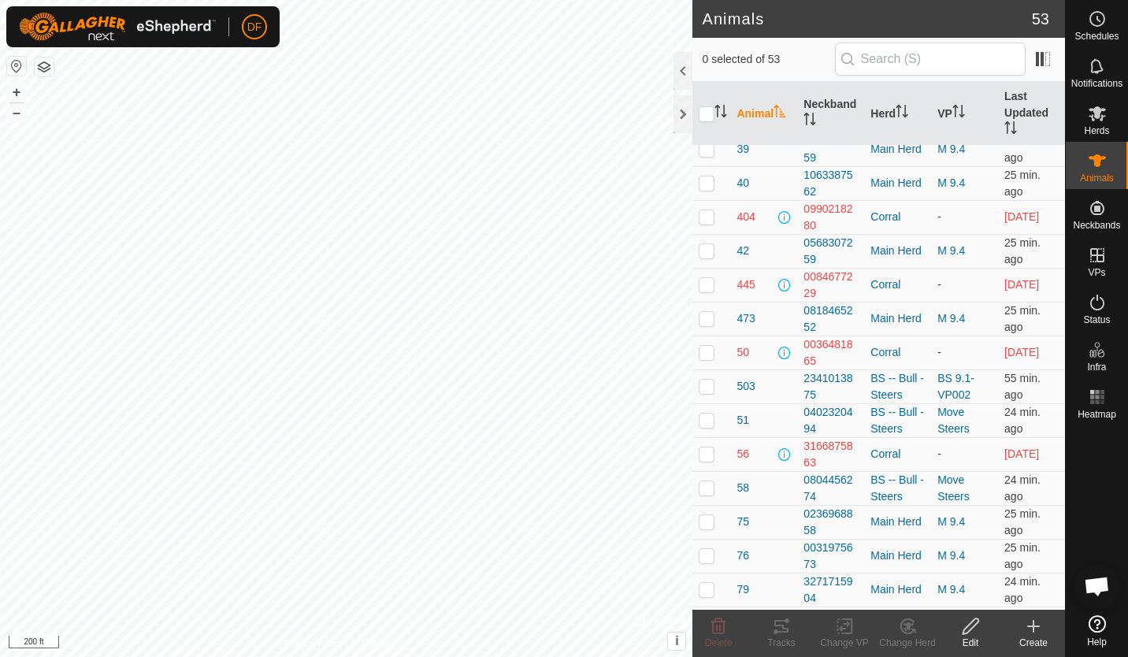
click at [709, 485] on p-checkbox at bounding box center [707, 487] width 16 height 13
checkbox input "true"
click at [968, 630] on icon at bounding box center [971, 626] width 20 height 19
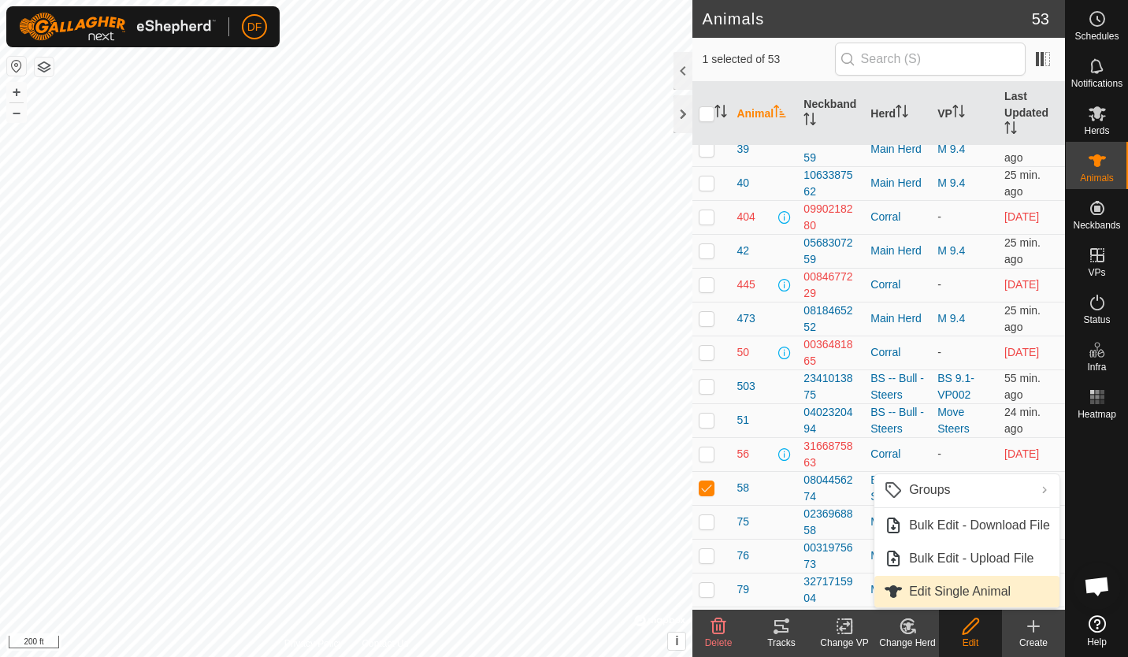
click at [968, 593] on link "Edit Single Animal" at bounding box center [967, 592] width 185 height 32
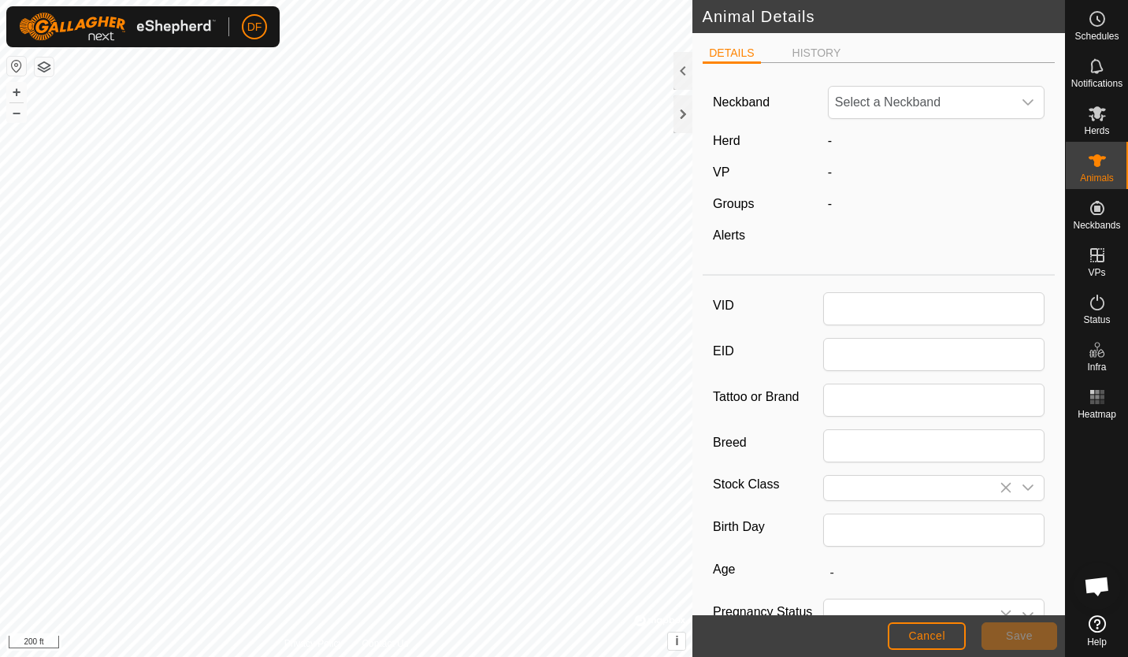
type input "58"
type input "South Poll"
type input "Steer"
type input "03/2023"
type input "2 years 6 months"
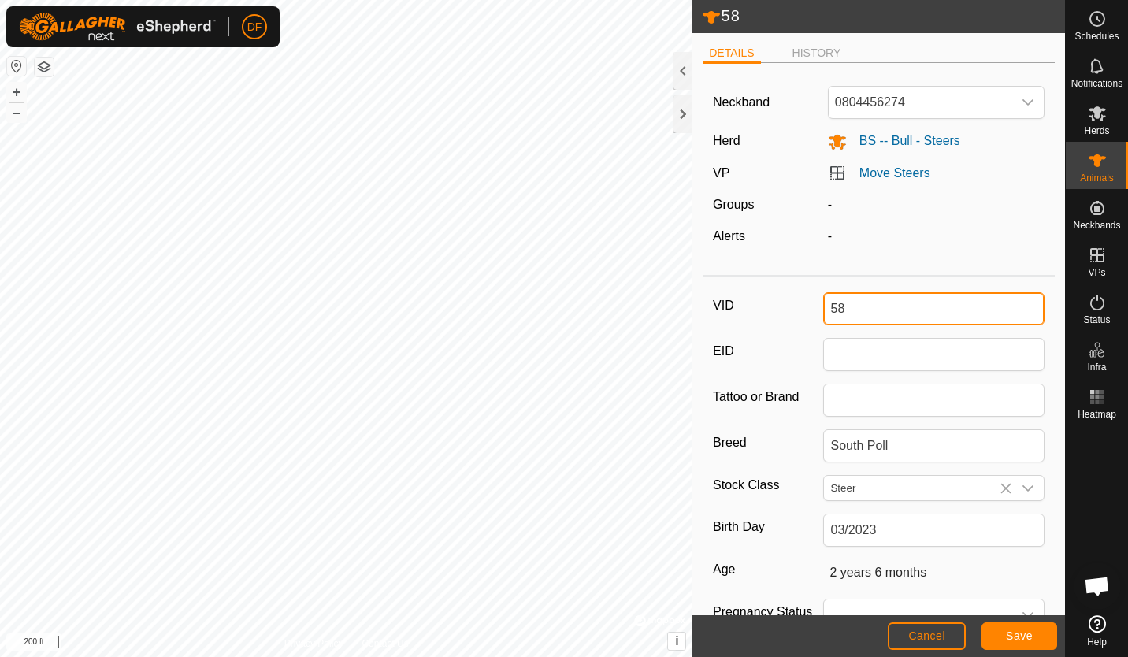
drag, startPoint x: 864, startPoint y: 308, endPoint x: 762, endPoint y: 316, distance: 102.7
click at [762, 316] on div "VID 58" at bounding box center [879, 308] width 332 height 33
type input "403"
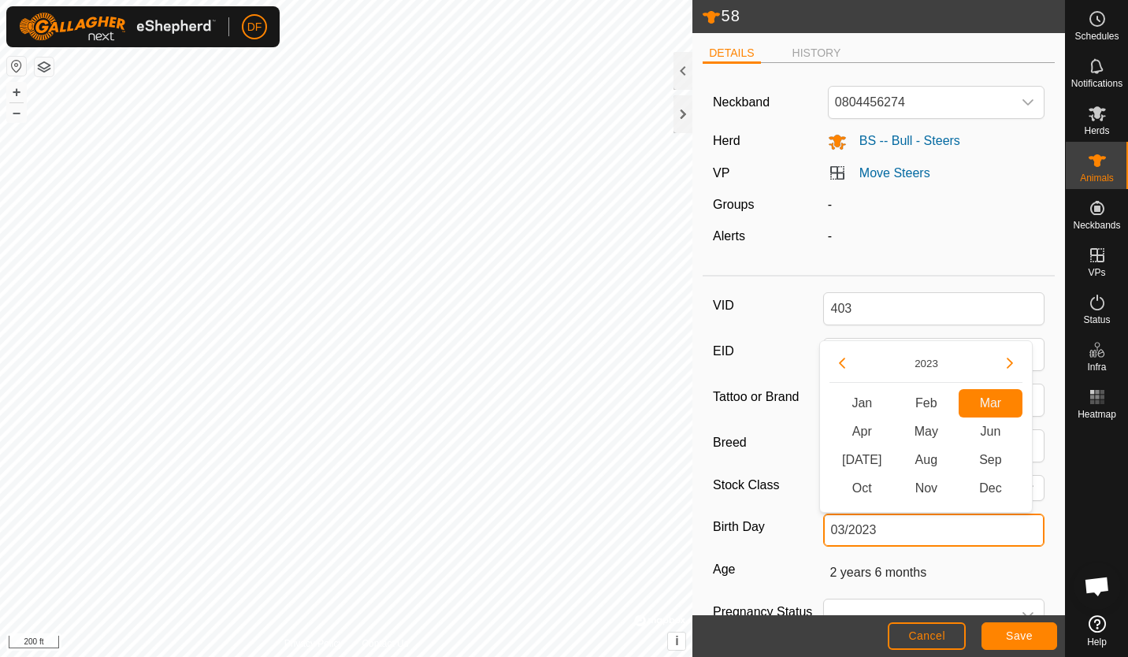
drag, startPoint x: 903, startPoint y: 530, endPoint x: 773, endPoint y: 548, distance: 131.3
click at [773, 548] on div "VID 403 EID Tattoo or Brand Breed South Poll Stock Class Steer Birth Day 03/202…" at bounding box center [879, 527] width 352 height 488
click at [1012, 366] on icon "Next Year" at bounding box center [1010, 363] width 13 height 13
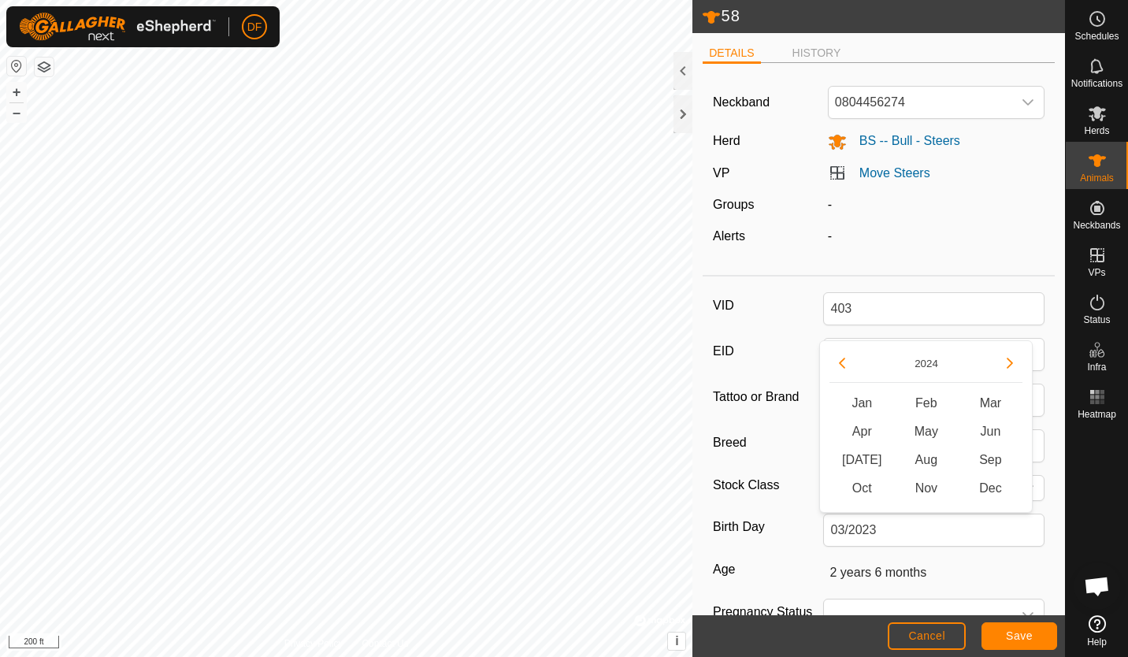
click at [860, 435] on span "Apr" at bounding box center [862, 432] width 65 height 28
type input "04/2024"
type input "1 year 5 months"
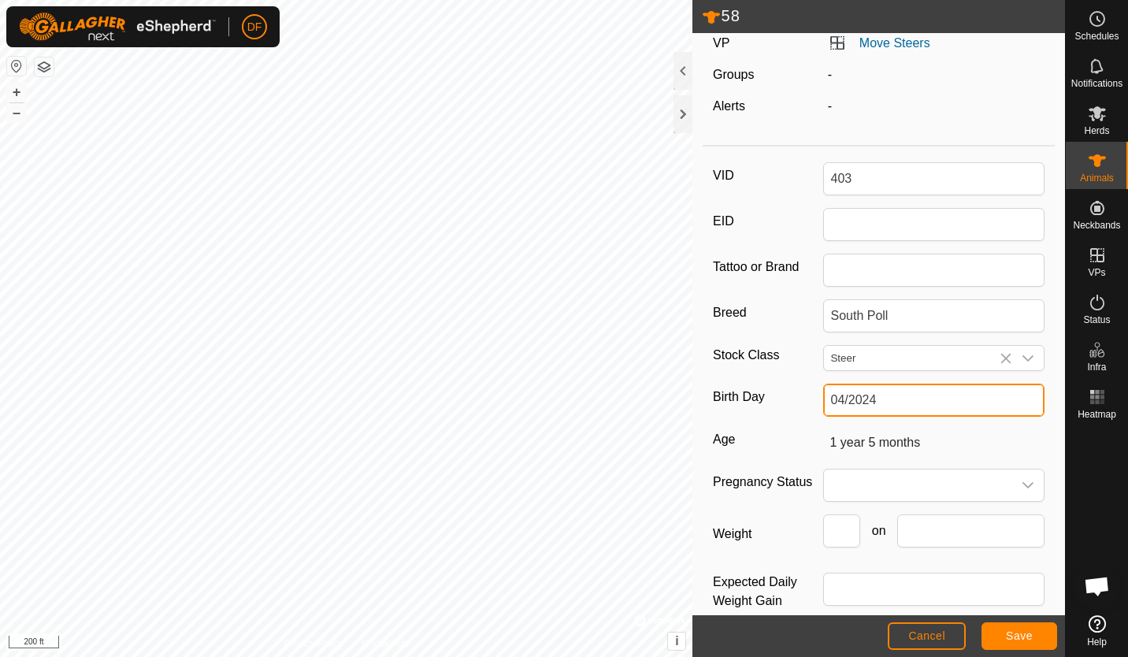
scroll to position [155, 0]
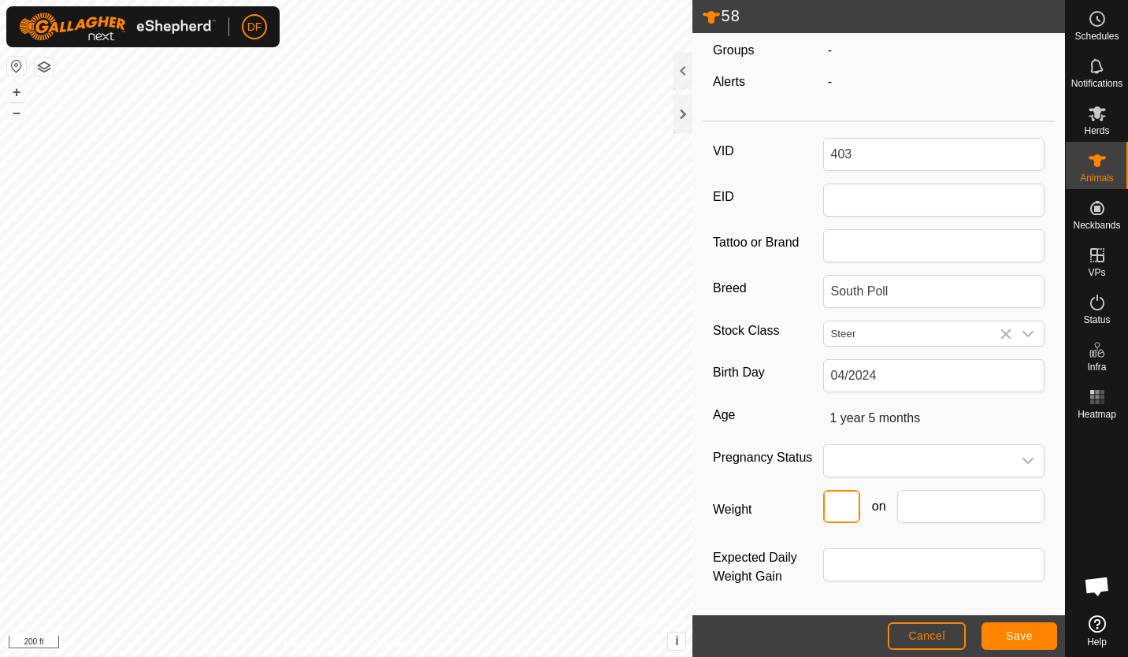
click at [840, 505] on input "Weight" at bounding box center [841, 506] width 37 height 33
type input "197"
click at [946, 516] on input "text" at bounding box center [970, 506] width 147 height 33
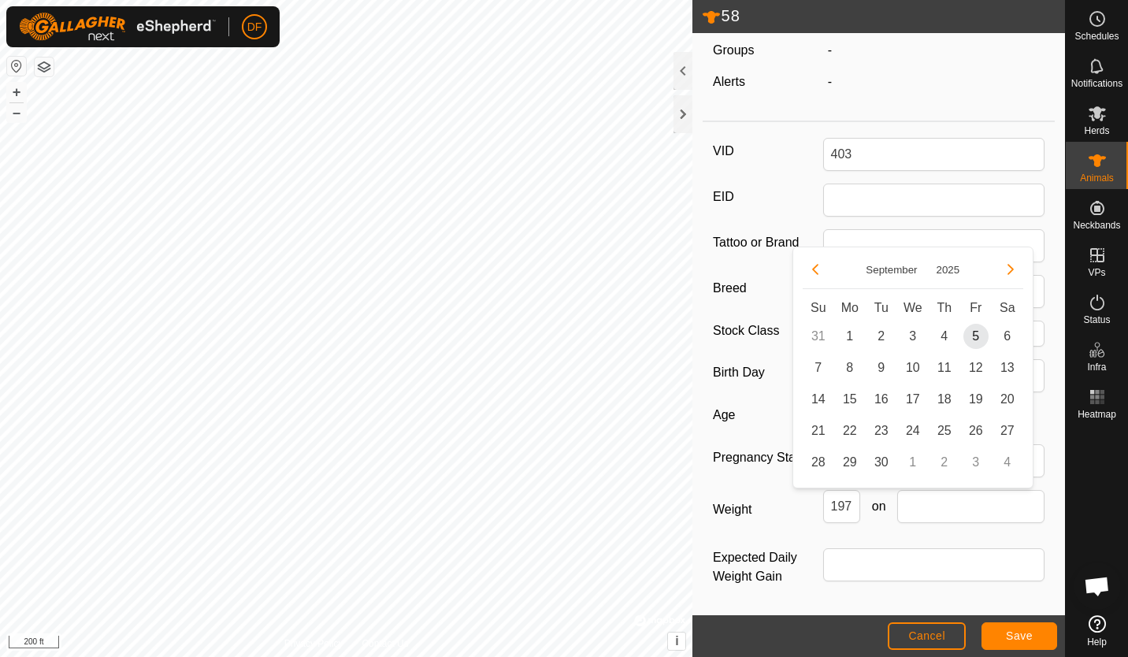
click at [816, 274] on button "Previous Month" at bounding box center [815, 269] width 25 height 25
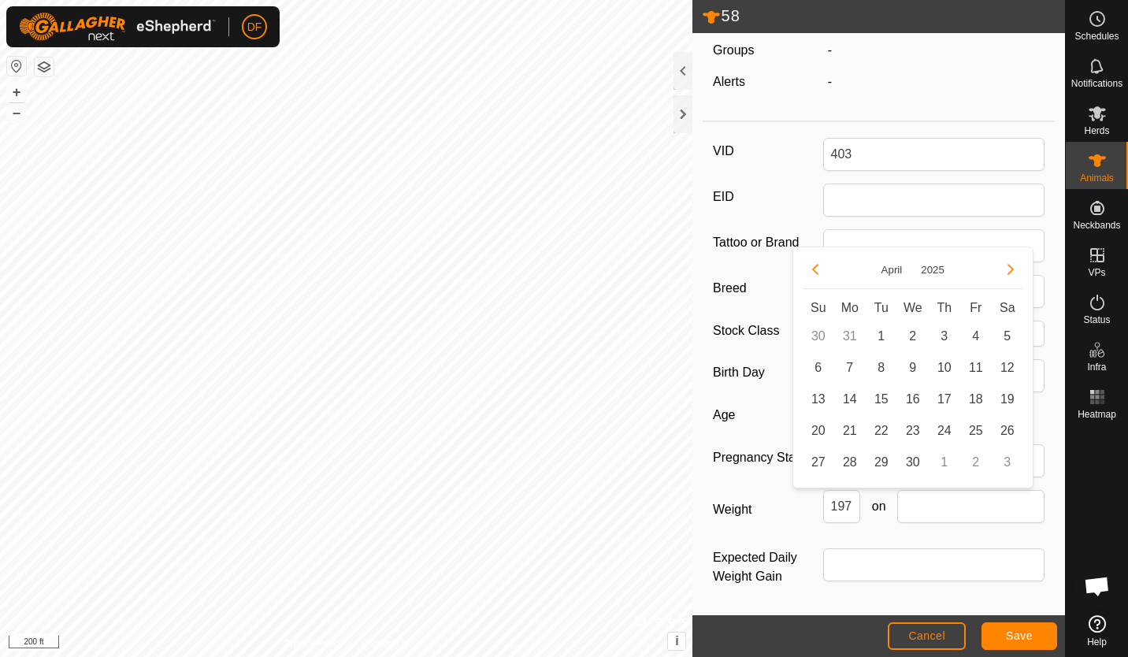
click at [908, 468] on span "30" at bounding box center [913, 462] width 25 height 25
type input "[DATE]"
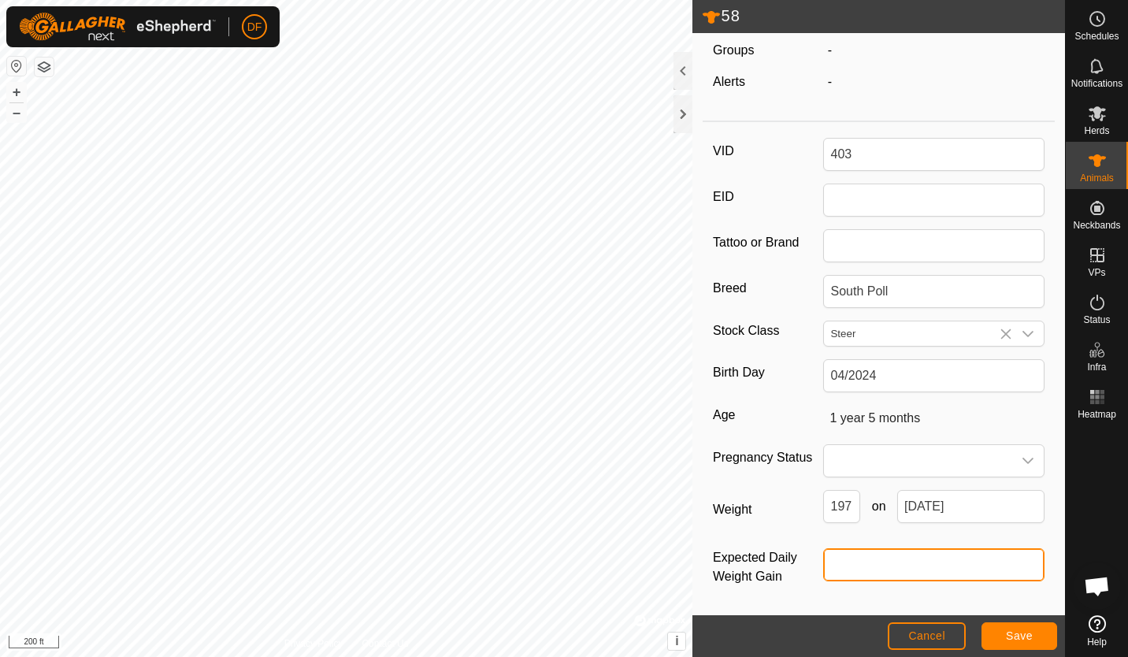
click at [980, 563] on input "Expected Daily Weight Gain" at bounding box center [933, 564] width 221 height 33
click at [1014, 635] on span "Save" at bounding box center [1019, 636] width 27 height 13
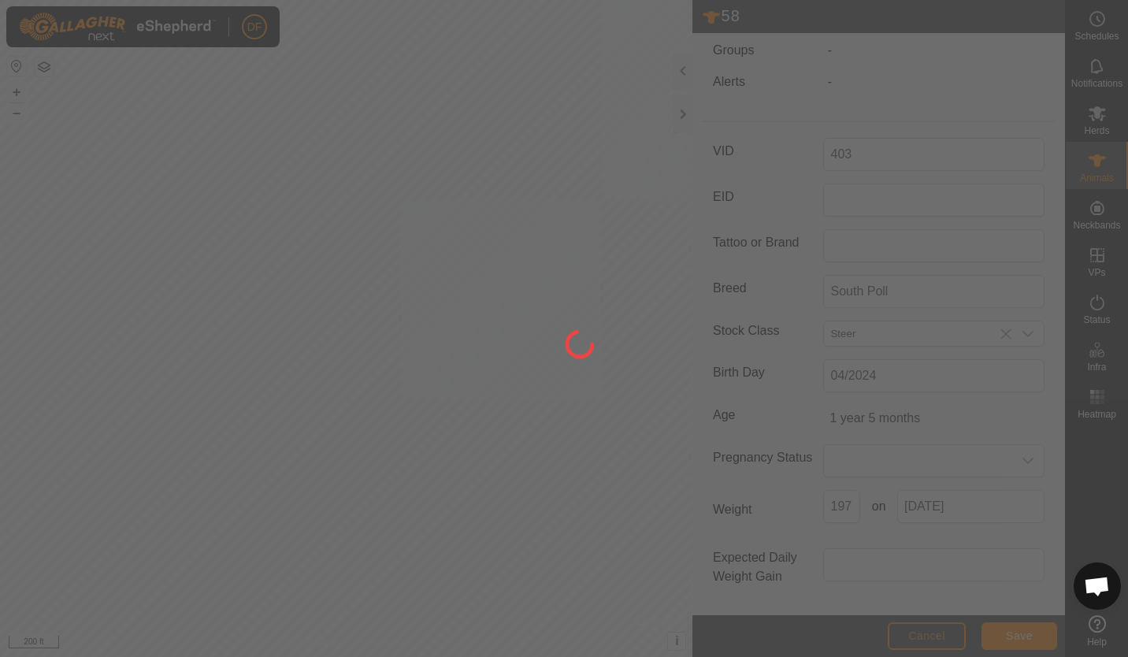
scroll to position [116, 0]
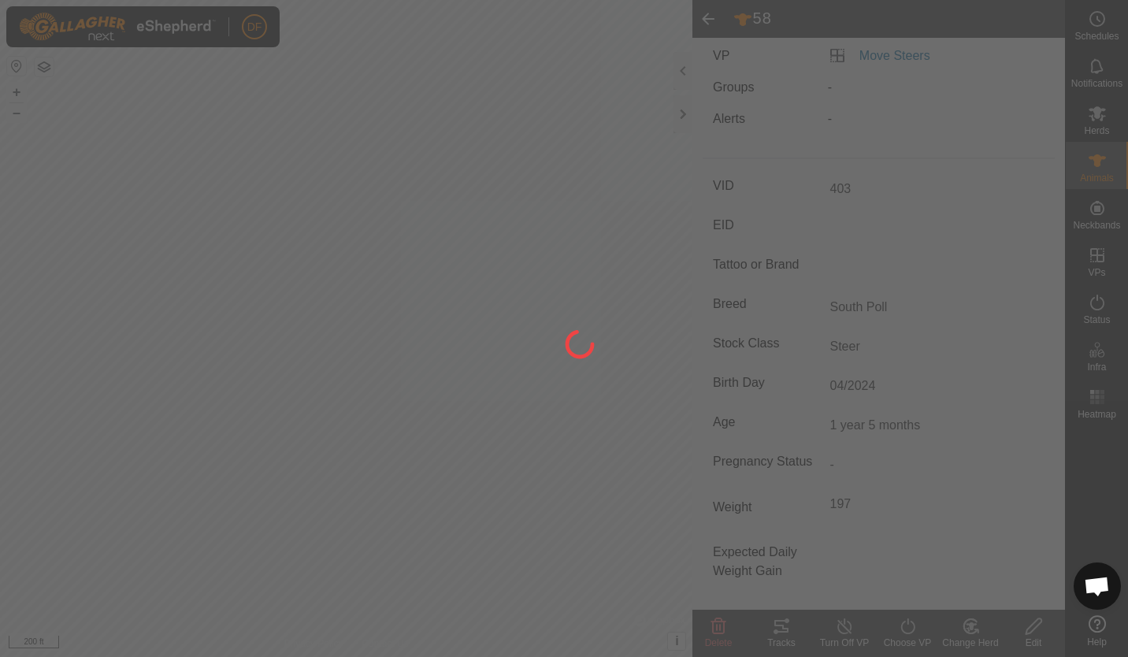
type input "58"
type input "-"
type input "2 years 6 months"
type input "-"
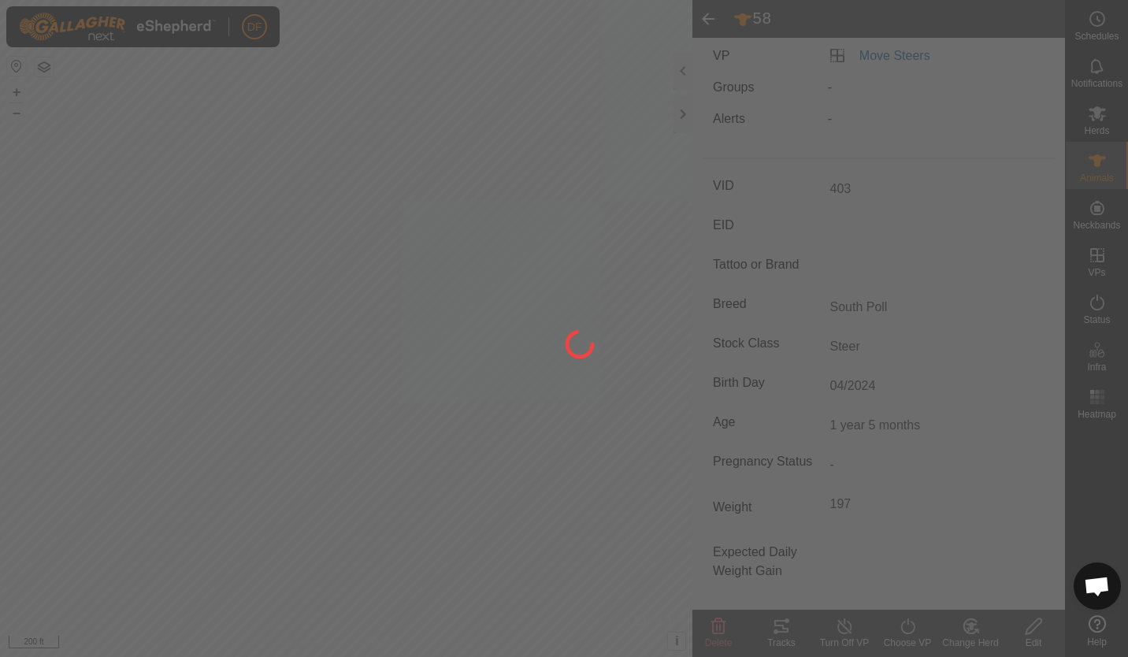
type input "-"
type input "03/2023"
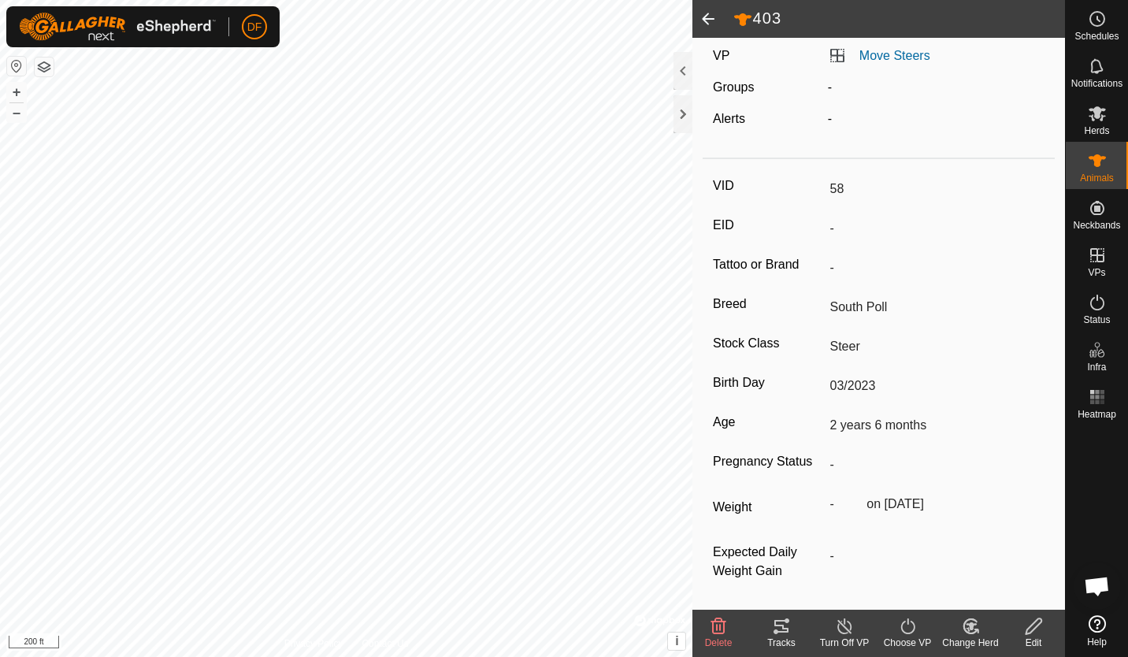
type input "403"
type input "1 year 5 months"
type input "197 kg"
type input "04/2024"
click at [709, 13] on span at bounding box center [709, 19] width 32 height 38
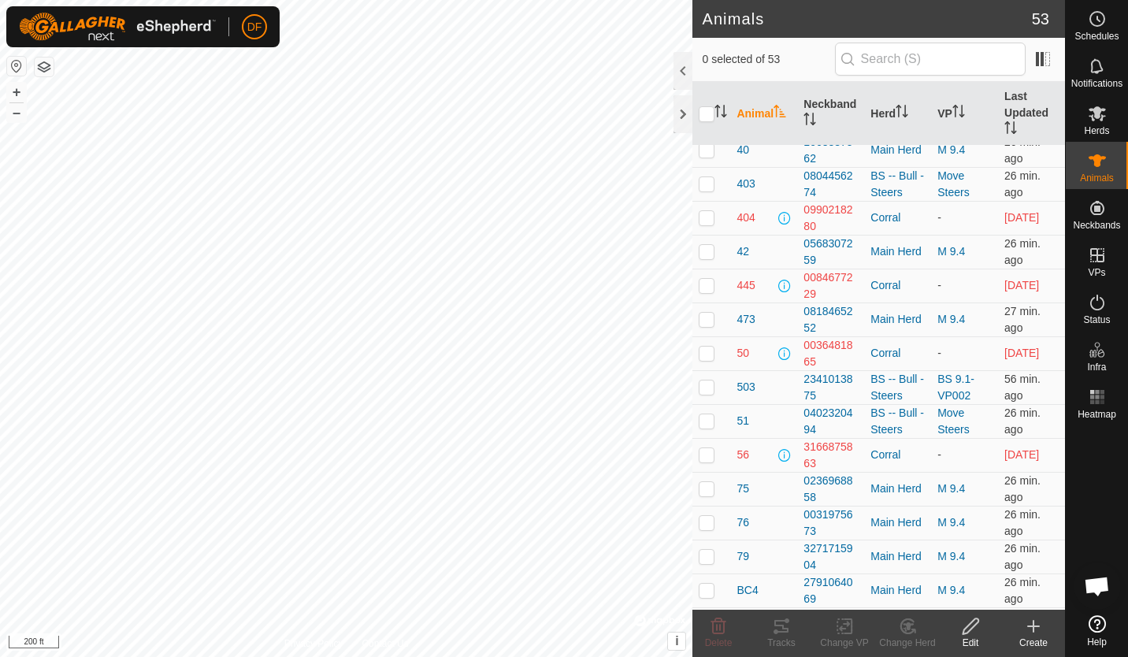
scroll to position [659, 0]
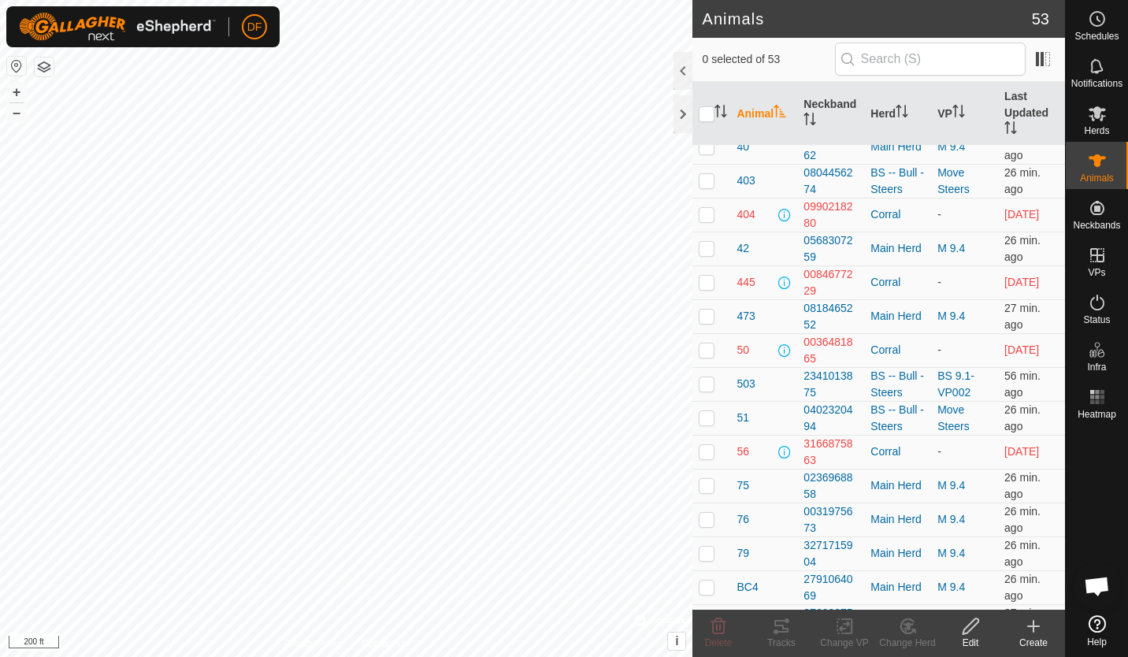
click at [707, 215] on p-checkbox at bounding box center [707, 214] width 16 height 13
checkbox input "true"
click at [968, 632] on icon at bounding box center [971, 627] width 16 height 16
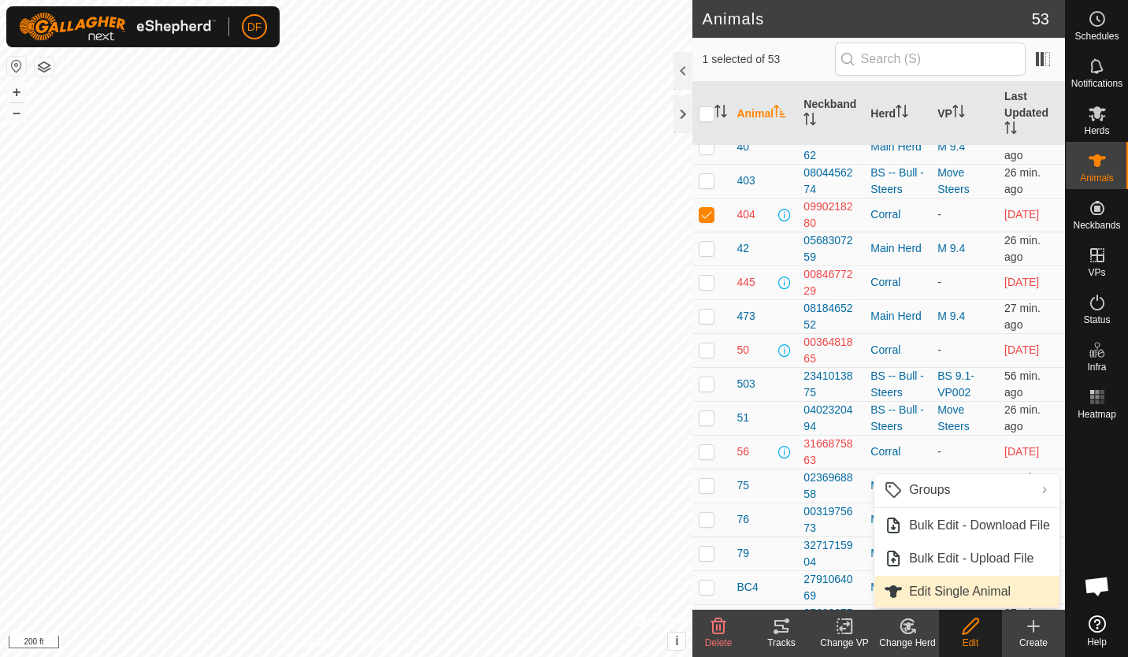
click at [960, 591] on link "Edit Single Animal" at bounding box center [967, 592] width 185 height 32
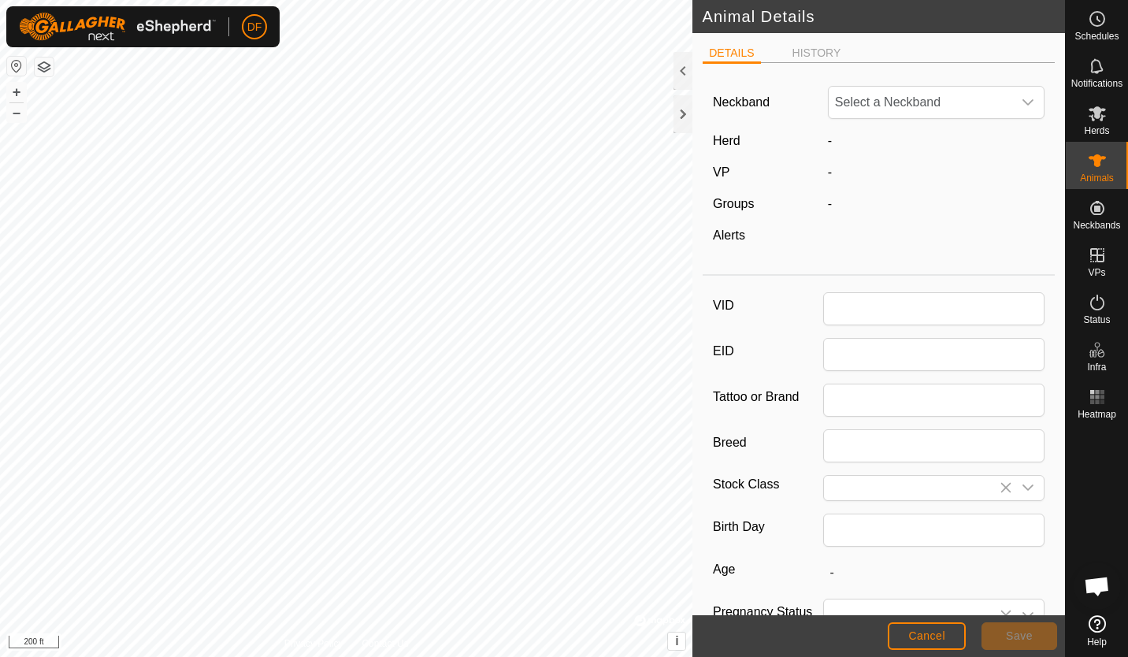
type input "404"
type input "South Poll"
type input "Steer"
type input "06/2024"
type input "1 year 3 months"
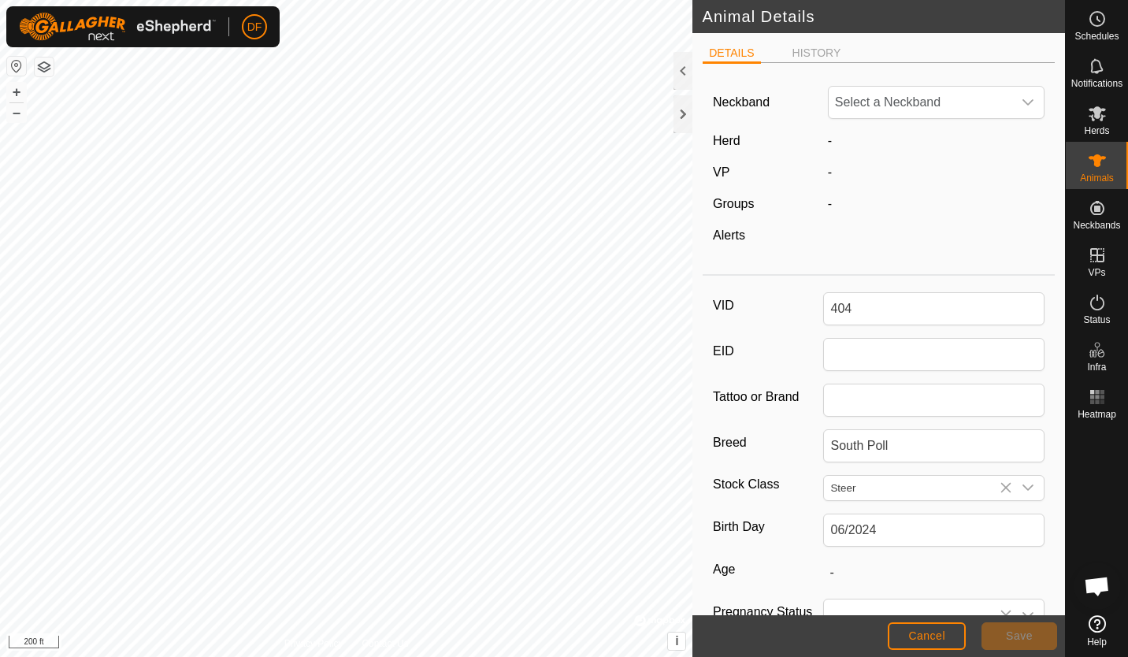
type input "166"
type input "[DATE]"
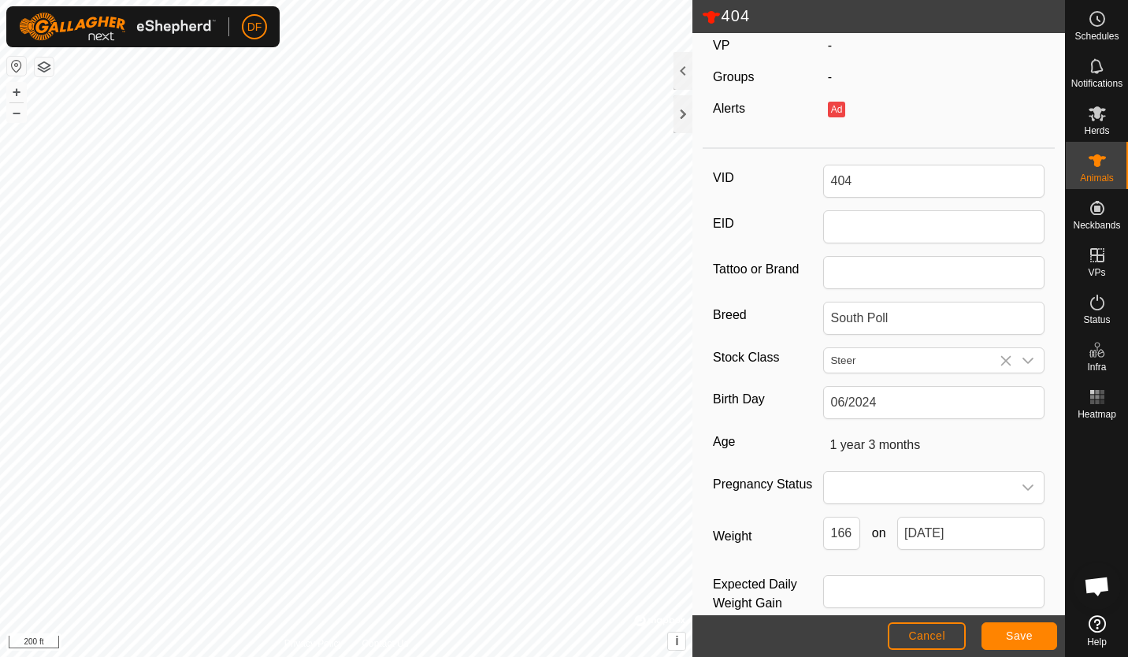
scroll to position [122, 0]
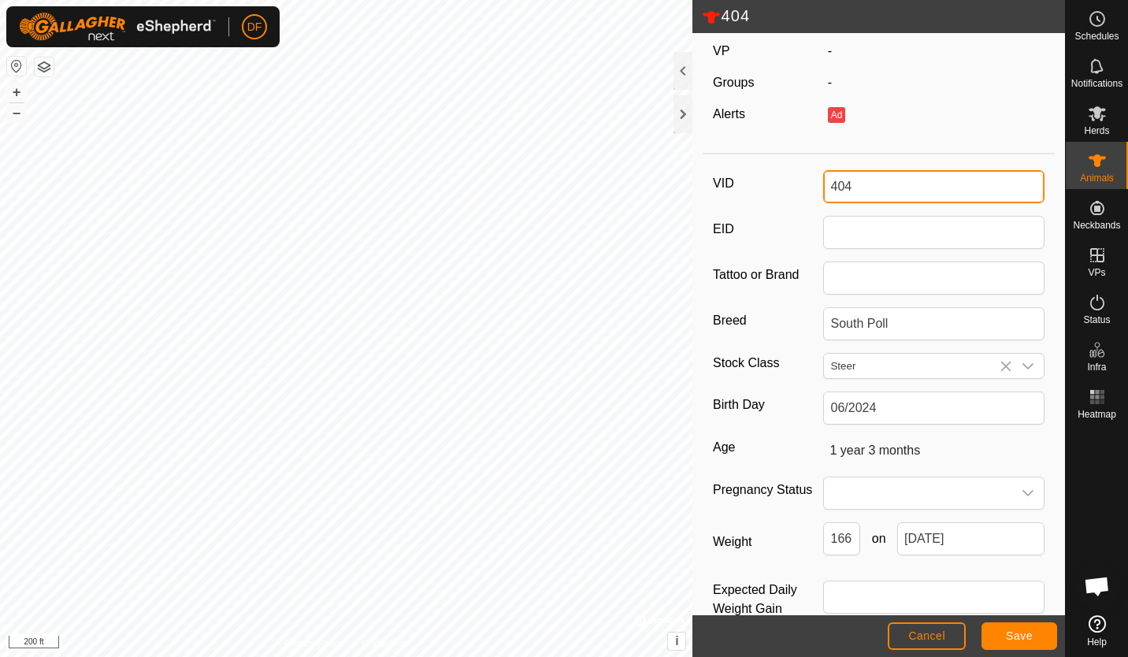
drag, startPoint x: 870, startPoint y: 188, endPoint x: 776, endPoint y: 194, distance: 94.0
click at [776, 194] on div "VID 404" at bounding box center [879, 186] width 332 height 33
type input "xx"
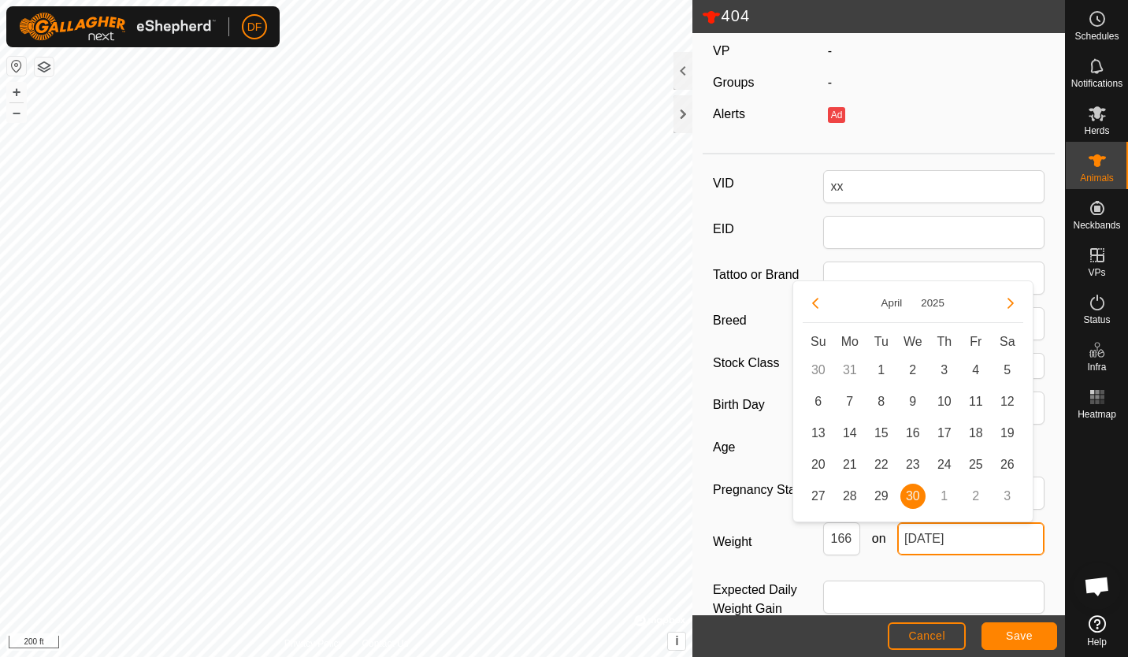
drag, startPoint x: 978, startPoint y: 541, endPoint x: 830, endPoint y: 552, distance: 148.5
click at [830, 552] on div "166 on [DATE]" at bounding box center [933, 538] width 221 height 33
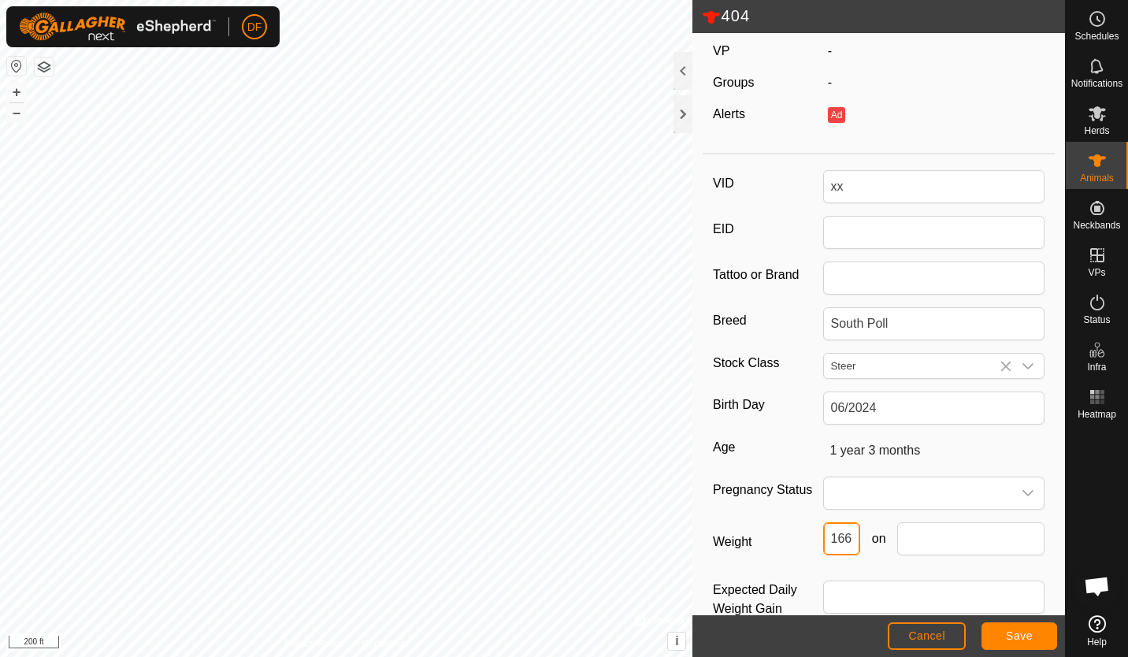
drag, startPoint x: 853, startPoint y: 537, endPoint x: 759, endPoint y: 552, distance: 94.8
click at [759, 552] on div "Weight 166 on" at bounding box center [879, 545] width 332 height 46
click at [896, 604] on input "Expected Daily Weight Gain" at bounding box center [933, 597] width 221 height 33
click at [1009, 633] on span "Save" at bounding box center [1019, 636] width 27 height 13
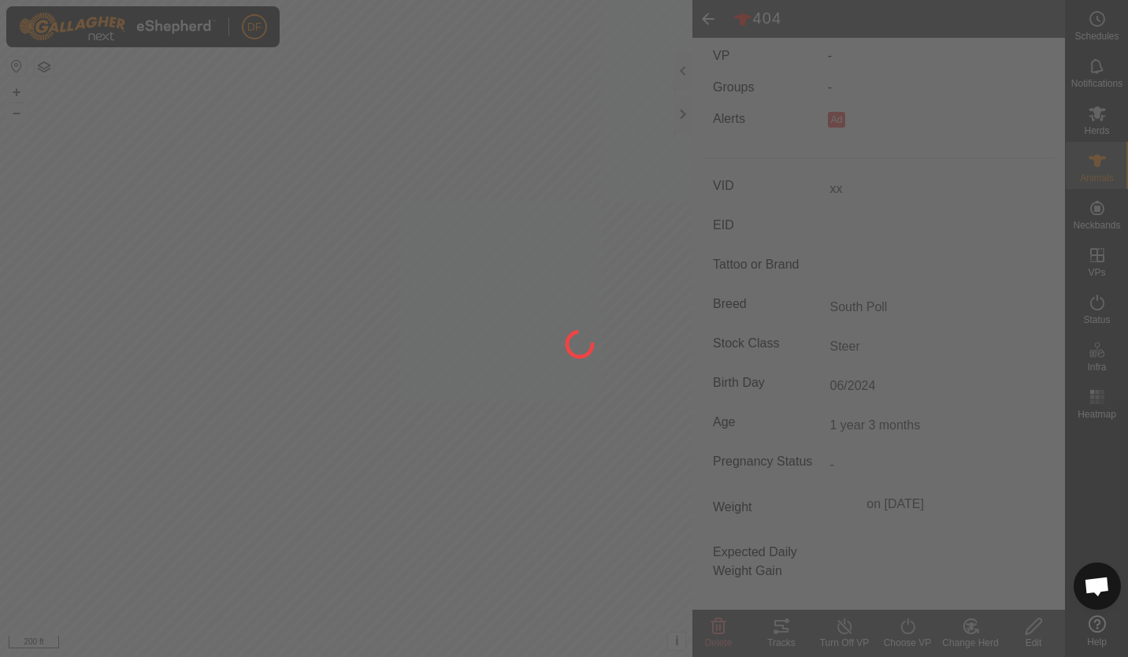
scroll to position [113, 0]
type input "404"
type input "-"
type input "166 kg"
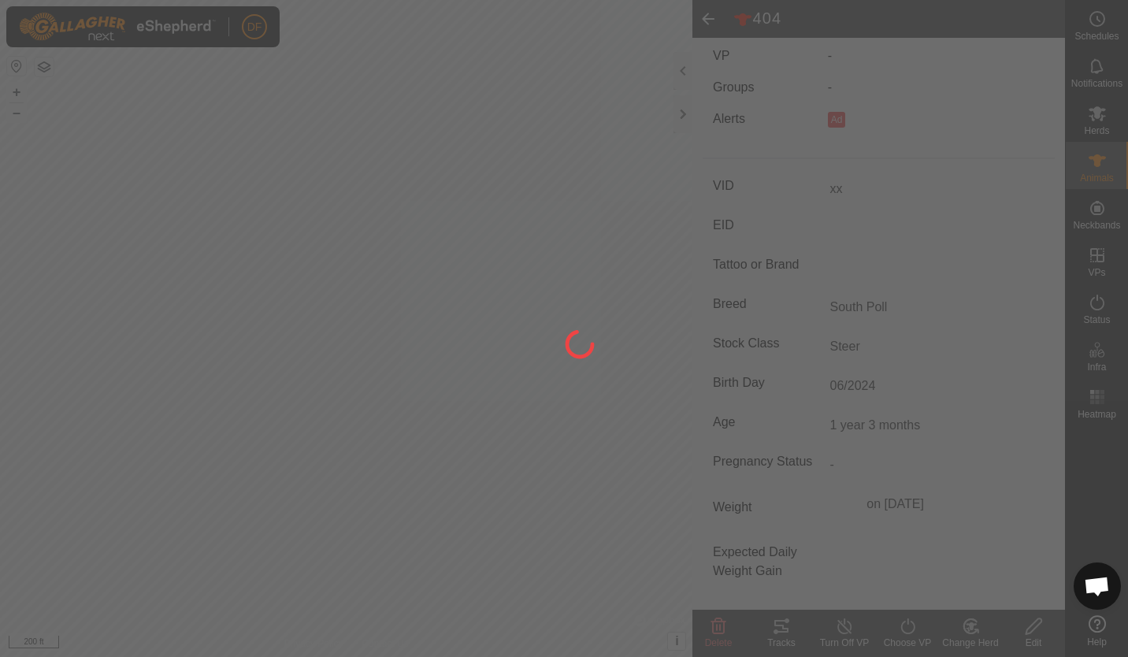
type input "-"
type input "xx"
type input "0 kg"
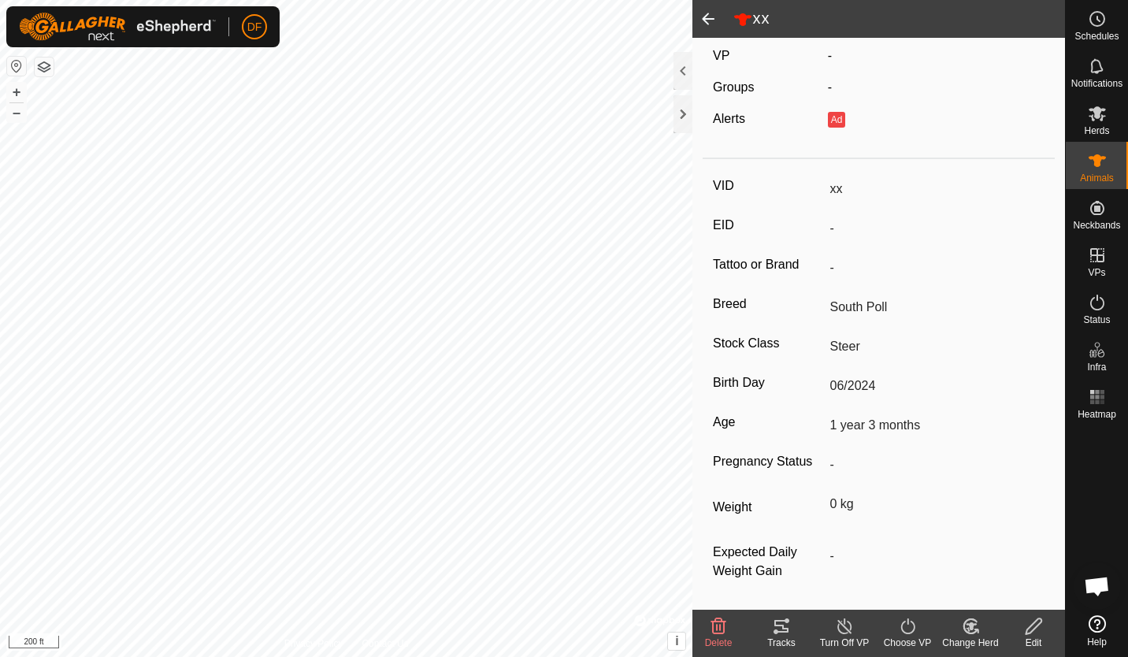
click at [709, 14] on span at bounding box center [709, 19] width 32 height 38
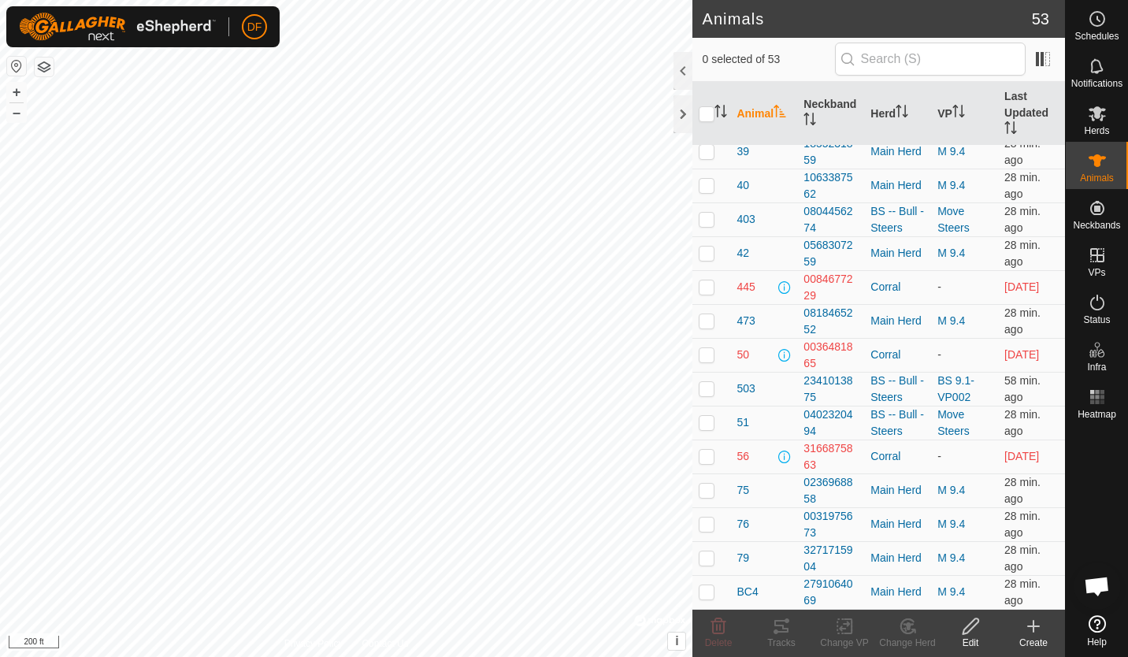
scroll to position [667, 0]
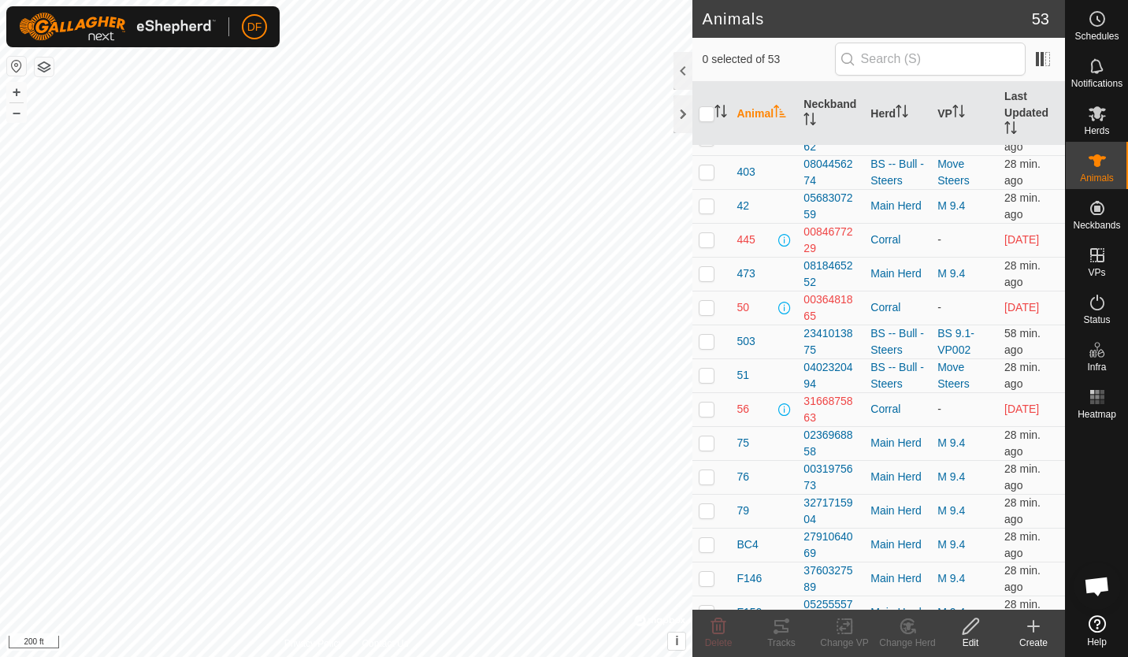
click at [710, 373] on p-checkbox at bounding box center [707, 375] width 16 height 13
checkbox input "true"
click at [968, 632] on icon at bounding box center [971, 627] width 16 height 16
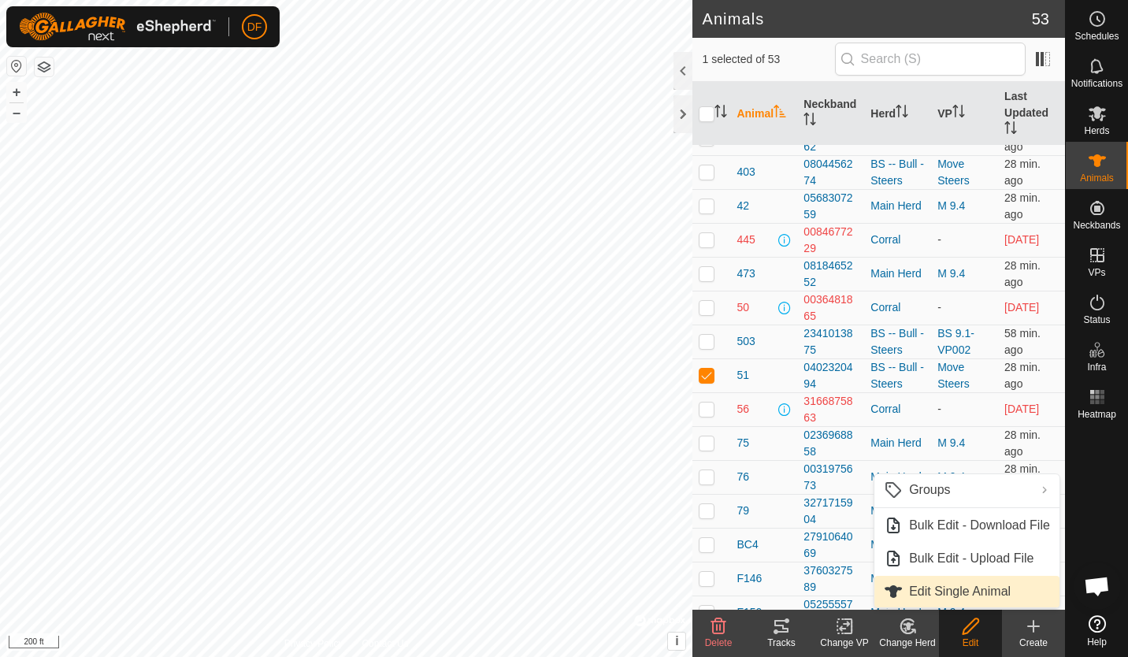
click at [959, 600] on link "Edit Single Animal" at bounding box center [967, 592] width 185 height 32
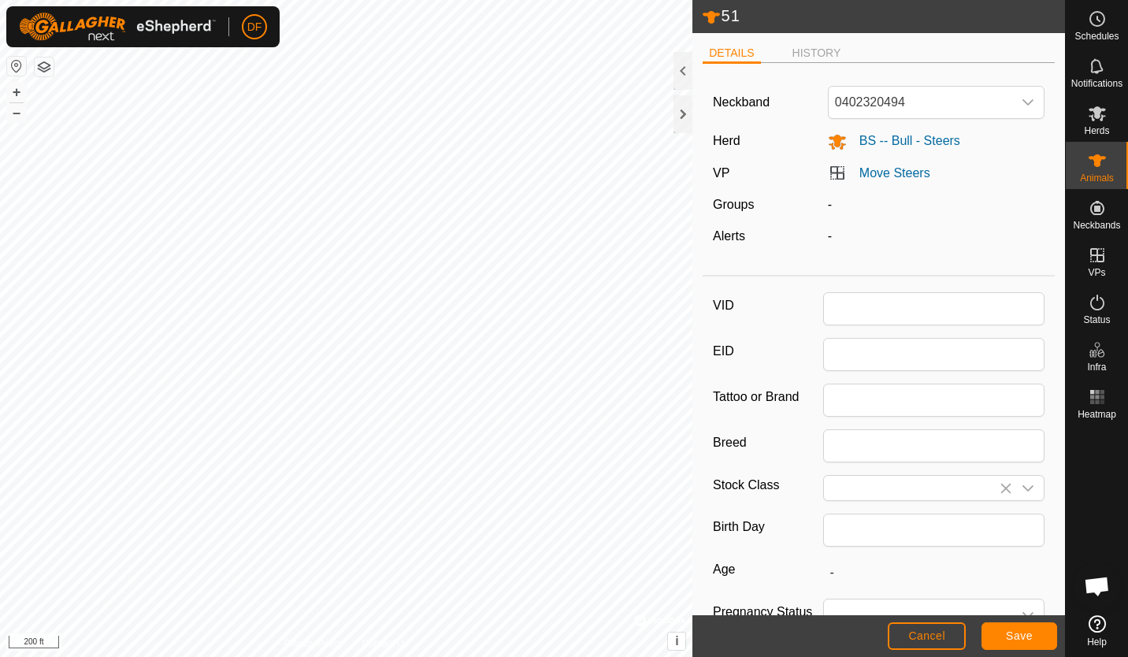
type input "51"
type input "South Poll"
type input "Steer"
type input "03/2023"
type input "2 years 6 months"
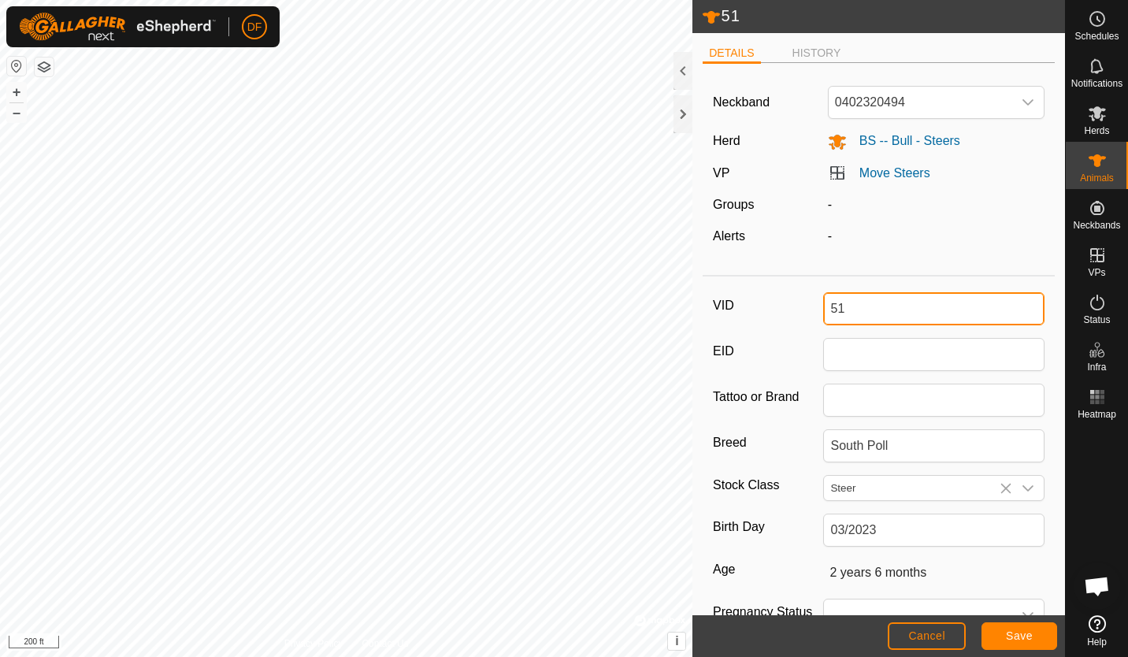
drag, startPoint x: 847, startPoint y: 306, endPoint x: 771, endPoint y: 310, distance: 75.7
click at [771, 310] on div "VID 51" at bounding box center [879, 308] width 332 height 33
type input "404"
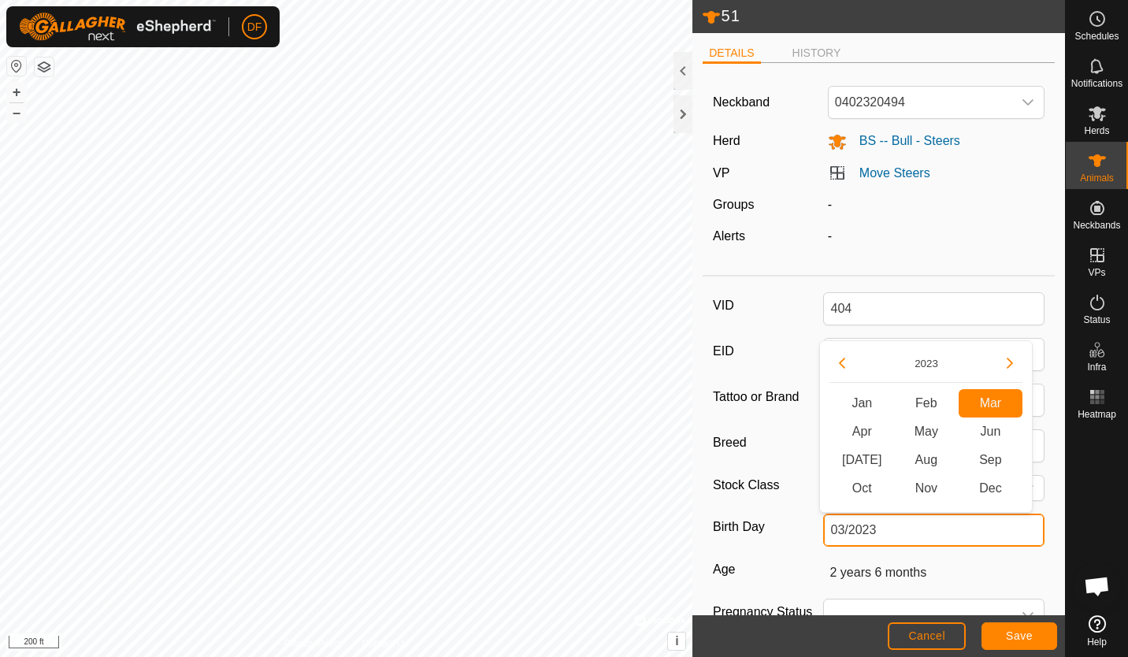
click at [930, 537] on input "03/2023" at bounding box center [933, 530] width 221 height 33
click at [847, 366] on button "Previous Year" at bounding box center [842, 363] width 25 height 25
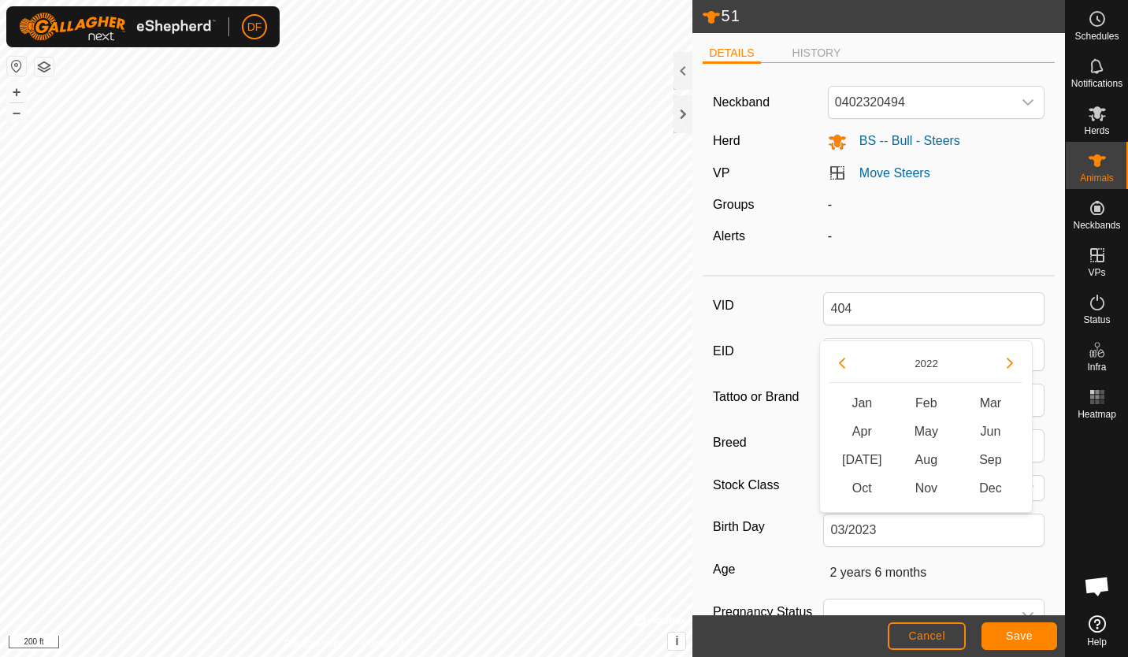
click at [1009, 362] on icon "Next Year" at bounding box center [1010, 363] width 13 height 13
click at [1009, 362] on button "Next Year" at bounding box center [1009, 363] width 25 height 25
click at [994, 432] on span "Jun" at bounding box center [991, 432] width 65 height 28
type input "06/2024"
type input "1 year 3 months"
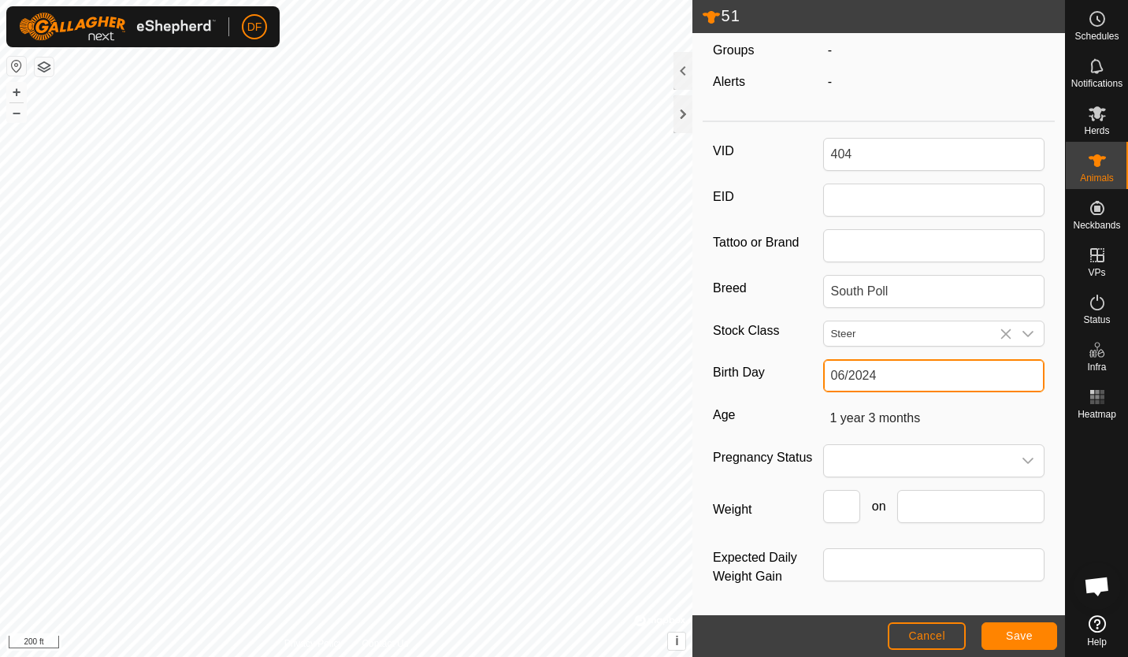
scroll to position [155, 0]
click at [832, 510] on input "Weight" at bounding box center [841, 506] width 37 height 33
type input "166"
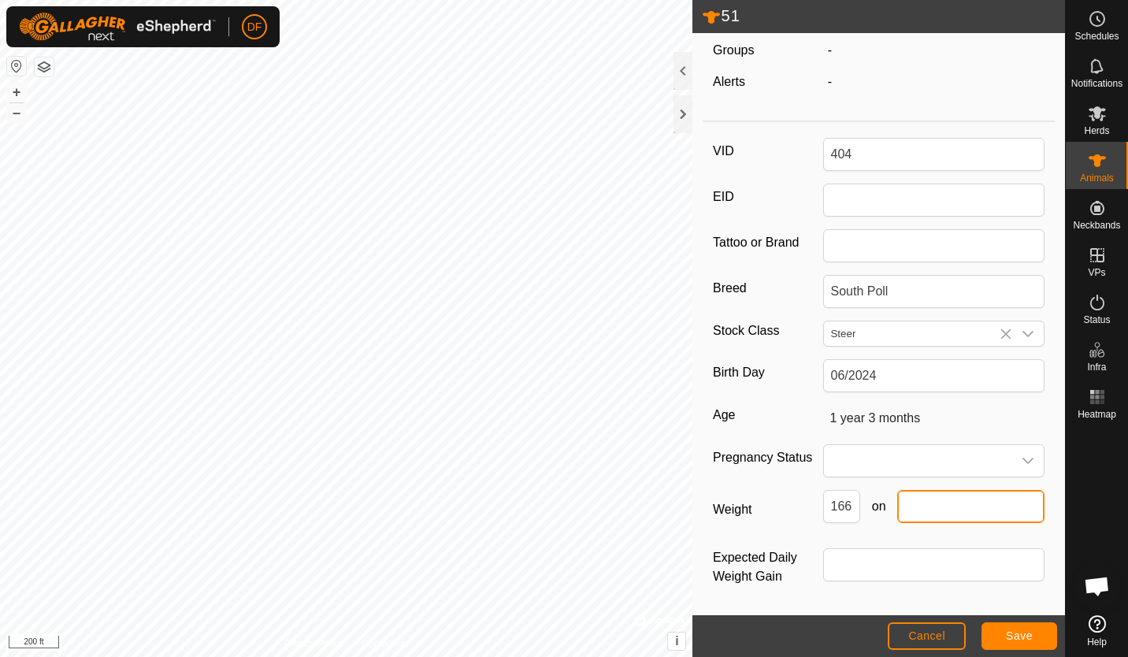
click at [906, 506] on input "text" at bounding box center [970, 506] width 147 height 33
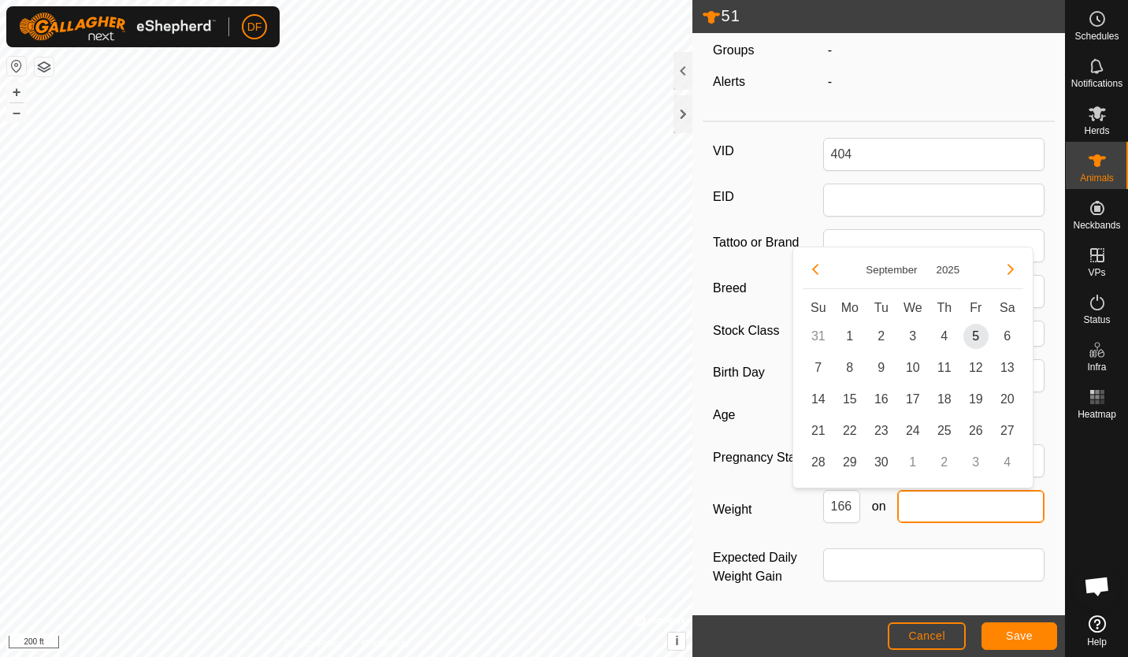
type input "4"
click at [819, 266] on button "Previous Month" at bounding box center [815, 269] width 25 height 25
click at [810, 267] on button "Previous Month" at bounding box center [815, 269] width 25 height 25
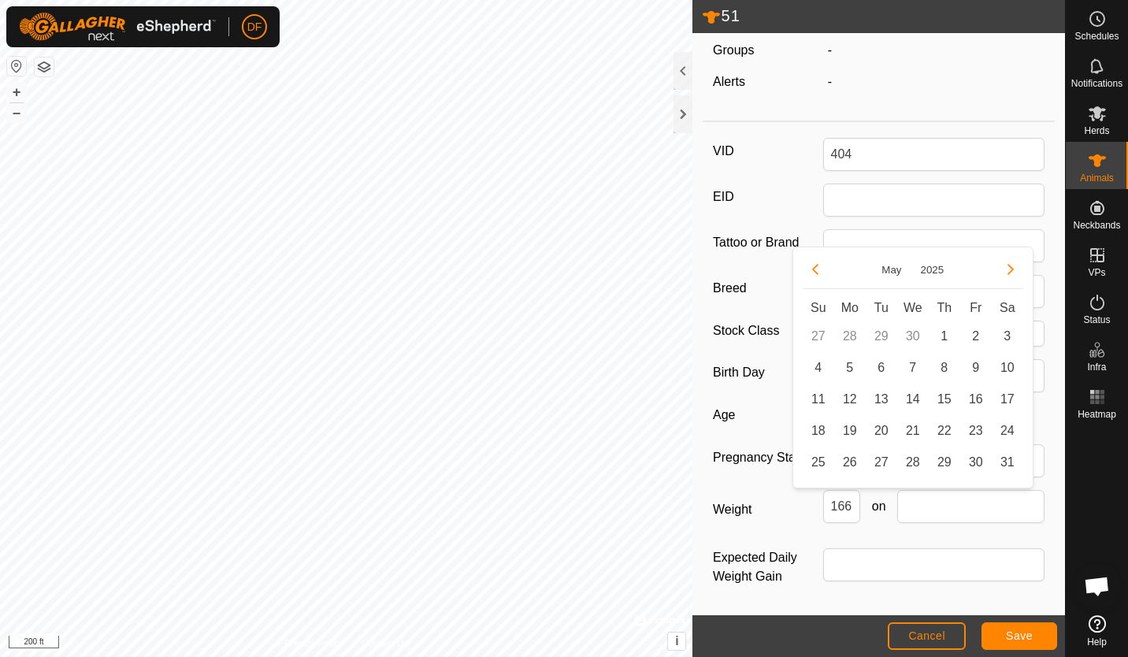
click at [810, 267] on button "Previous Month" at bounding box center [815, 269] width 25 height 25
click at [911, 461] on span "30" at bounding box center [913, 462] width 25 height 25
type input "[DATE]"
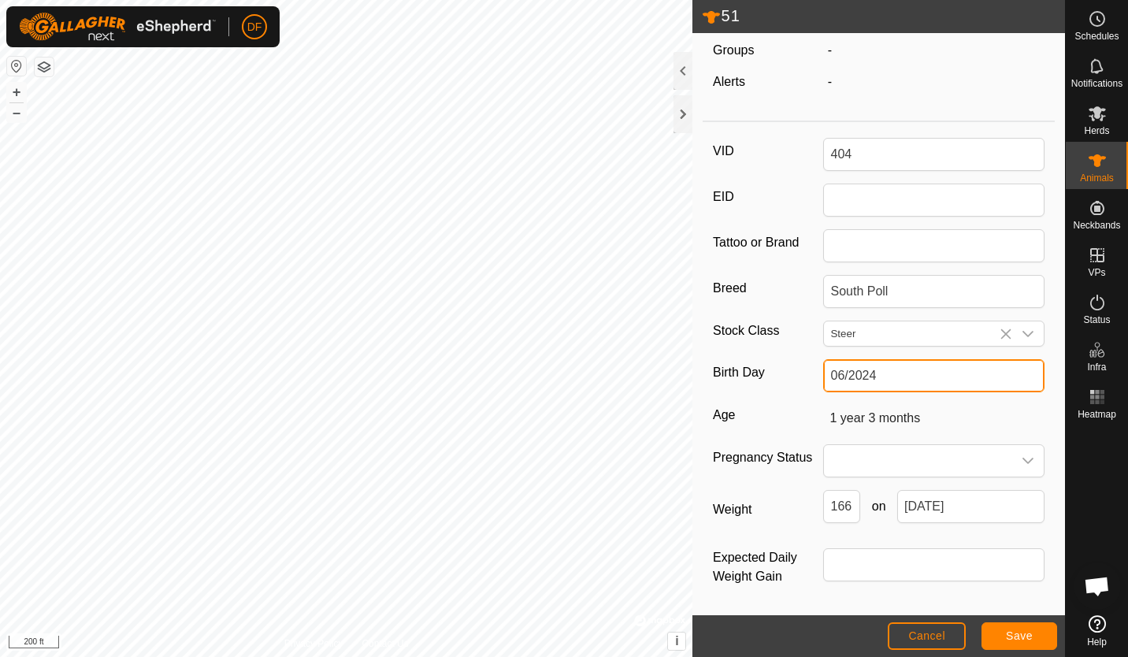
click at [984, 373] on input "06/2024" at bounding box center [933, 375] width 221 height 33
click at [798, 401] on div "VID 404 EID Tattoo or Brand Breed South Poll Stock Class Steer Birth Day 06/202…" at bounding box center [879, 372] width 352 height 488
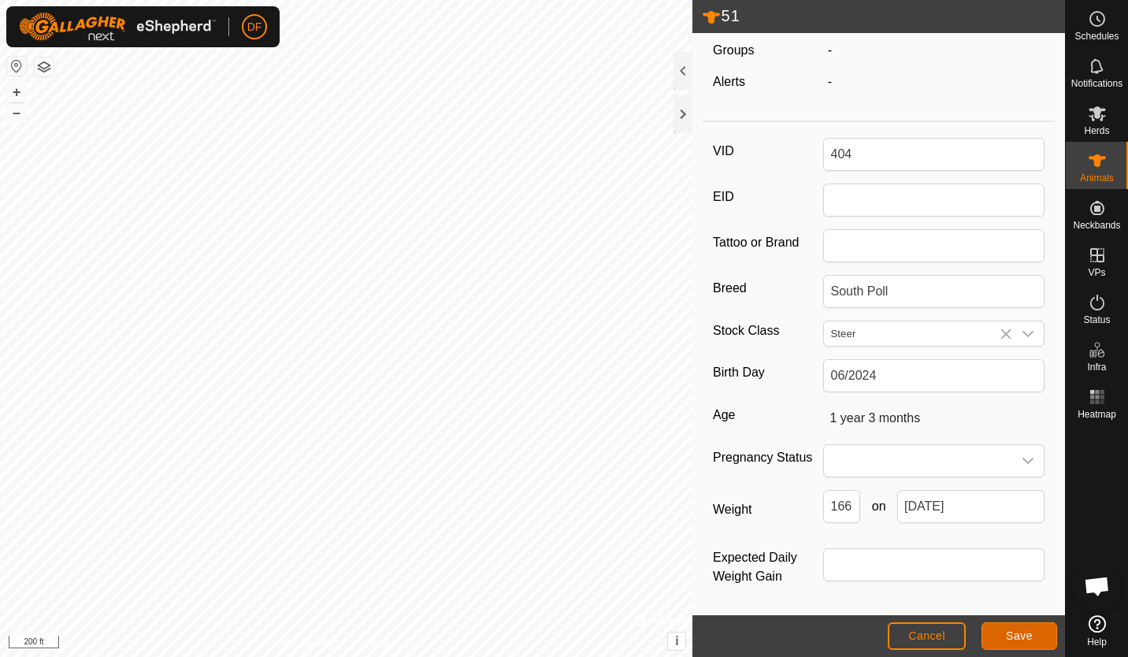
click at [1010, 635] on span "Save" at bounding box center [1019, 636] width 27 height 13
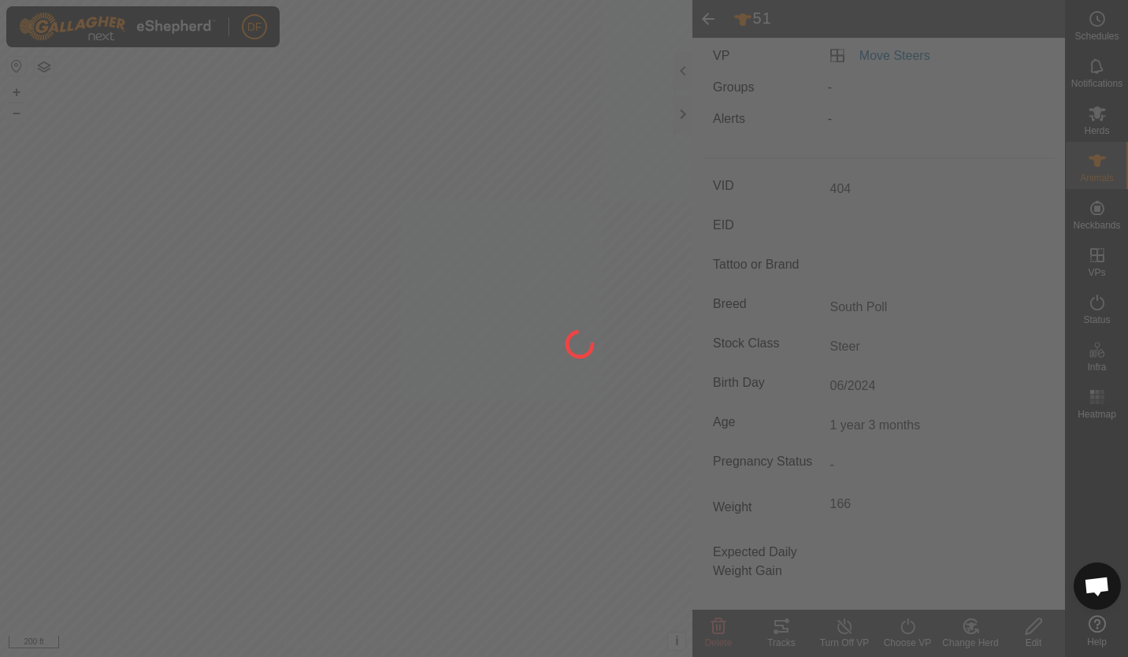
scroll to position [116, 0]
type input "51"
type input "-"
type input "2 years 6 months"
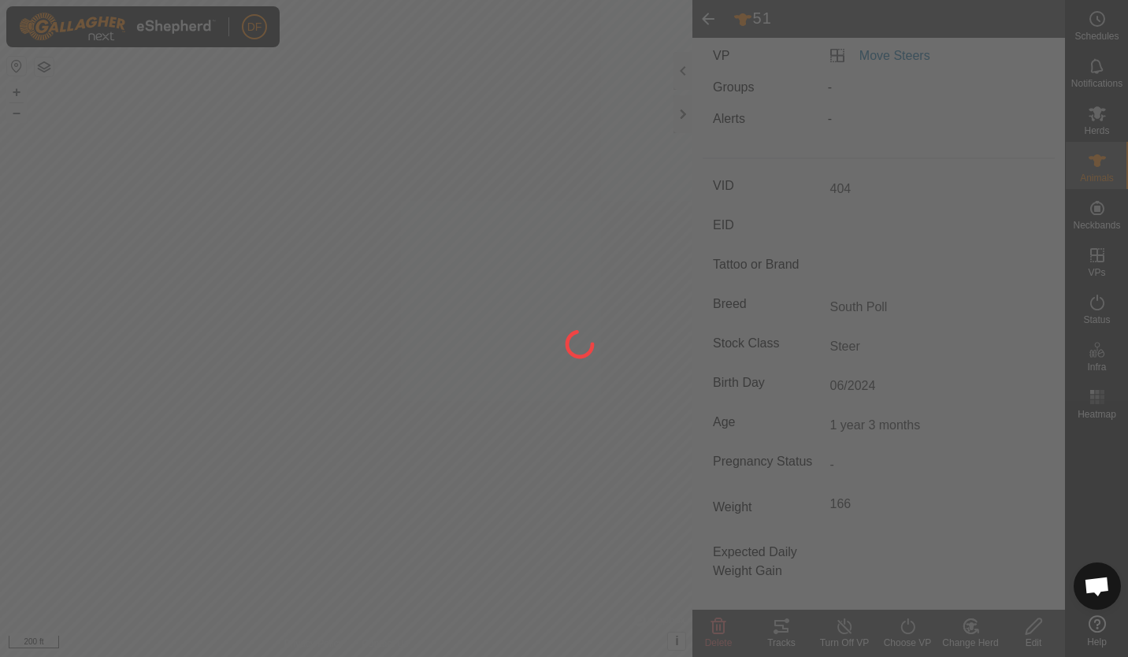
type input "-"
type input "03/2023"
type input "404"
type input "1 year 3 months"
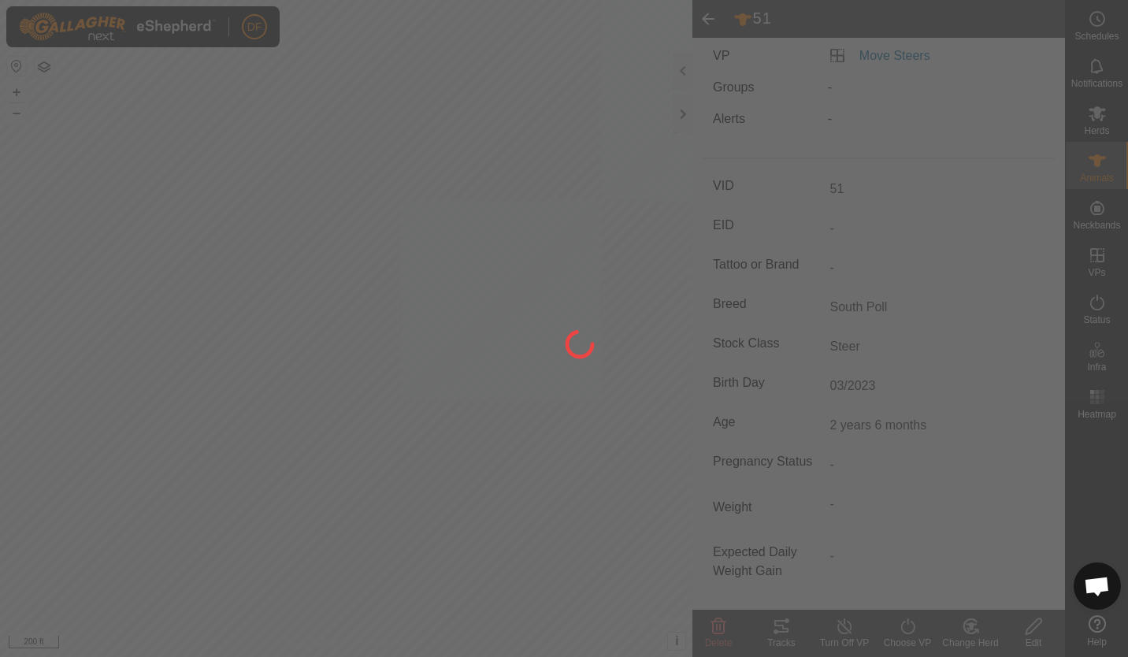
type input "166 kg"
type input "06/2024"
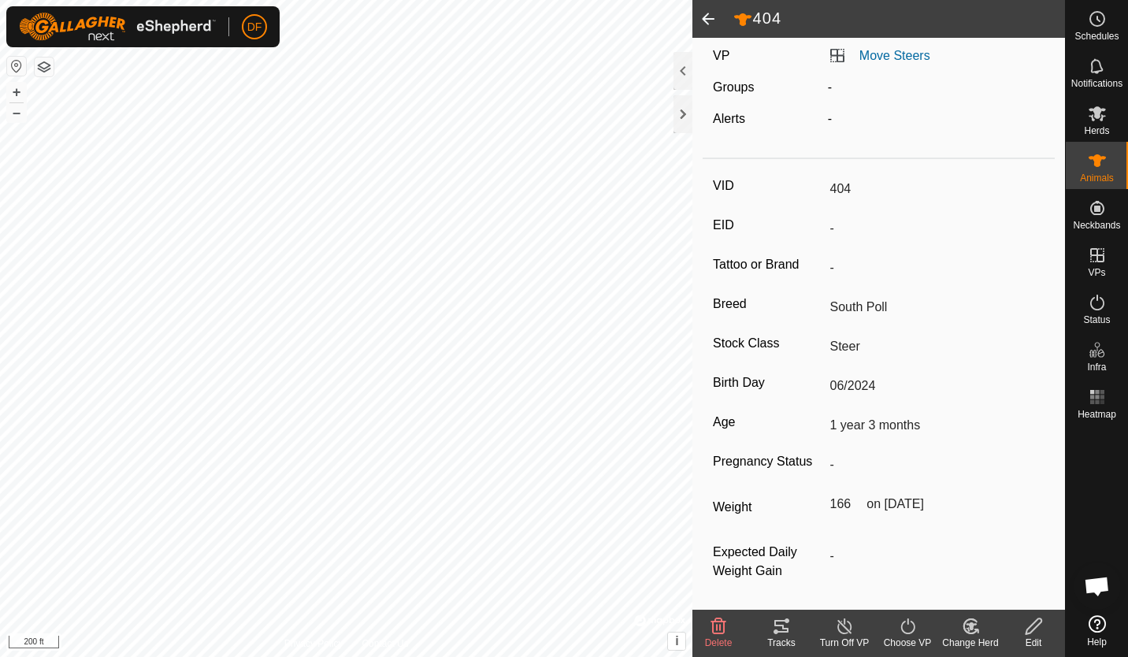
click at [921, 536] on div "VID 404 EID - Tattoo or Brand - Breed South Poll Stock Class Steer Birth Day 06…" at bounding box center [879, 387] width 352 height 444
click at [704, 13] on span at bounding box center [709, 19] width 32 height 38
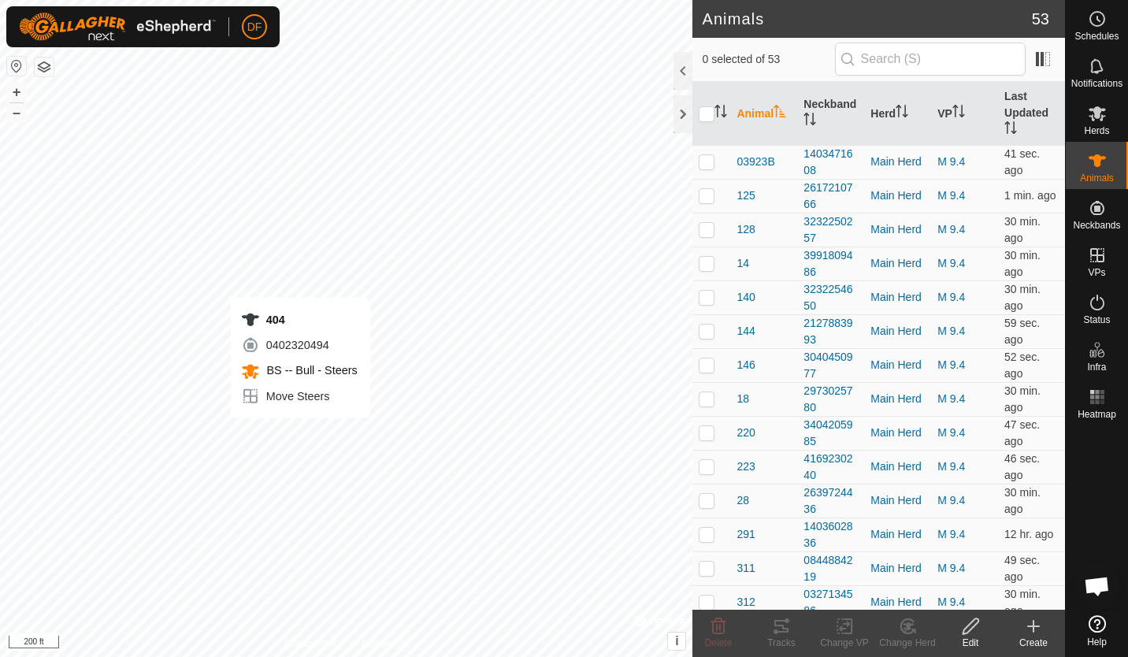
checkbox input "true"
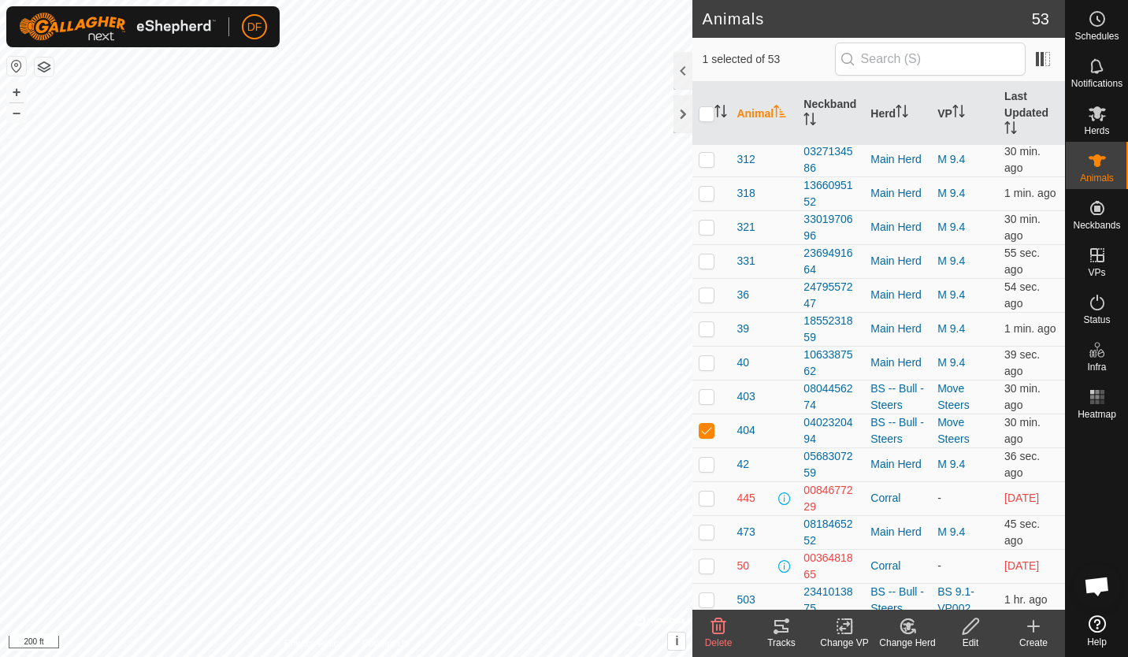
scroll to position [511, 0]
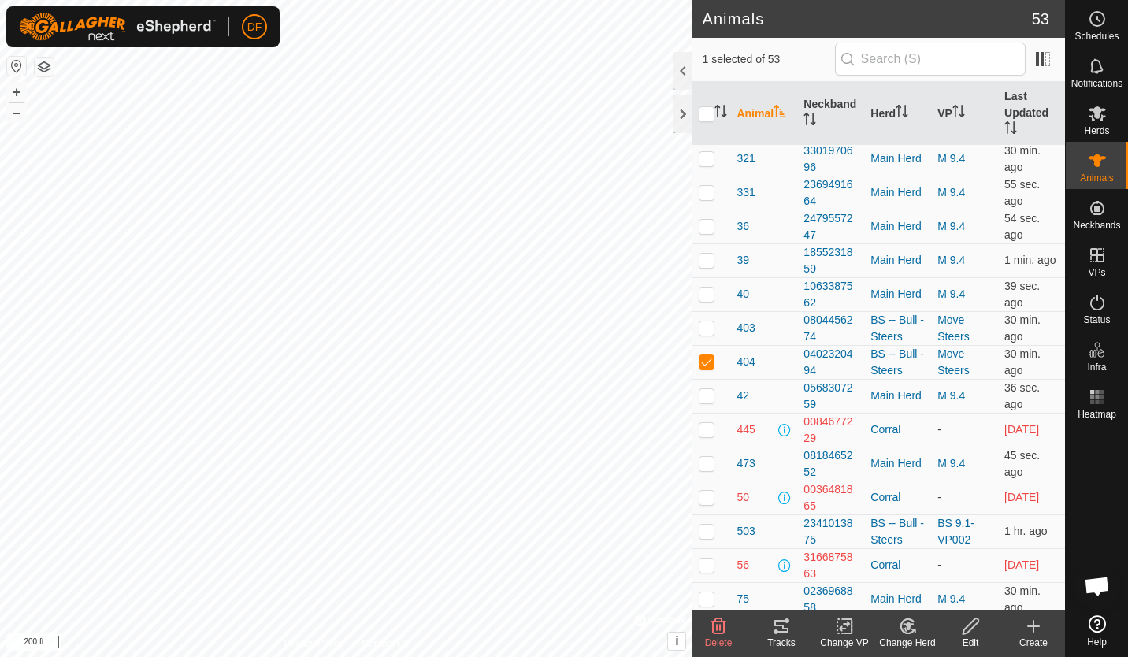
click at [889, 352] on div "BS -- Bull - Steers" at bounding box center [898, 362] width 54 height 33
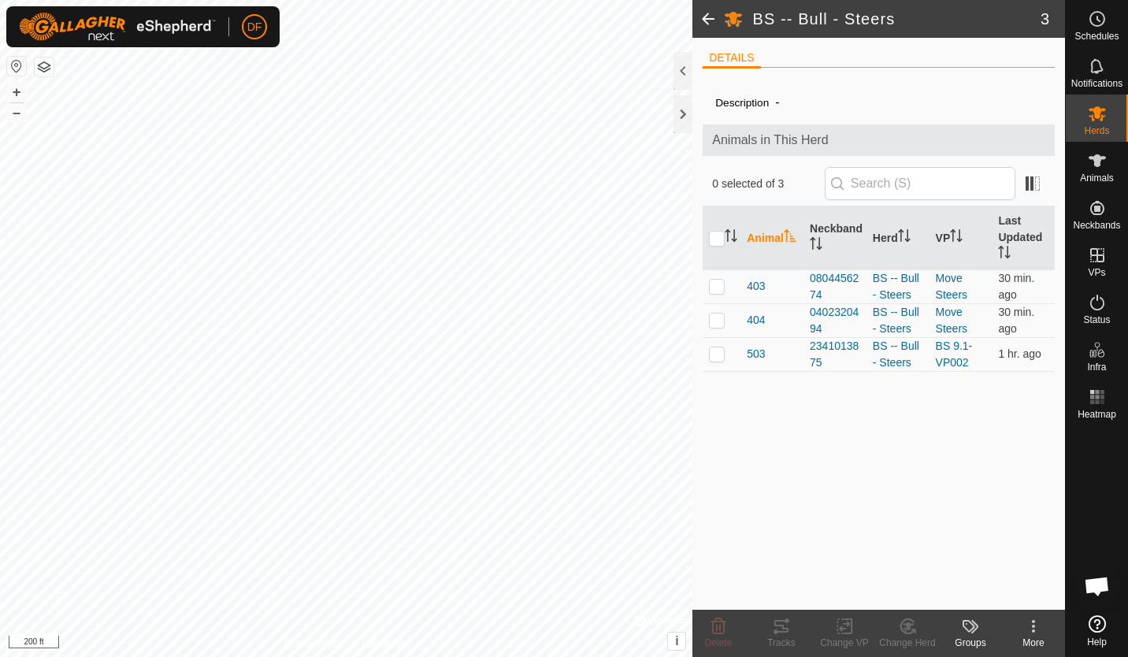
click at [830, 312] on div "0402320494" at bounding box center [835, 320] width 50 height 33
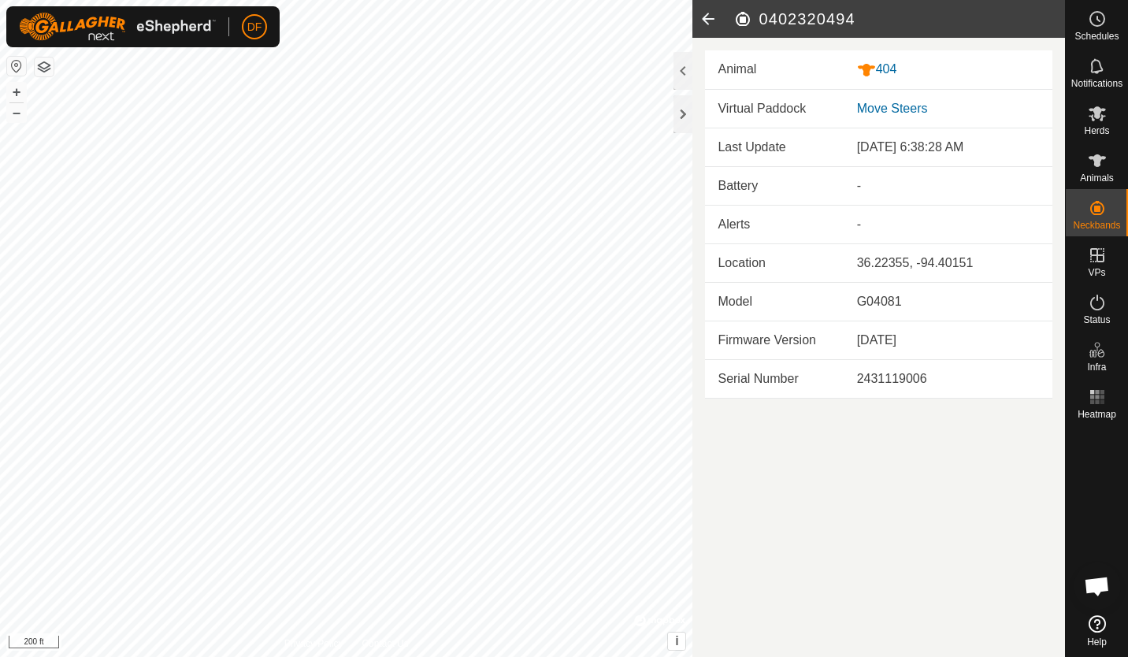
click at [704, 20] on icon at bounding box center [709, 19] width 32 height 38
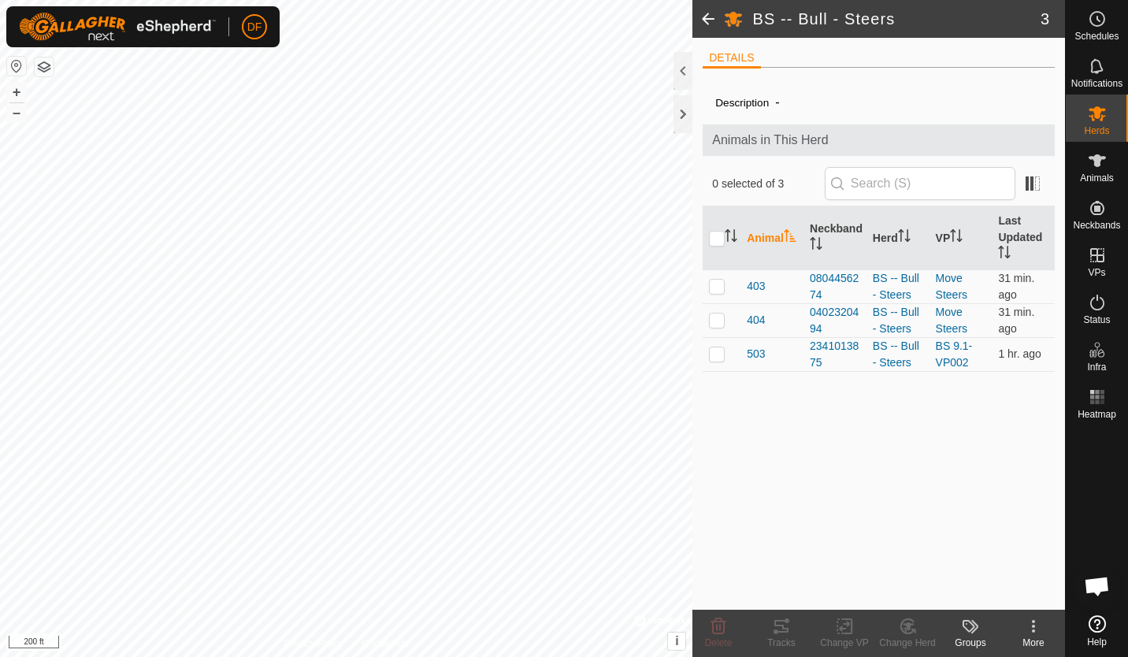
click at [704, 20] on span at bounding box center [709, 19] width 32 height 38
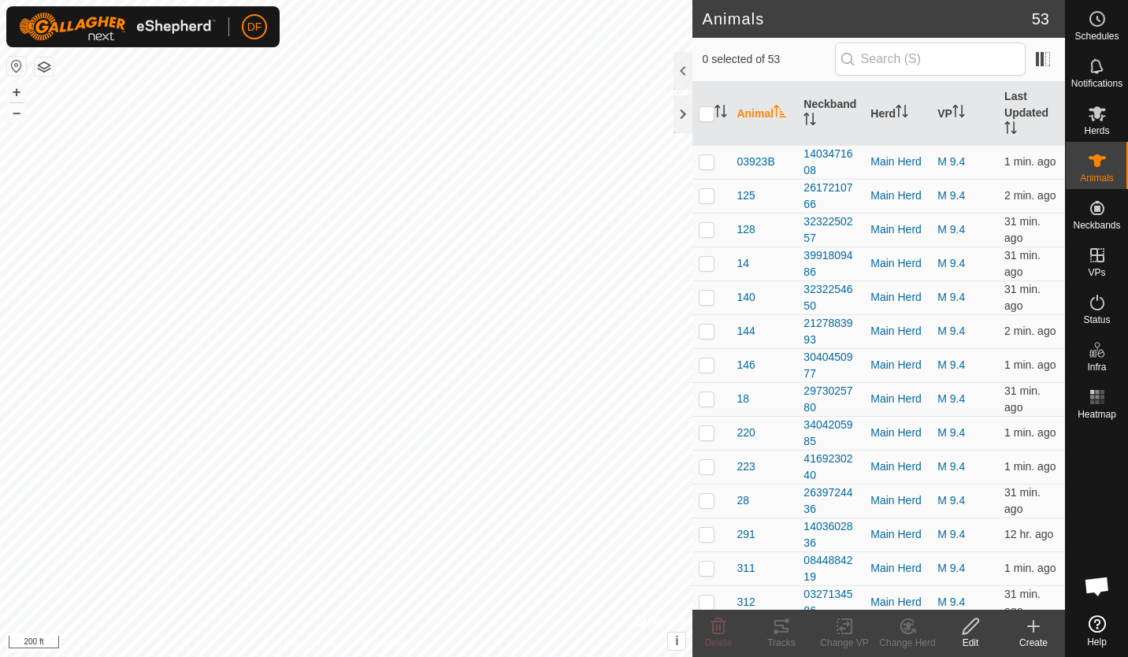
click at [1010, 111] on th "Last Updated" at bounding box center [1031, 114] width 67 height 64
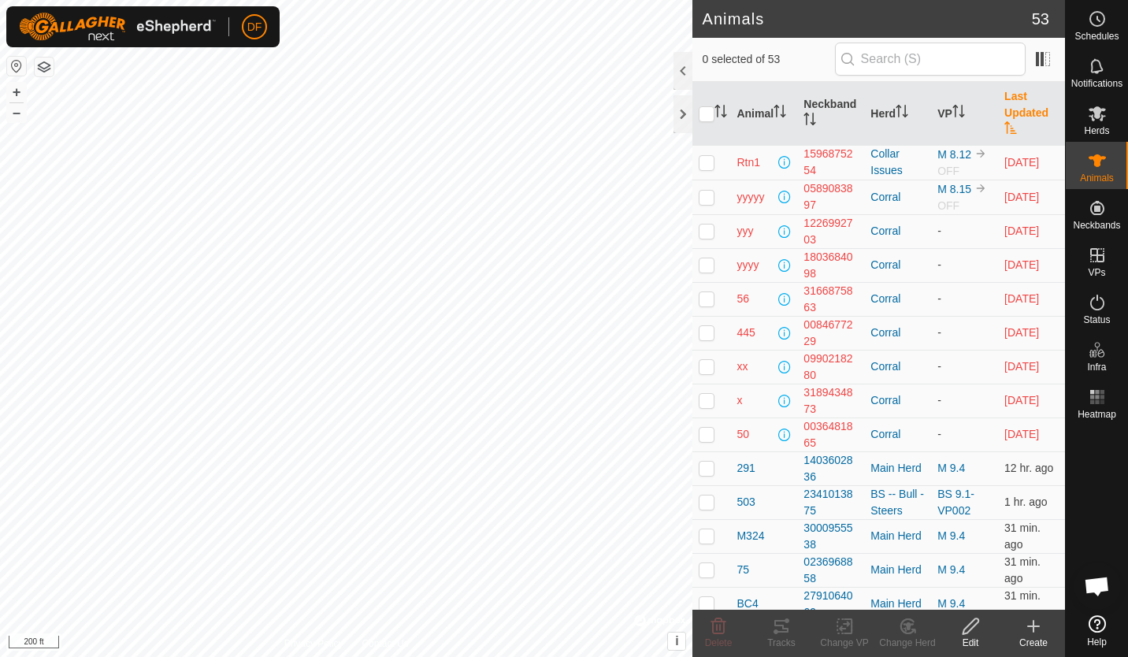
click at [1005, 100] on th "Last Updated" at bounding box center [1031, 114] width 67 height 64
